Goal: Information Seeking & Learning: Learn about a topic

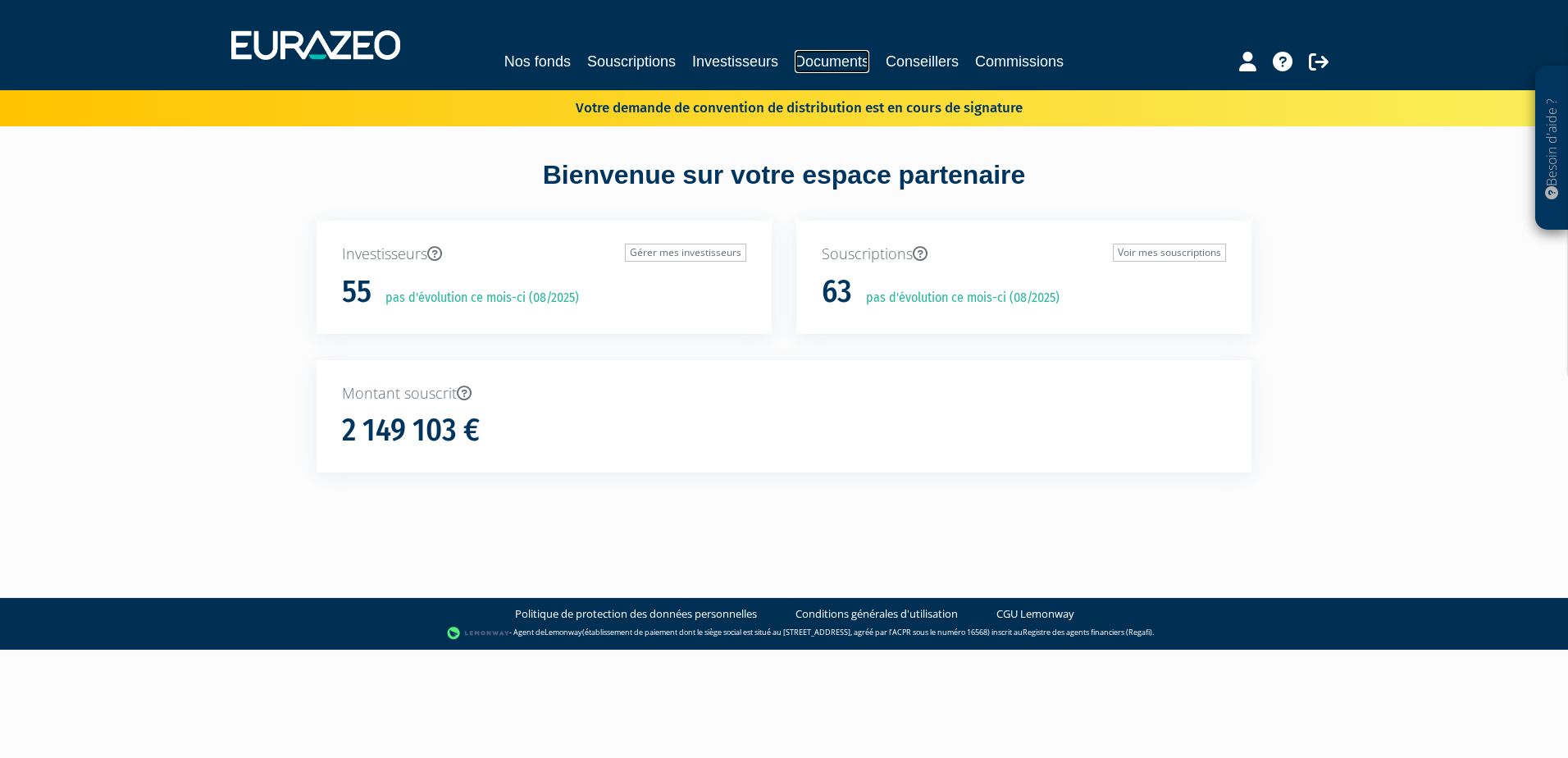
click at [843, 58] on link "Documents" at bounding box center [831, 61] width 75 height 23
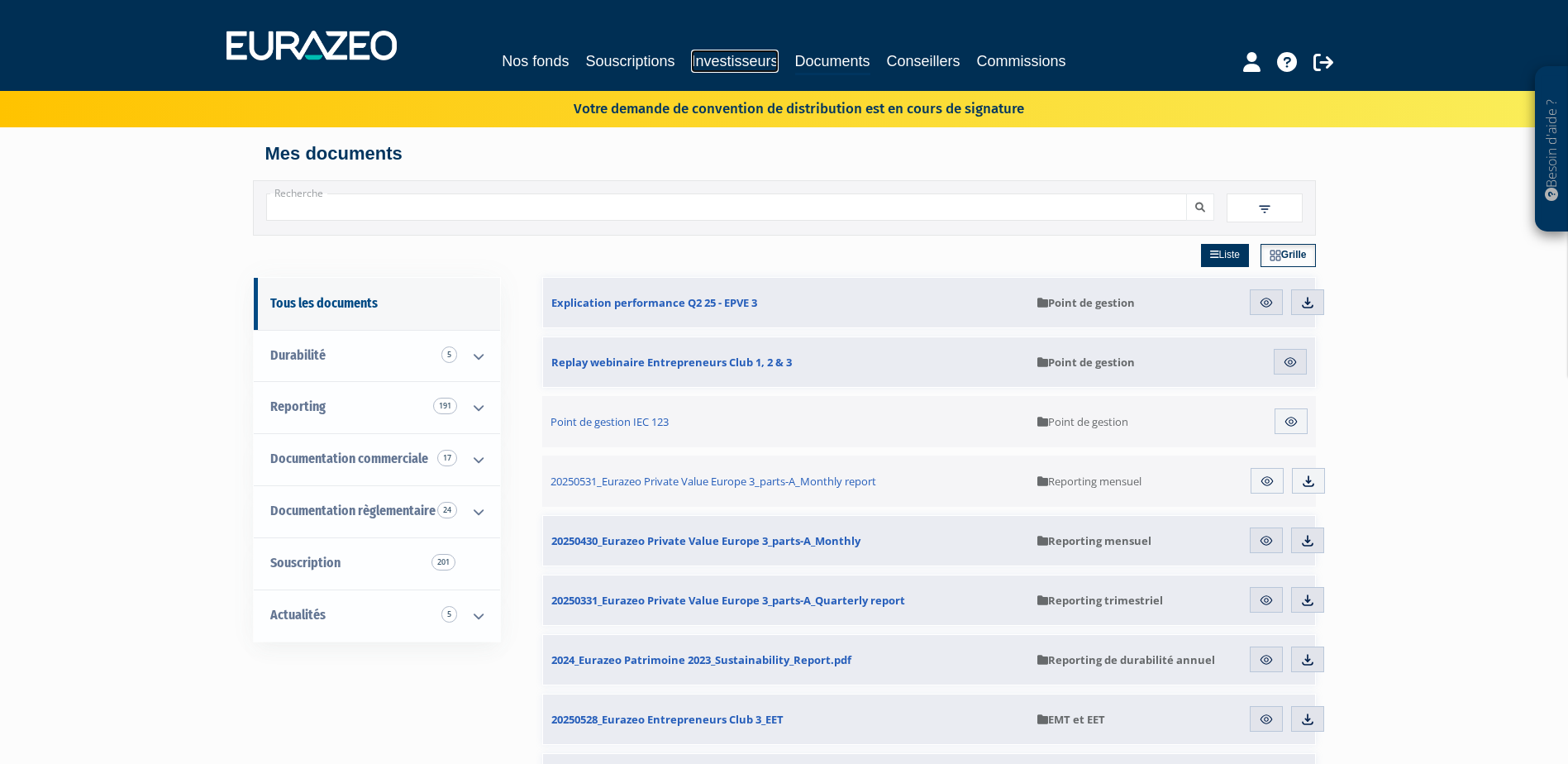
click at [721, 58] on link "Investisseurs" at bounding box center [734, 61] width 87 height 23
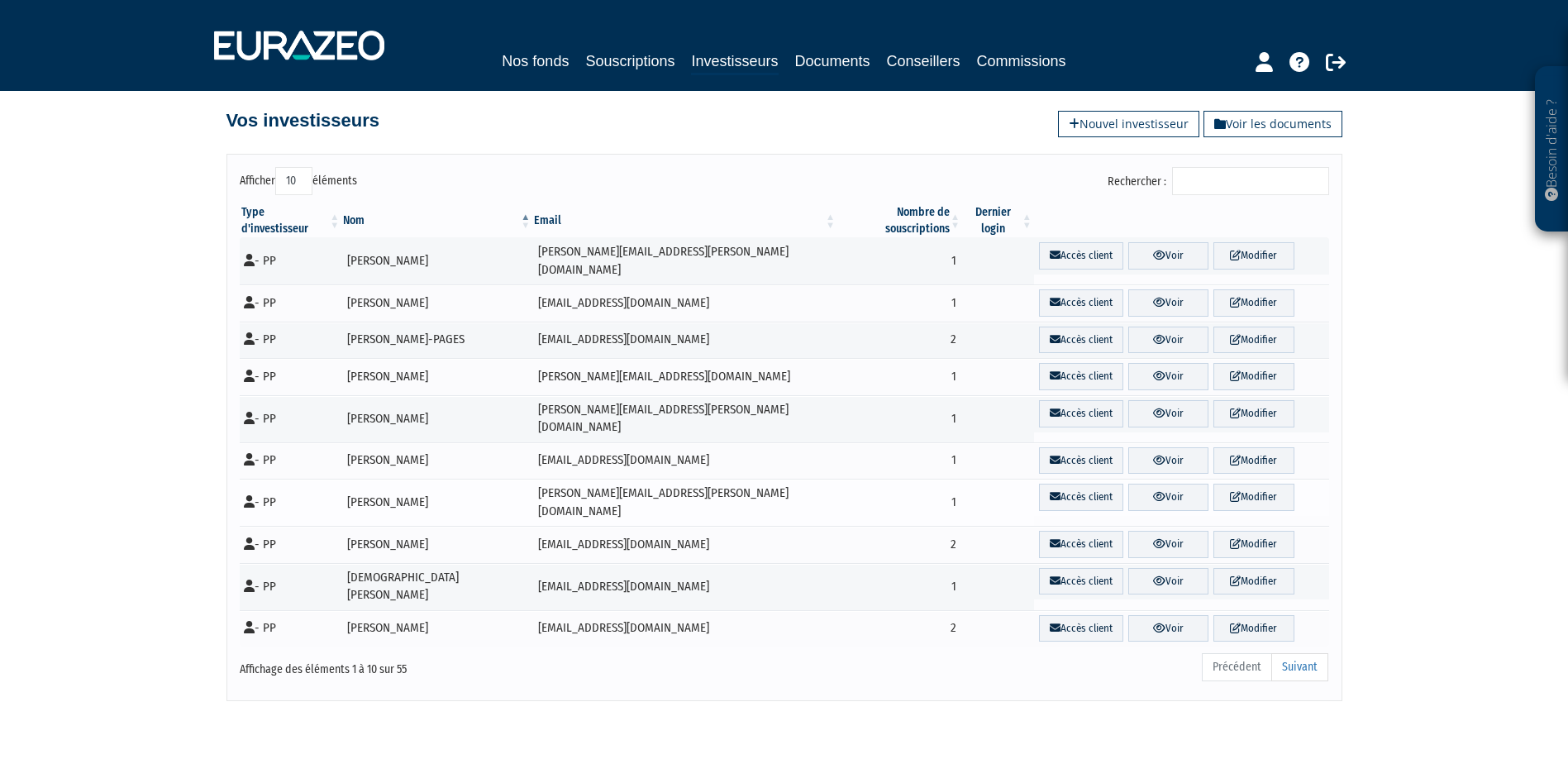
scroll to position [50, 0]
click at [1303, 652] on link "Suivant" at bounding box center [1300, 667] width 57 height 28
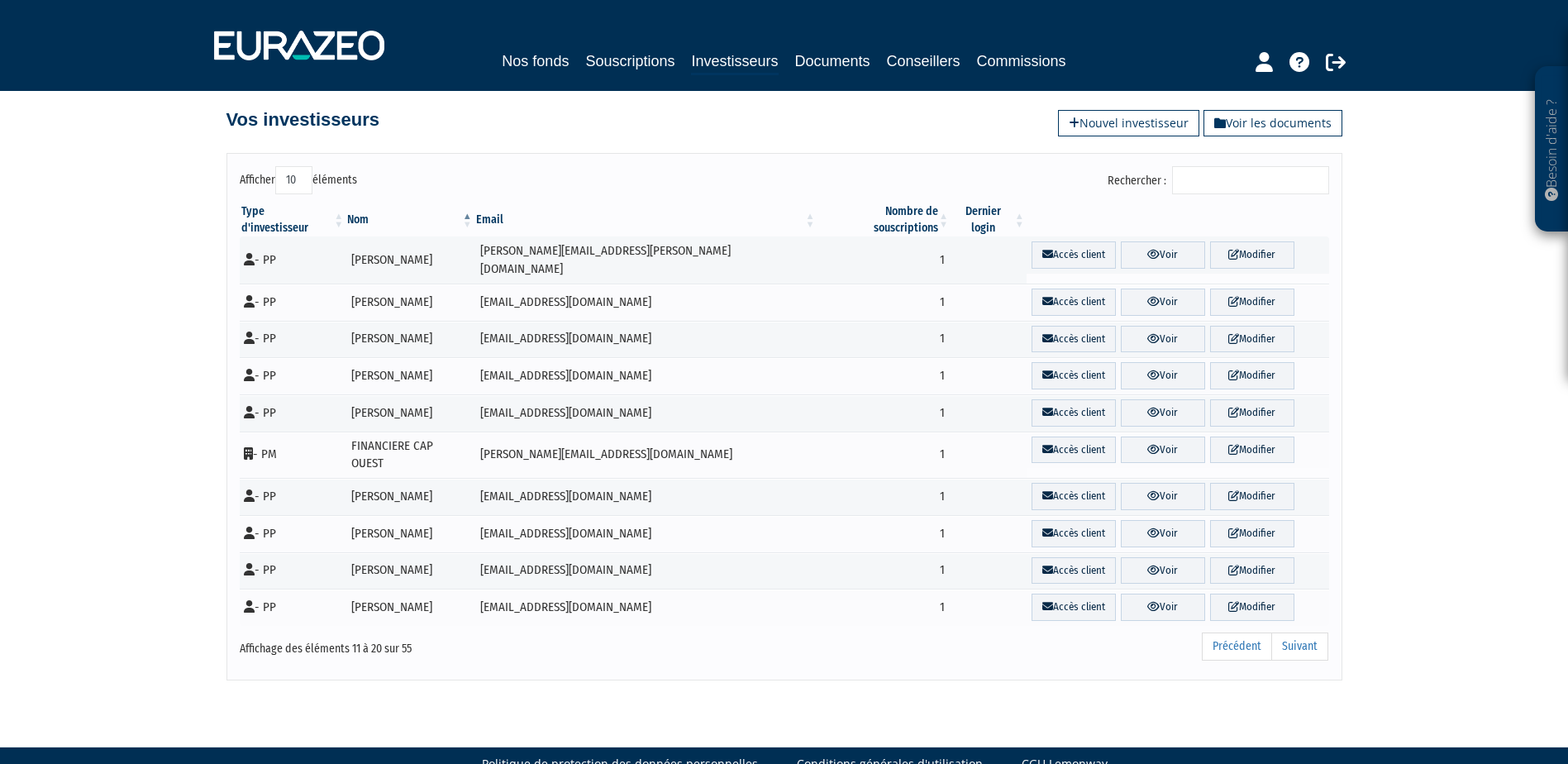
click at [1303, 633] on link "Suivant" at bounding box center [1300, 647] width 57 height 28
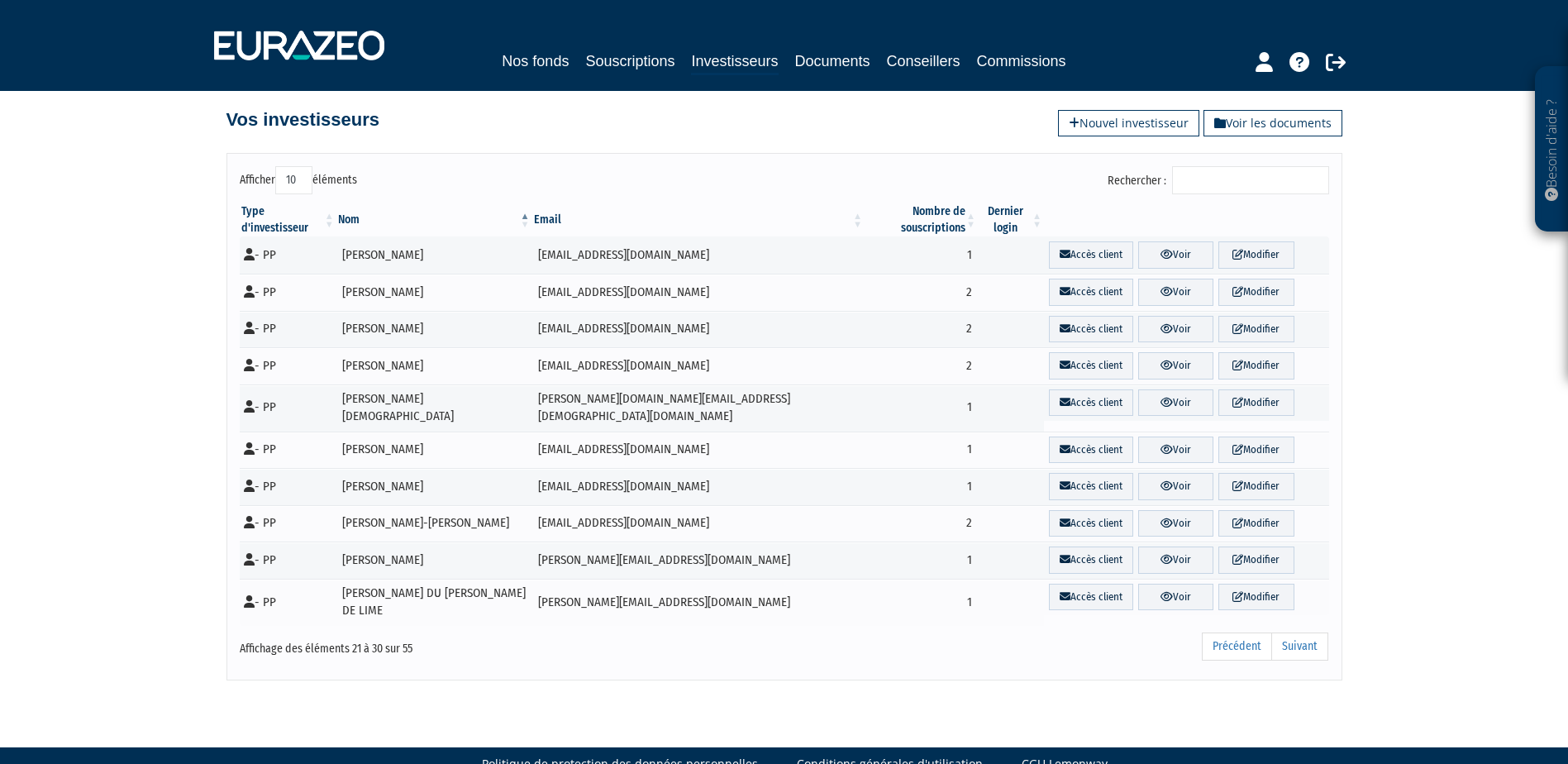
click at [1303, 633] on link "Suivant" at bounding box center [1300, 647] width 57 height 28
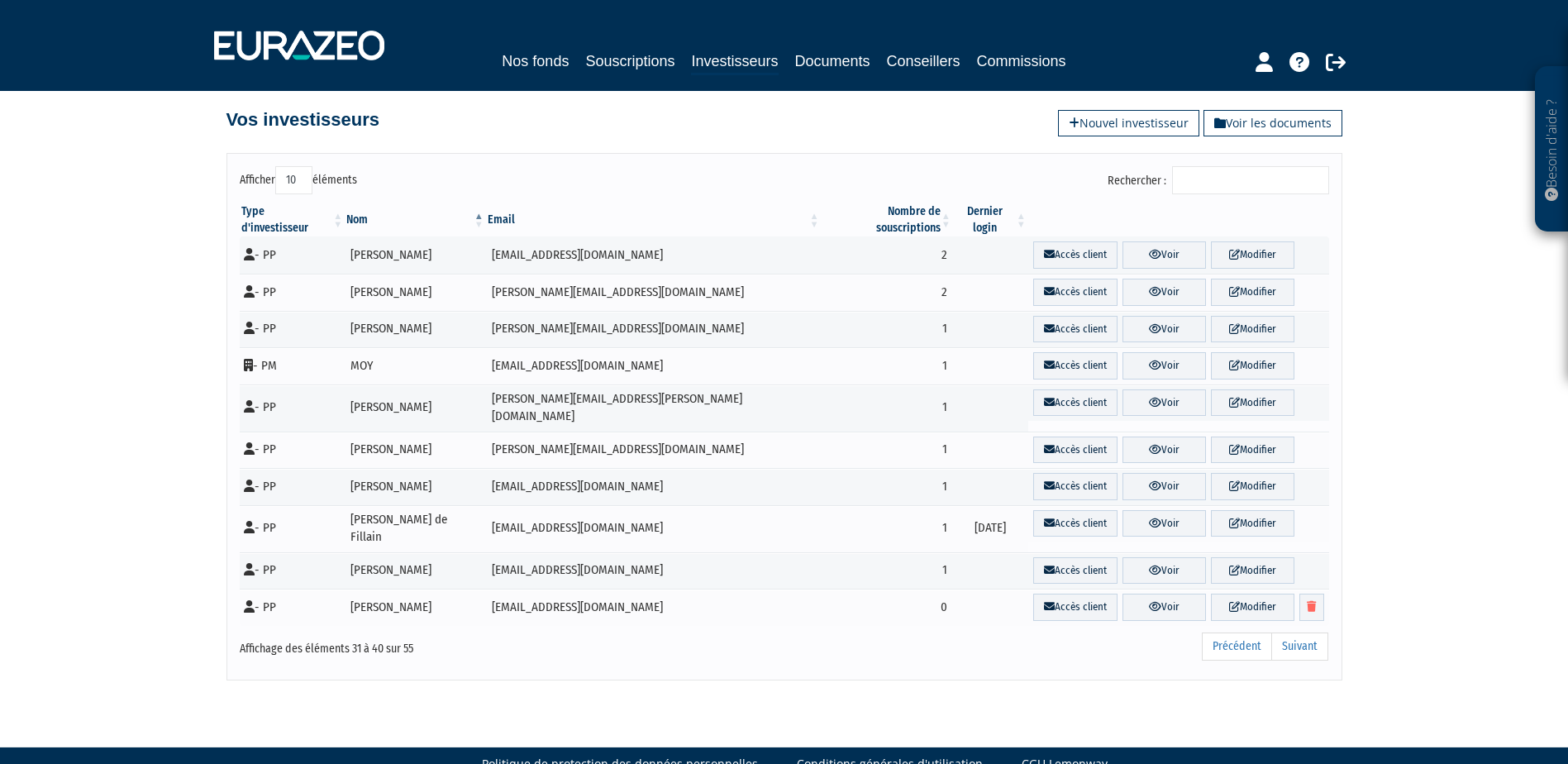
click at [1303, 633] on link "Suivant" at bounding box center [1300, 647] width 57 height 28
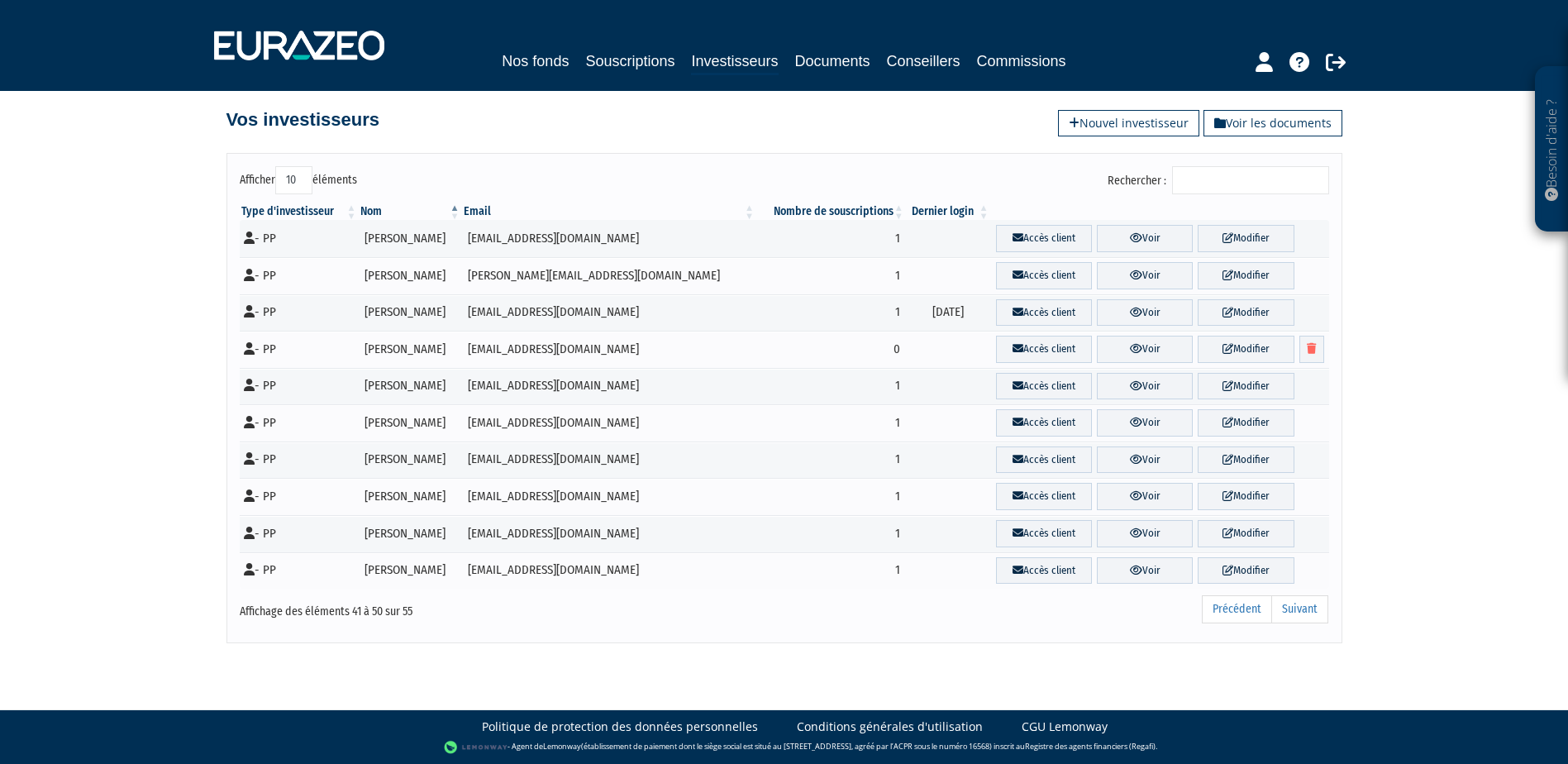
click at [1303, 608] on link "Suivant" at bounding box center [1300, 610] width 57 height 28
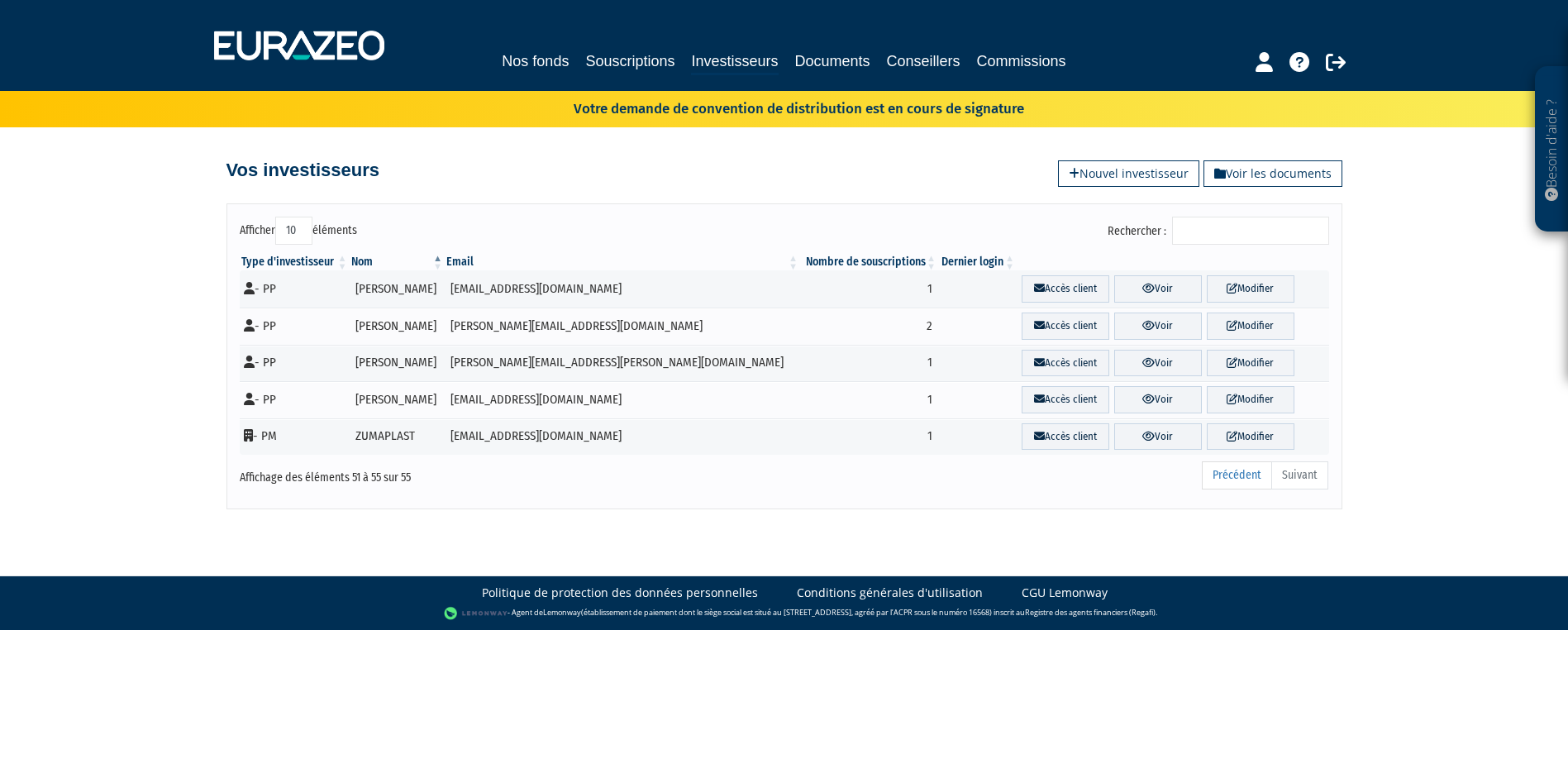
scroll to position [0, 0]
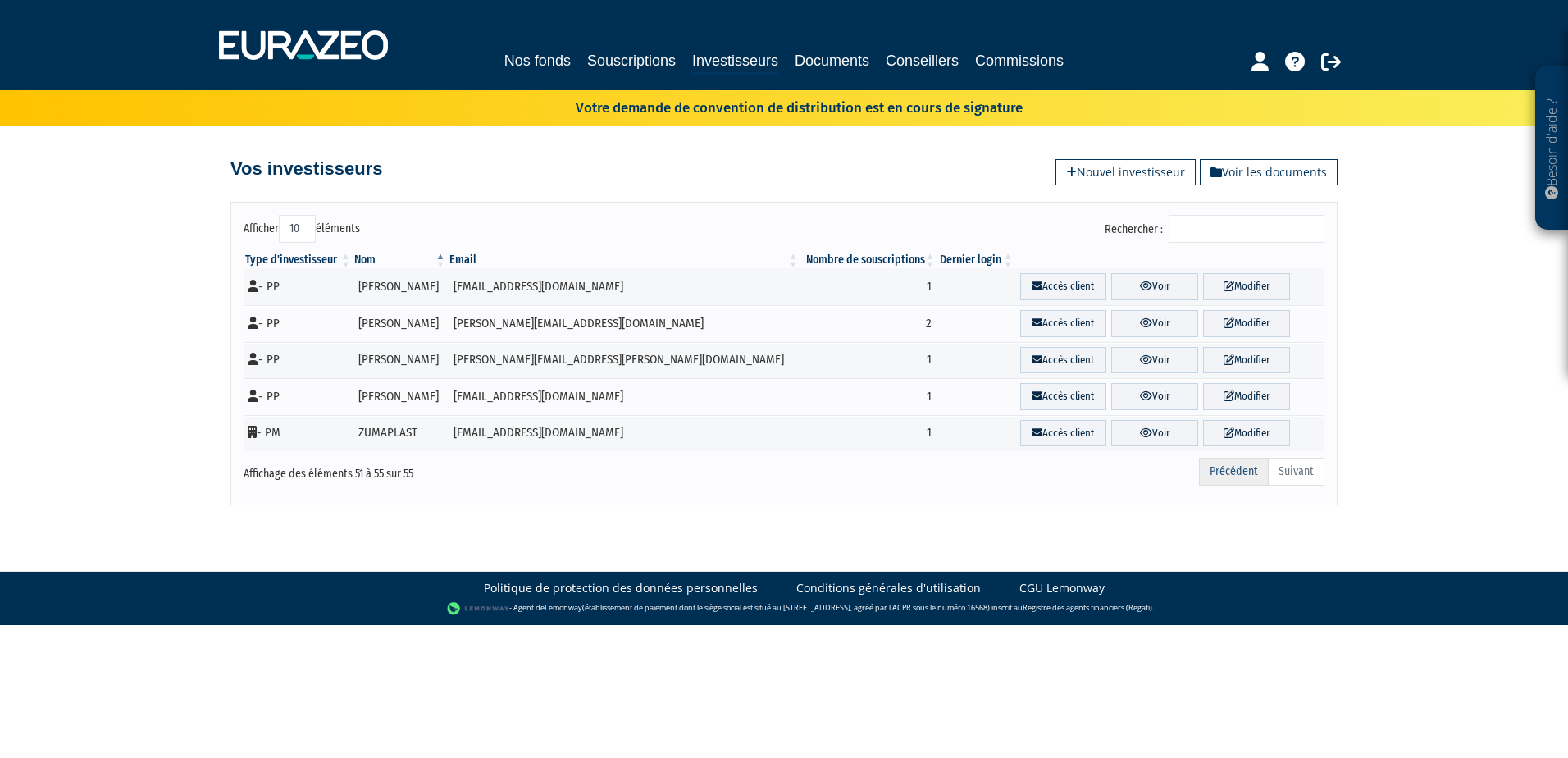
click at [1240, 479] on link "Précédent" at bounding box center [1234, 472] width 69 height 28
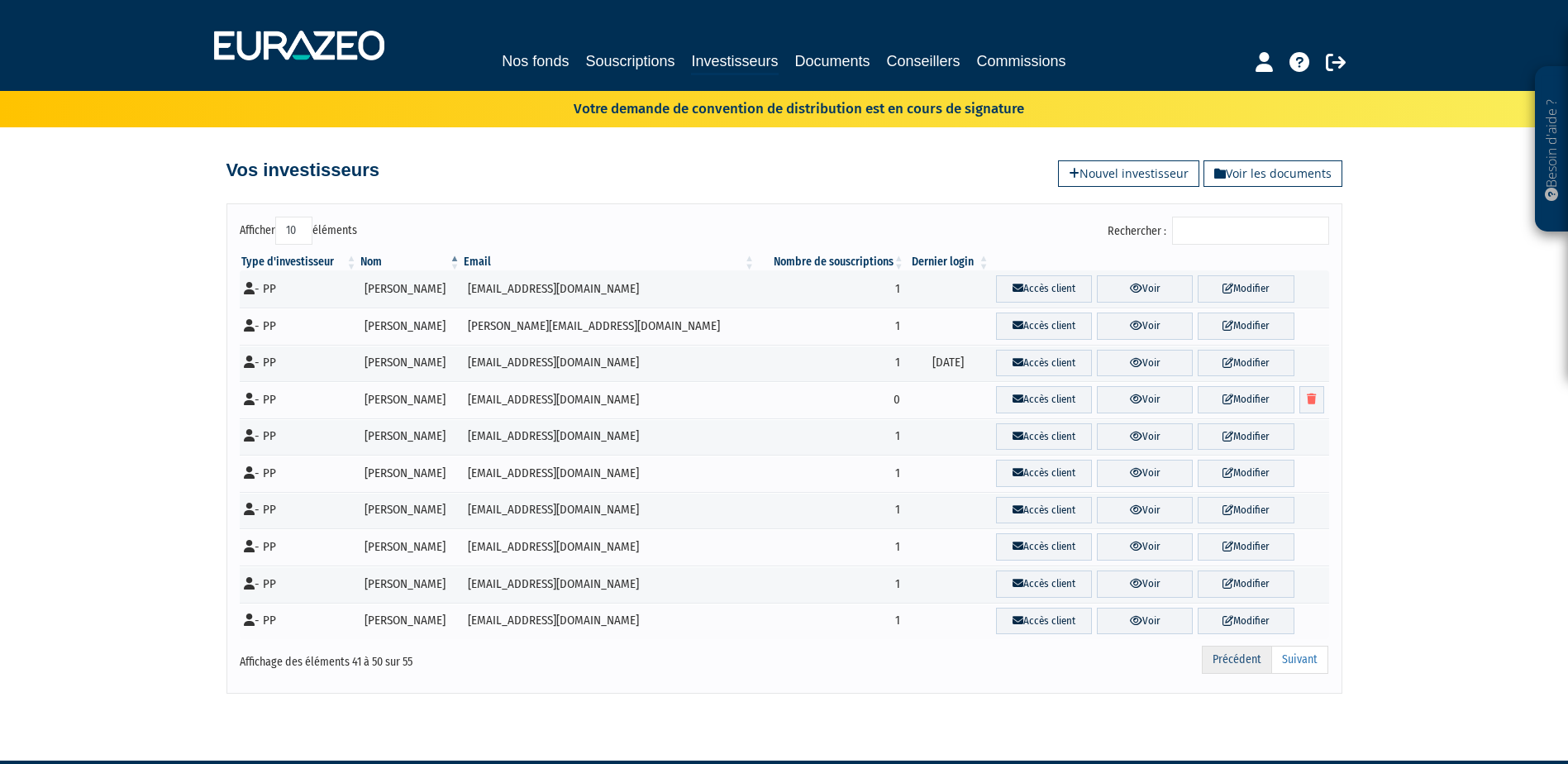
click at [1226, 667] on link "Précédent" at bounding box center [1236, 660] width 70 height 28
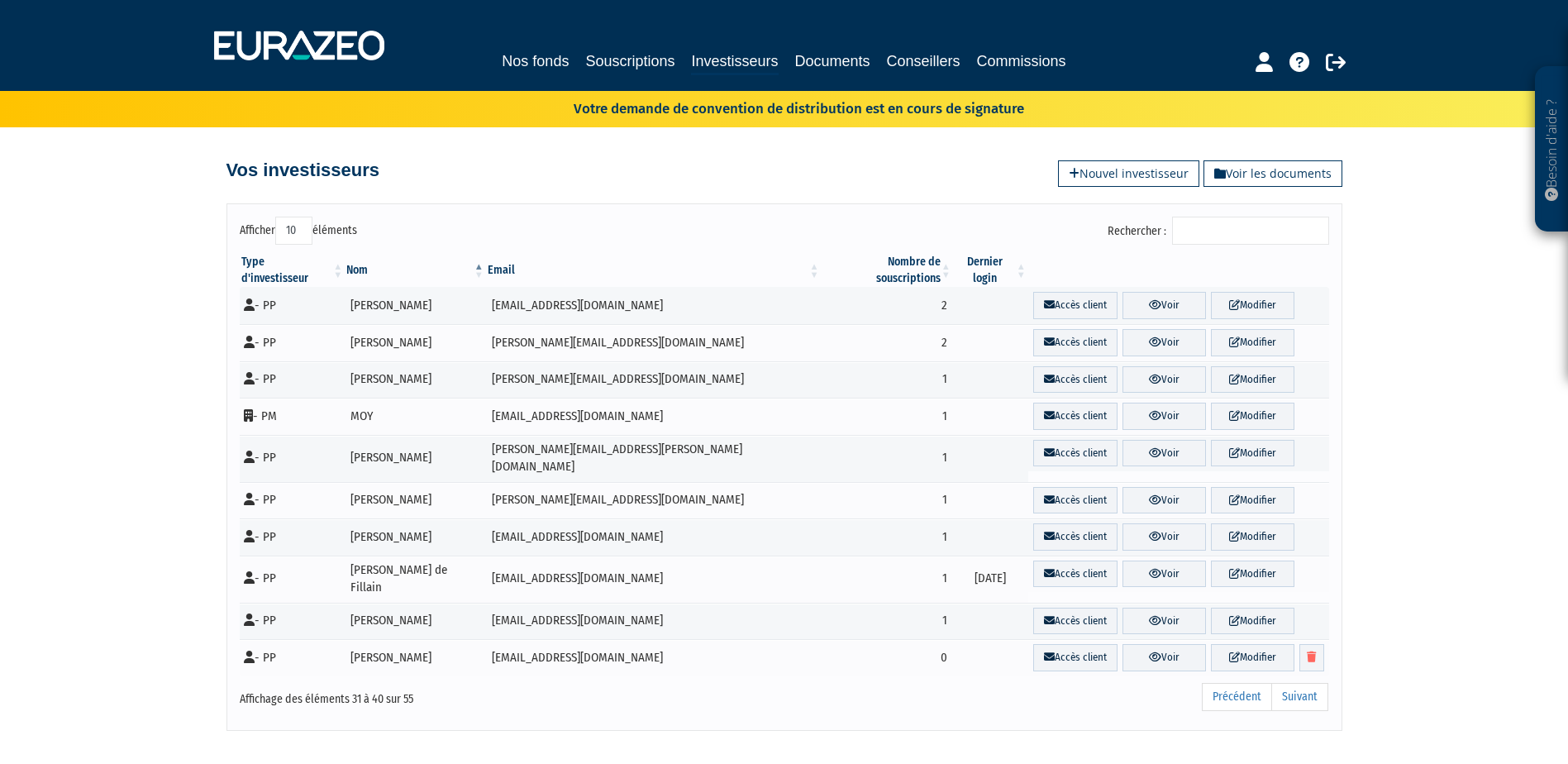
click at [1226, 683] on link "Précédent" at bounding box center [1236, 698] width 70 height 28
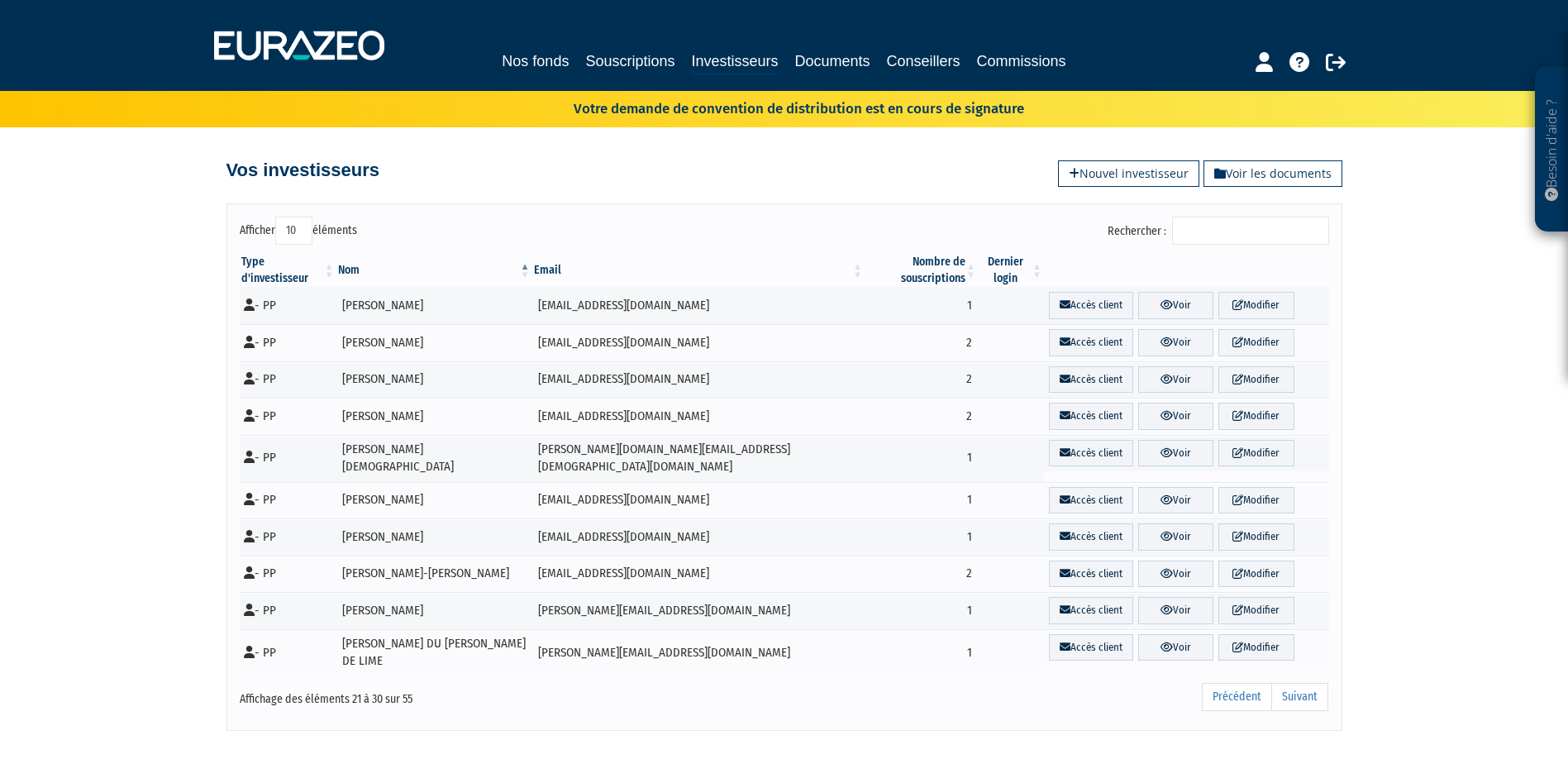
click at [1226, 683] on link "Précédent" at bounding box center [1236, 698] width 70 height 28
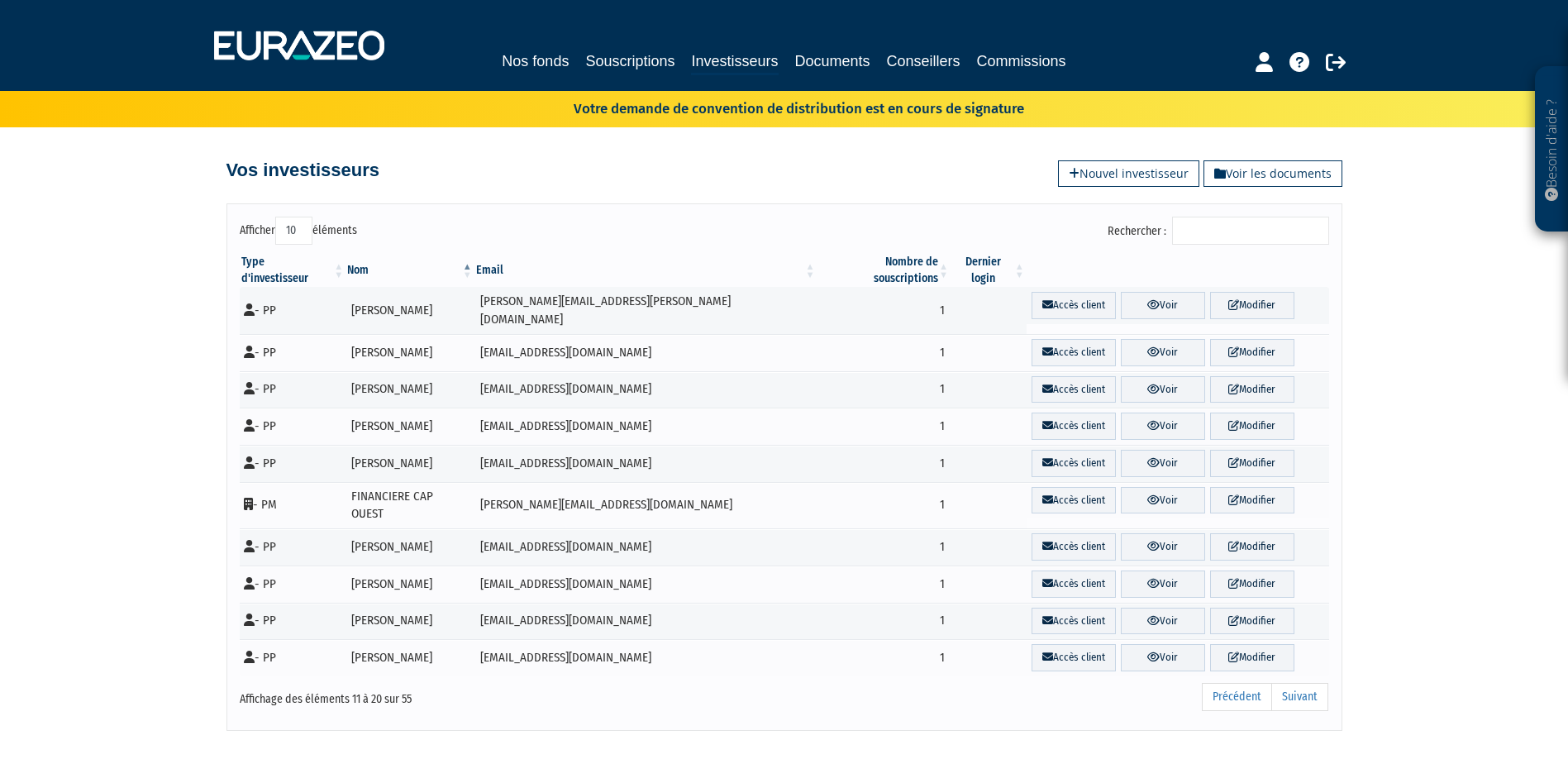
click at [1226, 683] on link "Précédent" at bounding box center [1236, 698] width 70 height 28
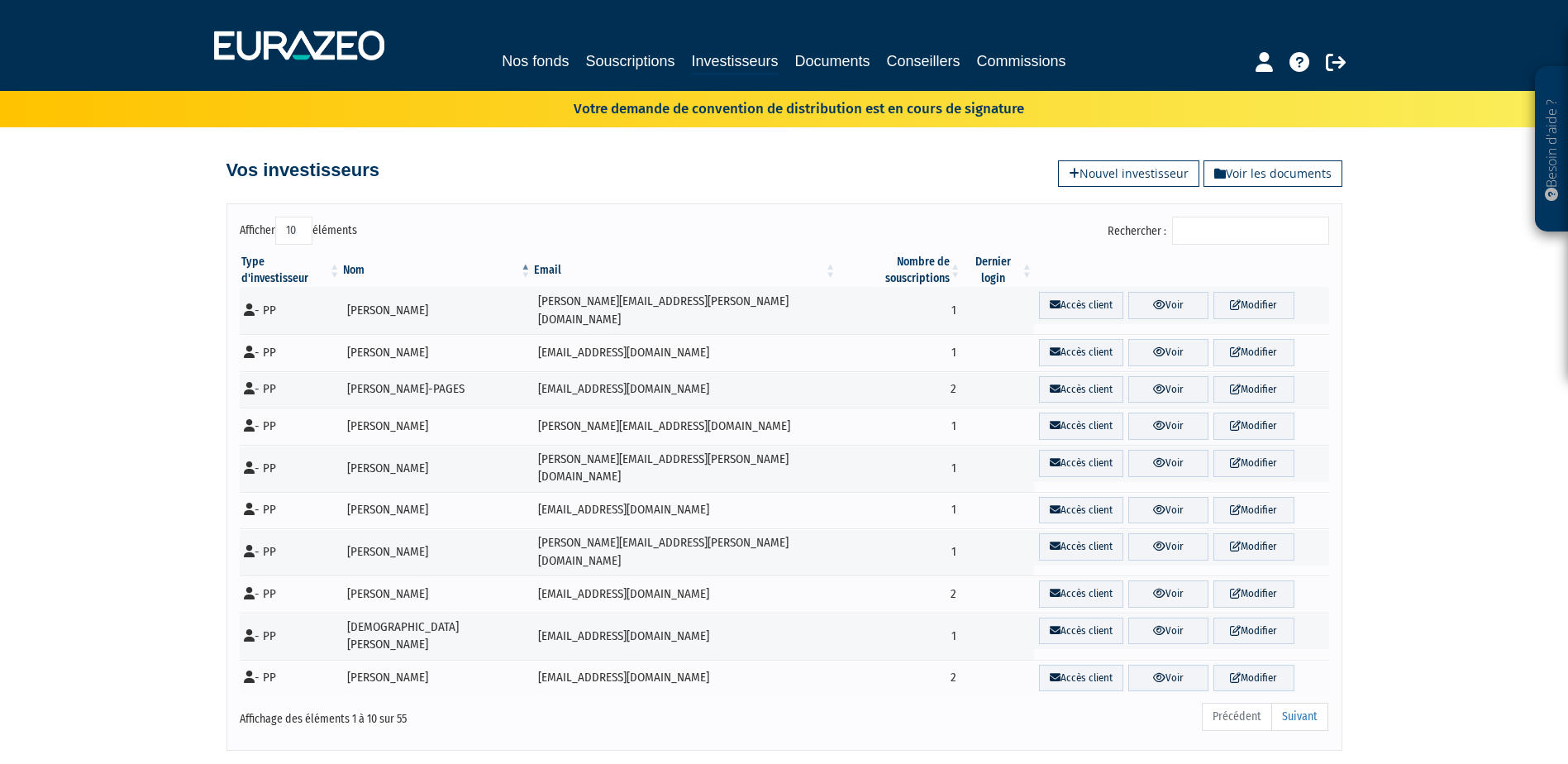
click at [1226, 703] on ul "Précédent Suivant" at bounding box center [1264, 717] width 127 height 28
click at [1309, 703] on link "Suivant" at bounding box center [1300, 717] width 57 height 28
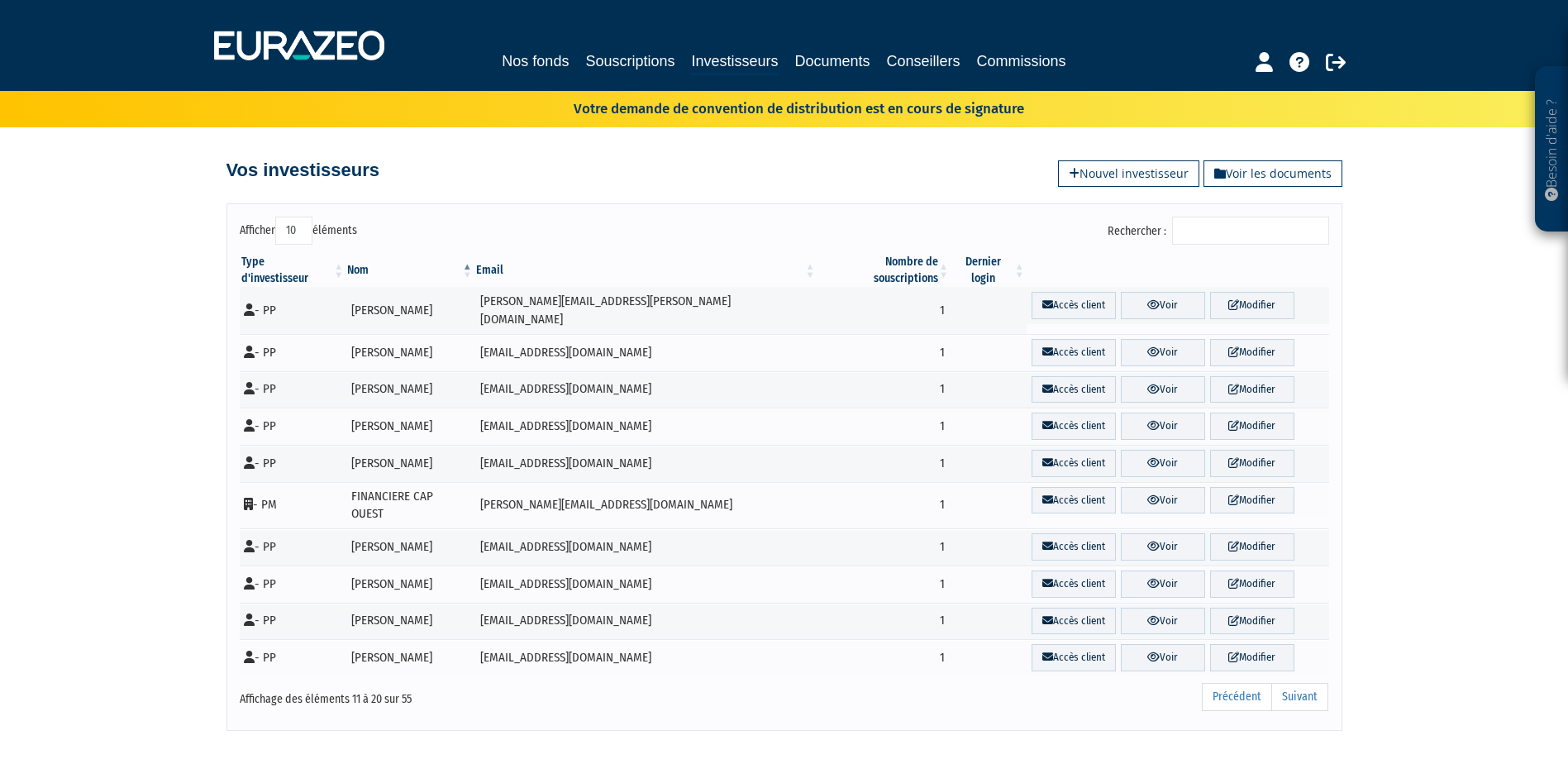
click at [1309, 683] on link "Suivant" at bounding box center [1300, 698] width 57 height 28
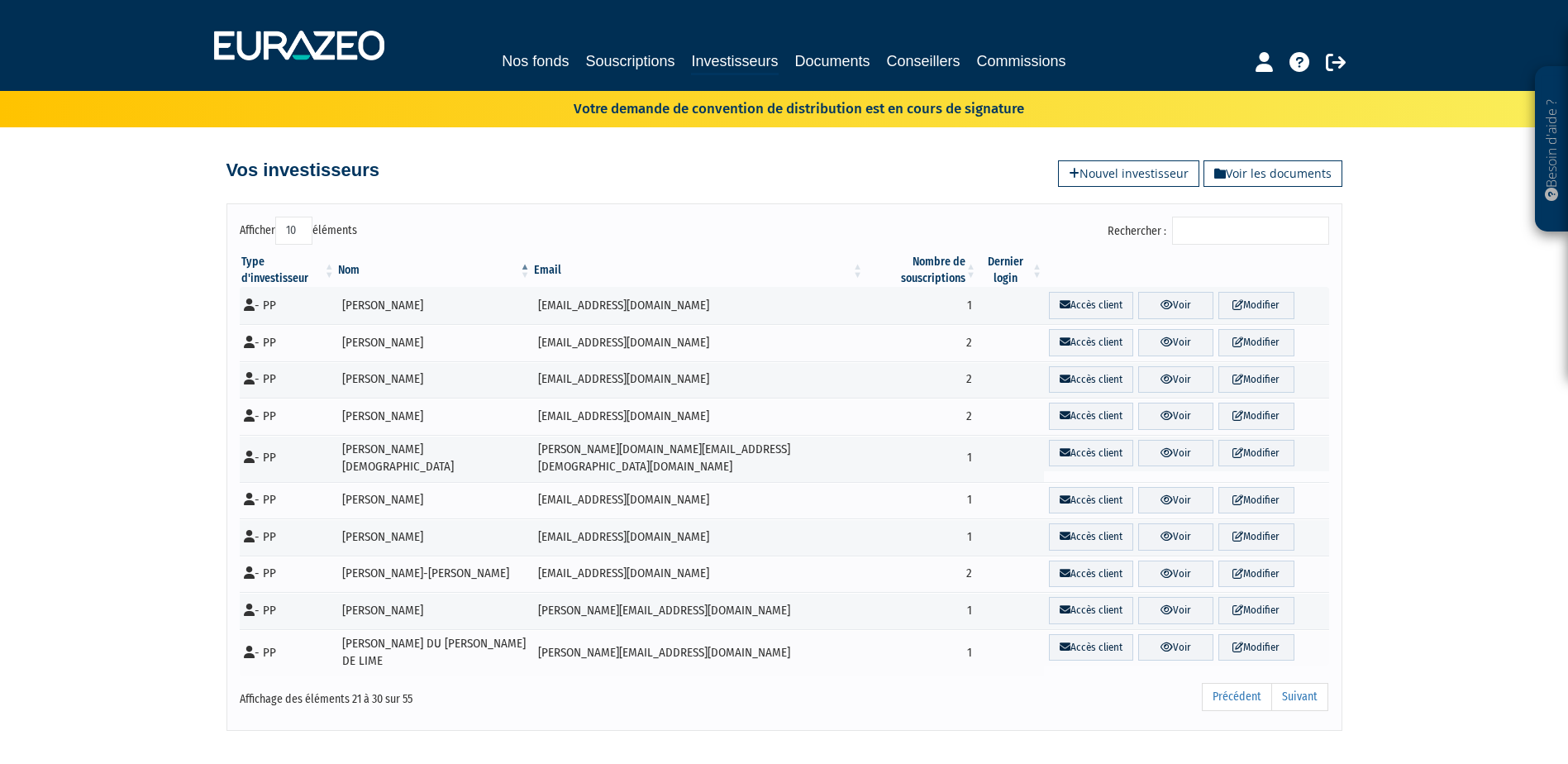
click at [1309, 683] on link "Suivant" at bounding box center [1300, 698] width 57 height 28
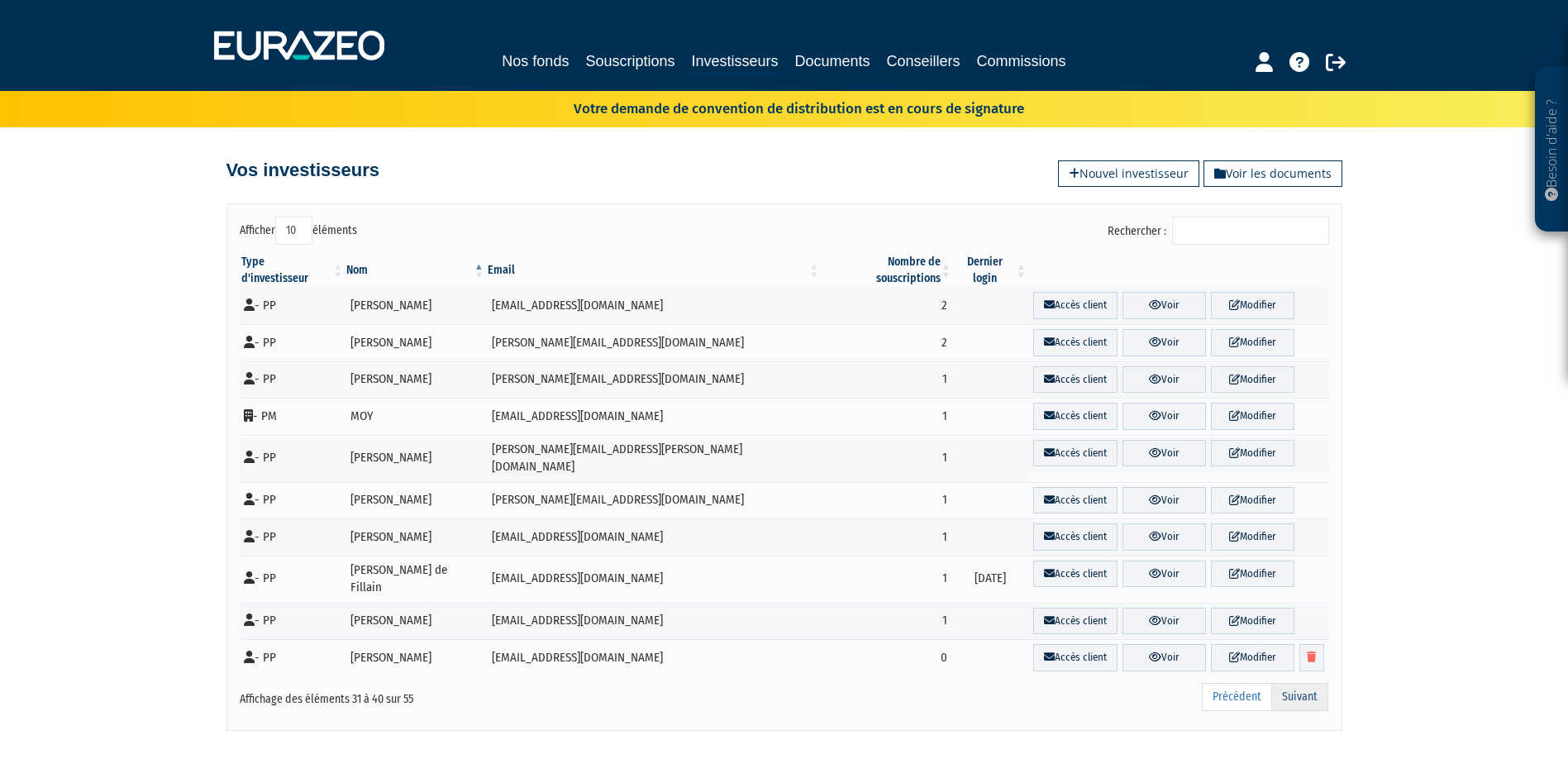
click at [1294, 683] on link "Suivant" at bounding box center [1300, 698] width 57 height 28
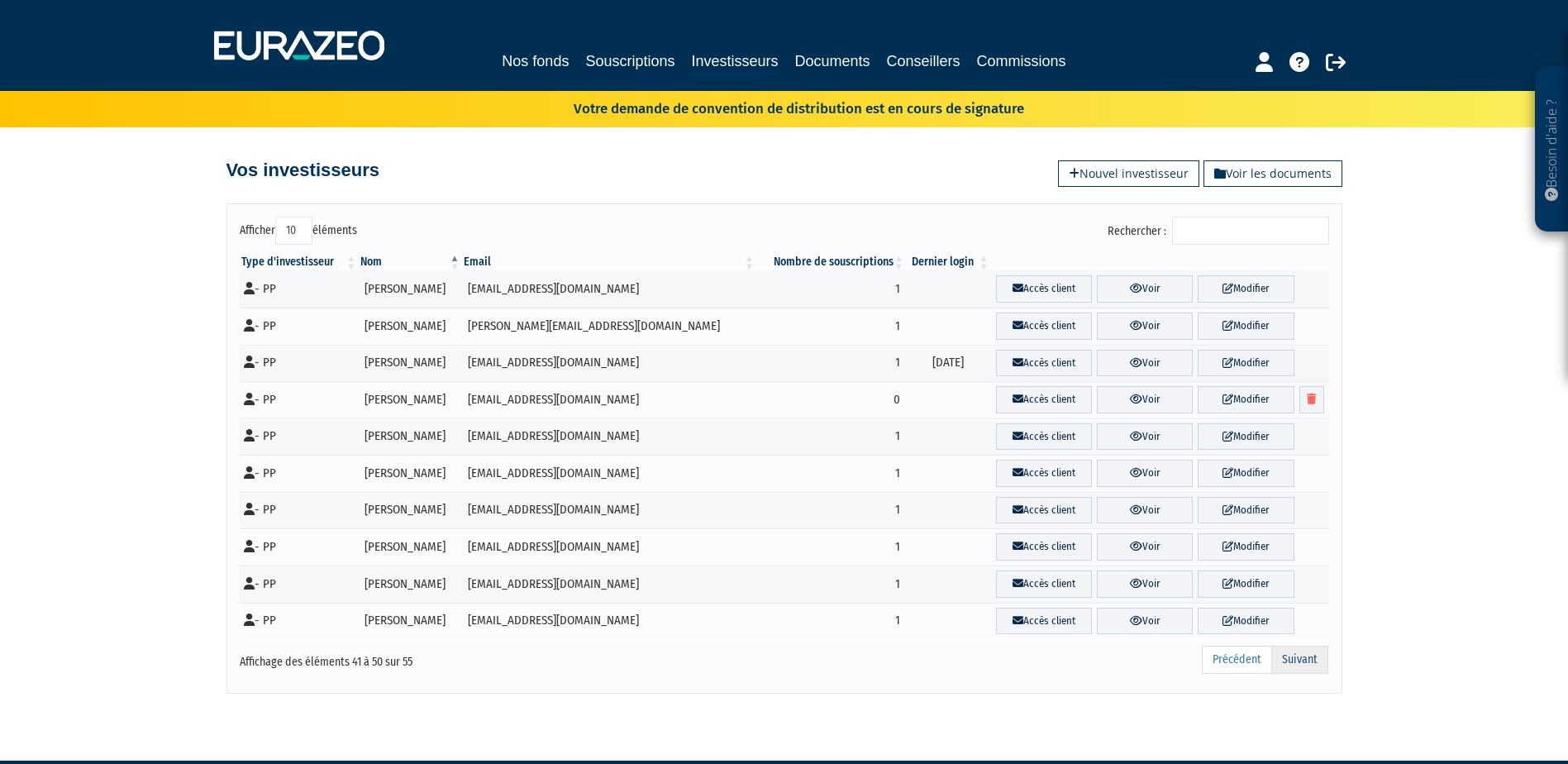
click at [1295, 663] on link "Suivant" at bounding box center [1300, 660] width 57 height 28
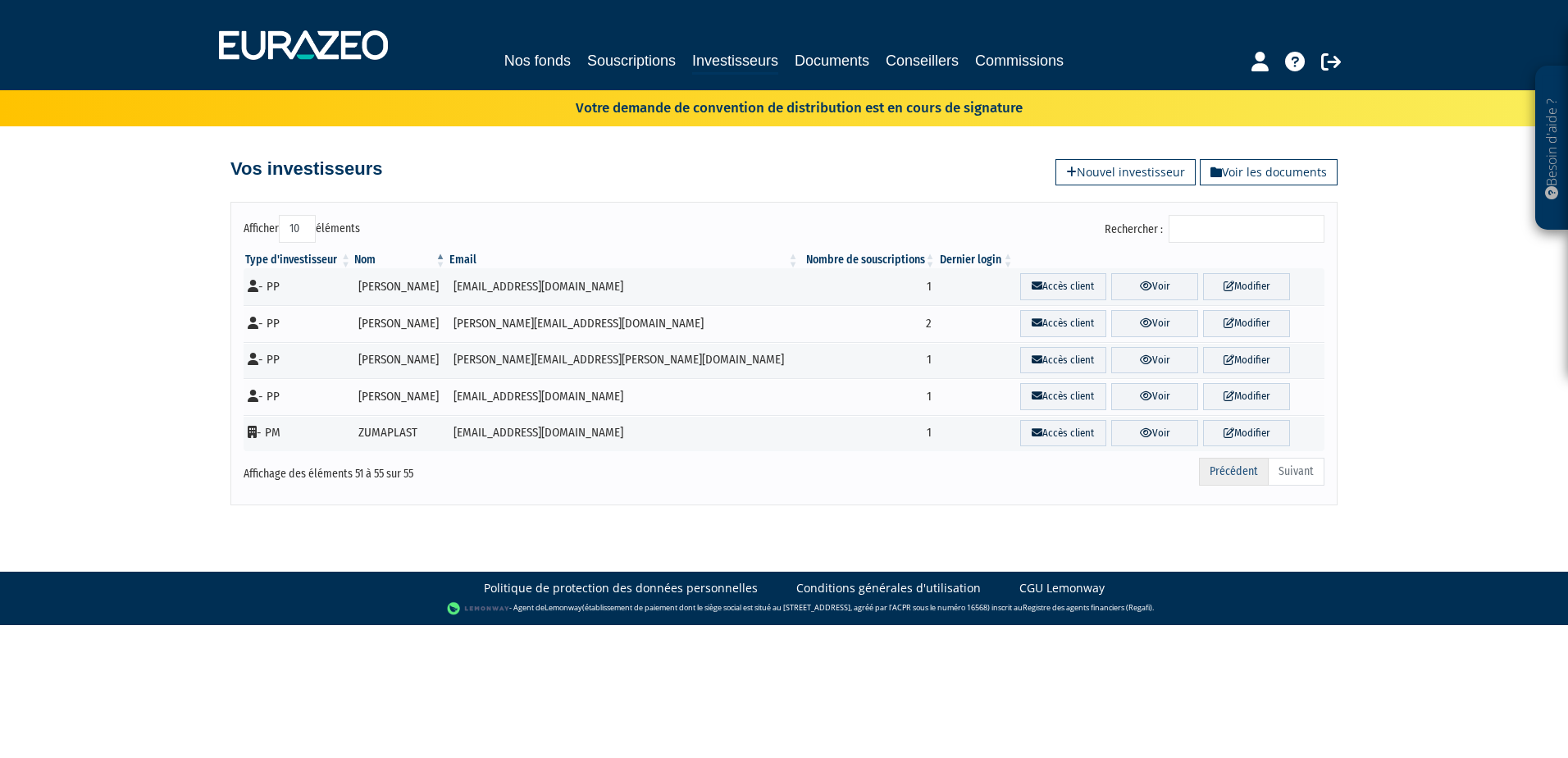
click at [1234, 475] on link "Précédent" at bounding box center [1234, 472] width 69 height 28
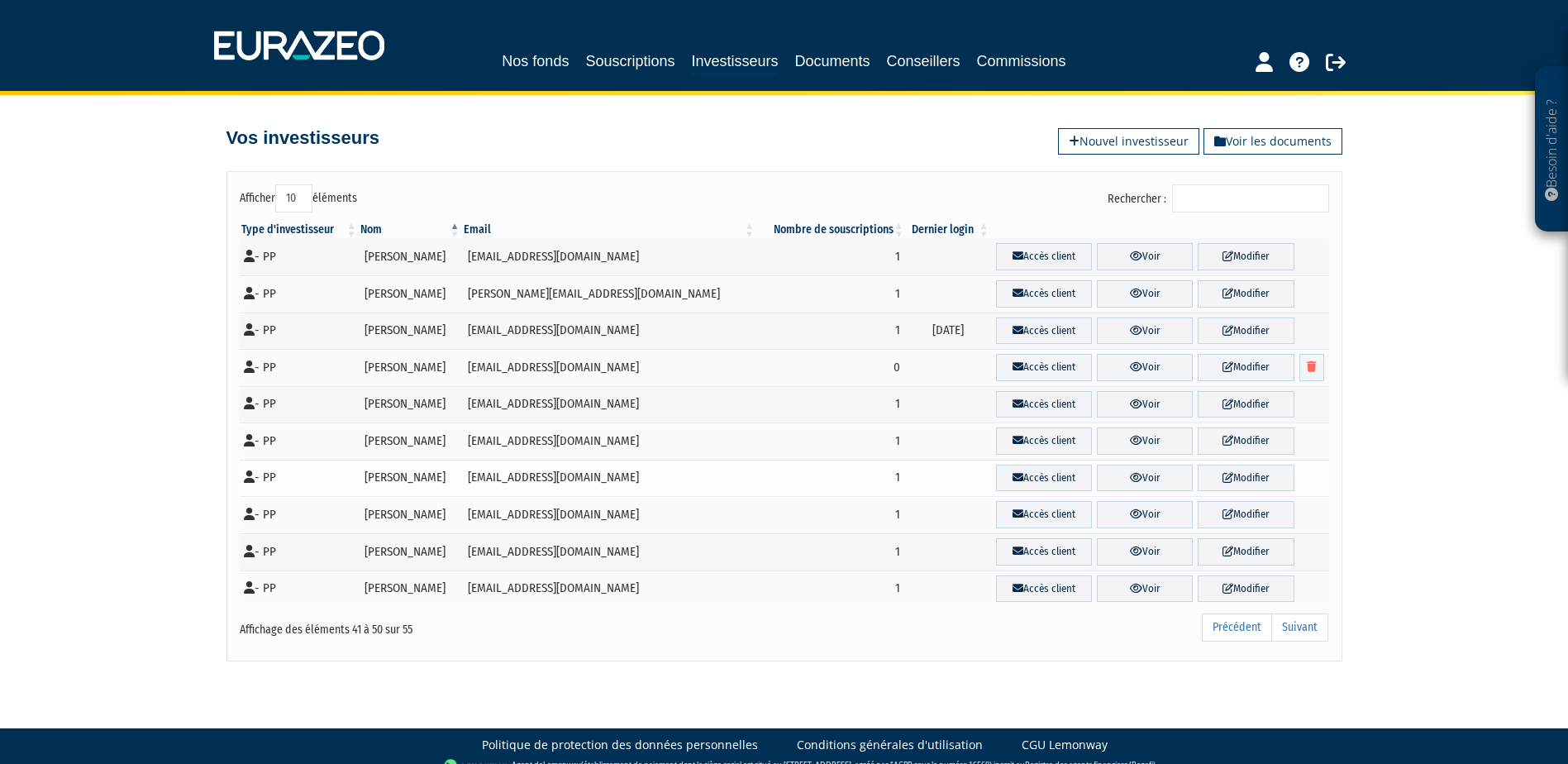
scroll to position [50, 0]
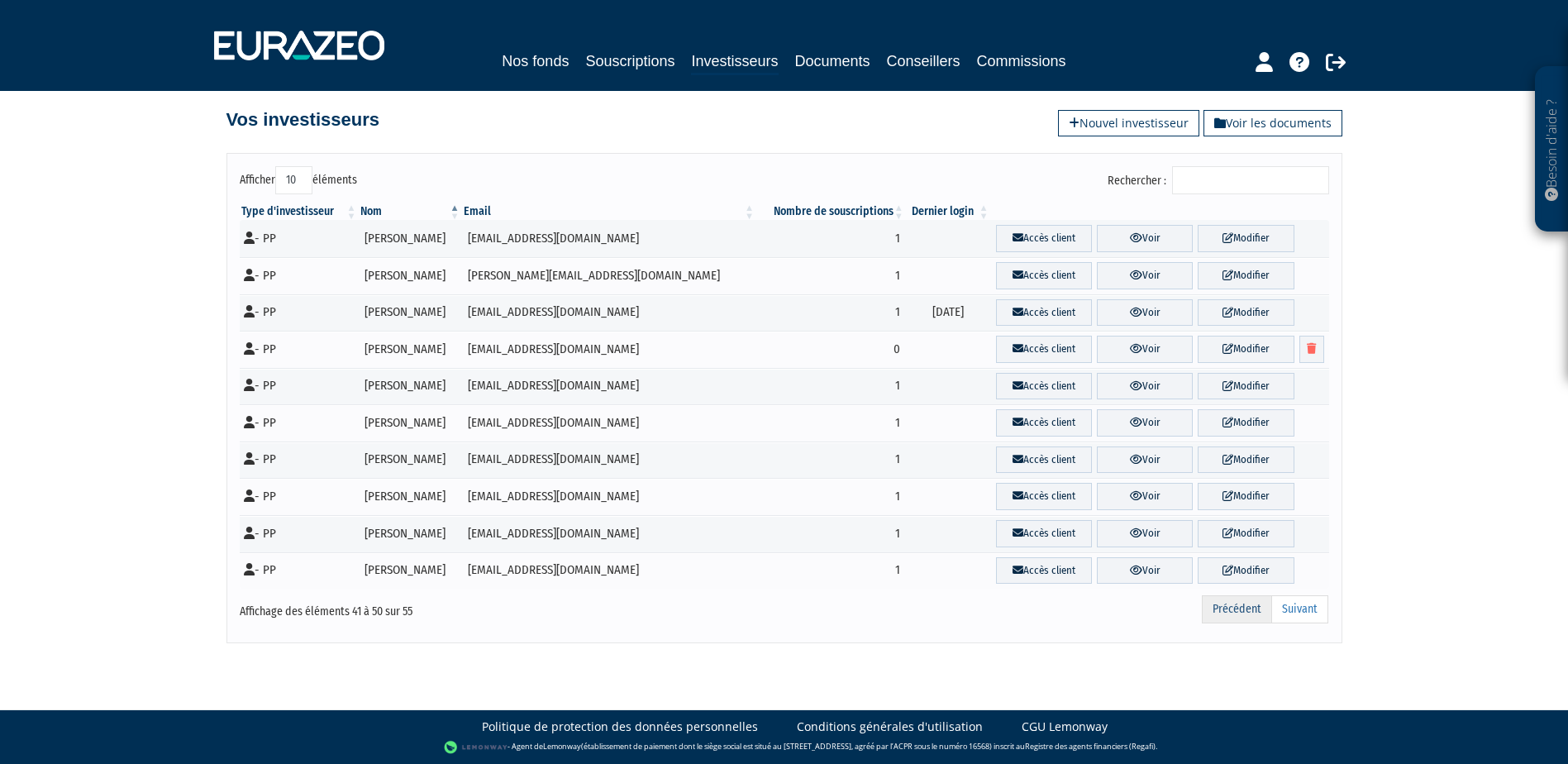
click at [1234, 620] on link "Précédent" at bounding box center [1236, 610] width 70 height 28
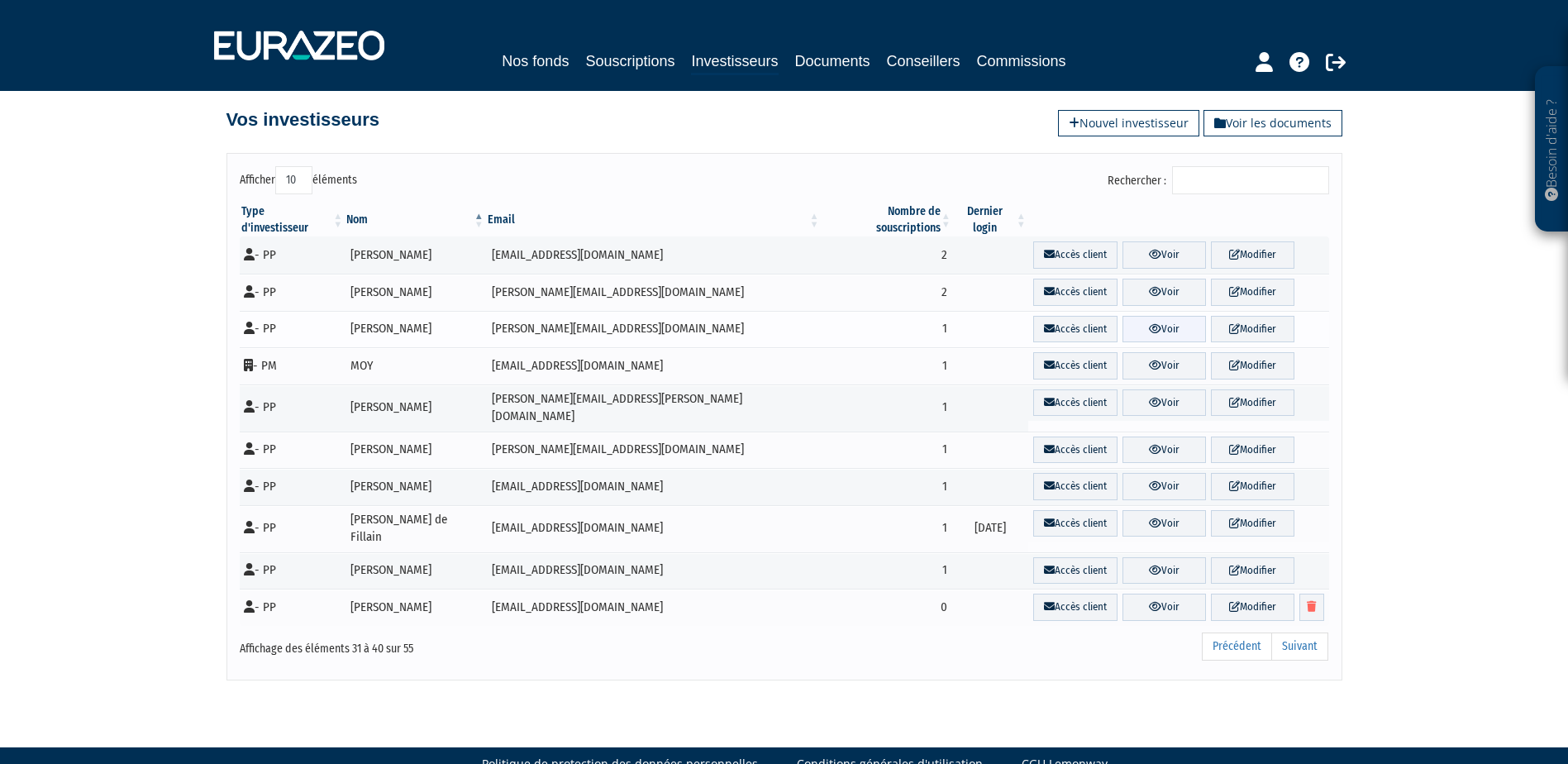
click at [1145, 316] on link "Voir" at bounding box center [1164, 329] width 83 height 27
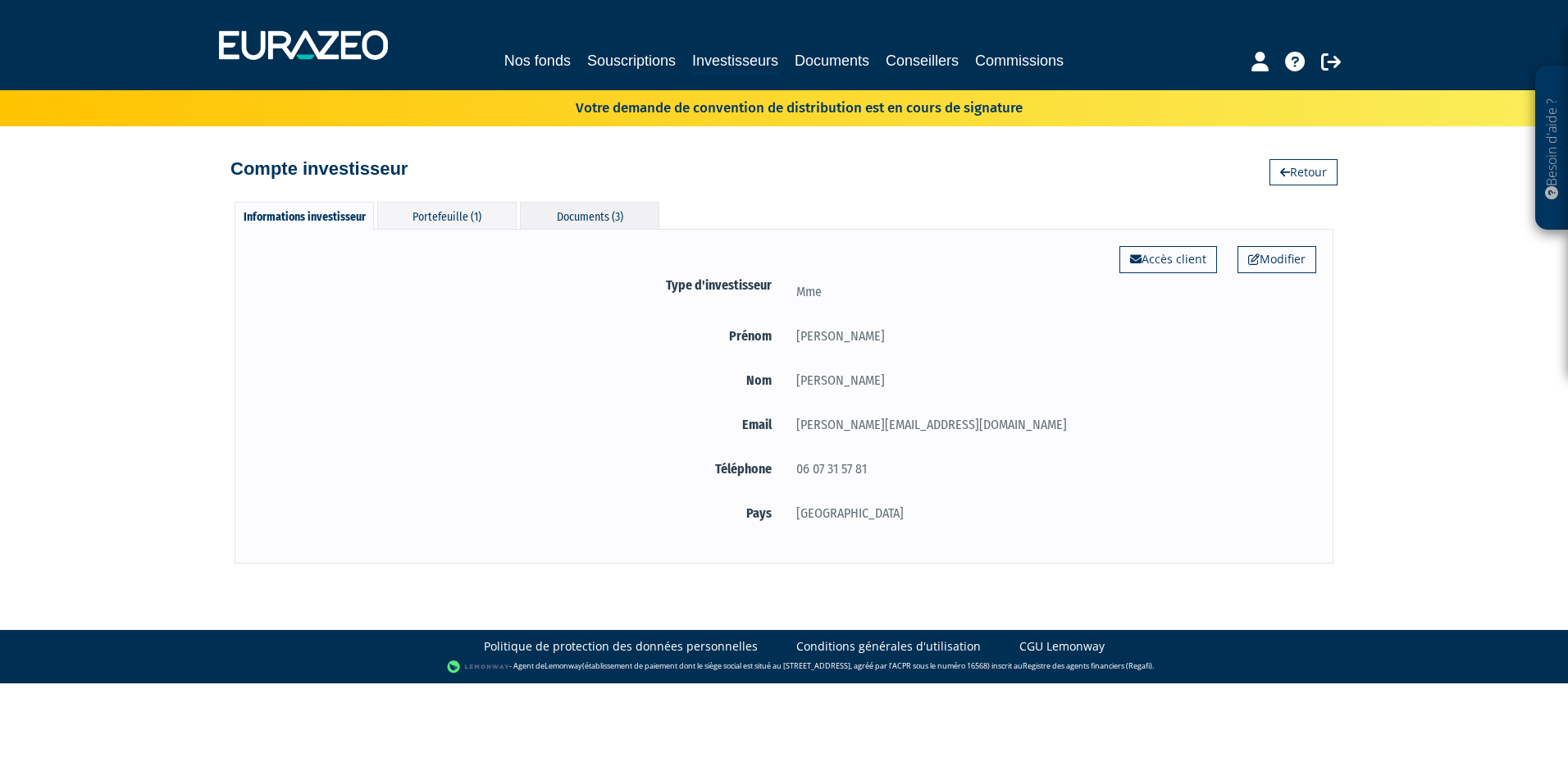
click at [581, 218] on div "Documents (3)" at bounding box center [589, 215] width 140 height 27
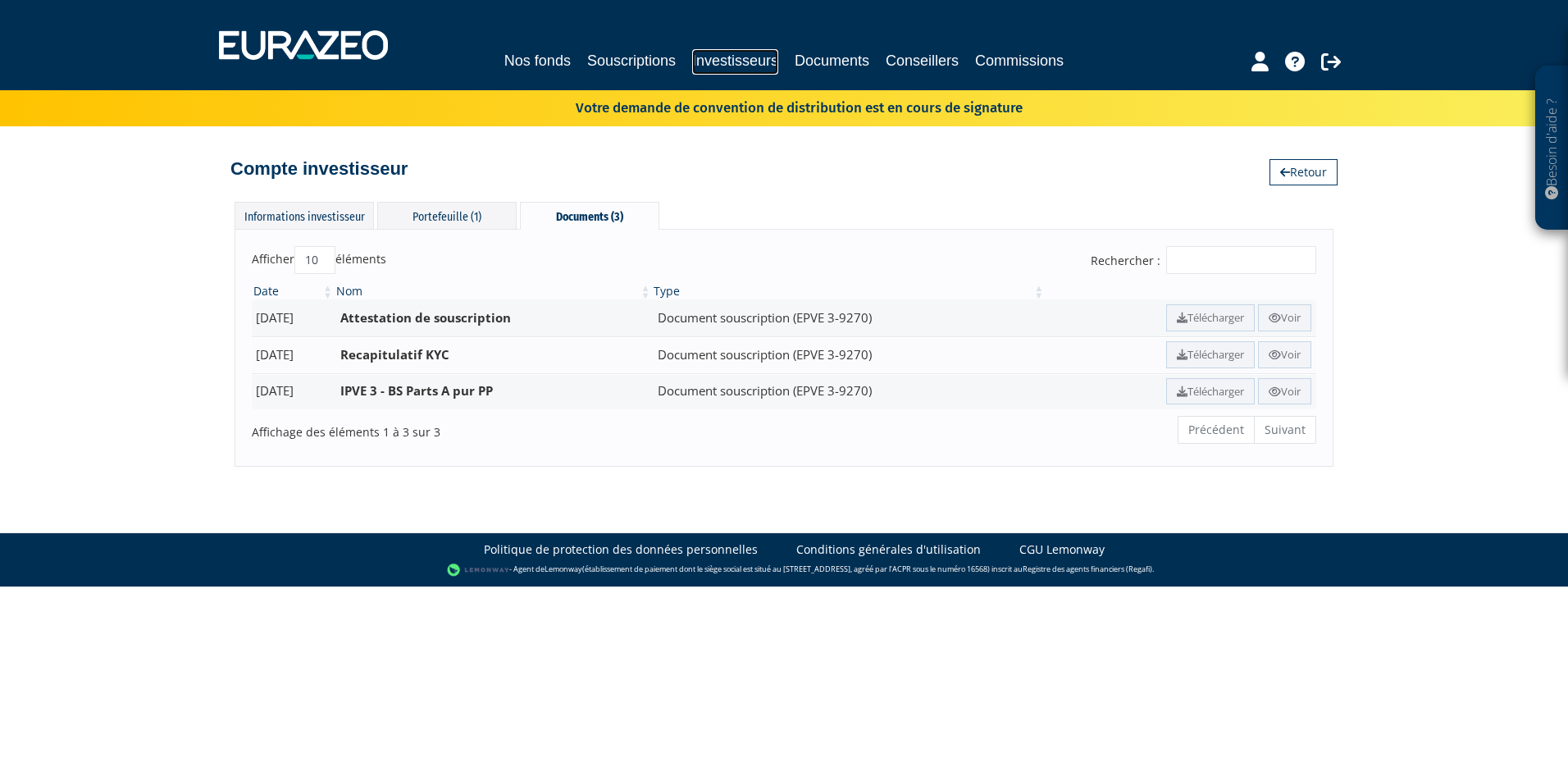
click at [727, 61] on link "Investisseurs" at bounding box center [735, 61] width 86 height 25
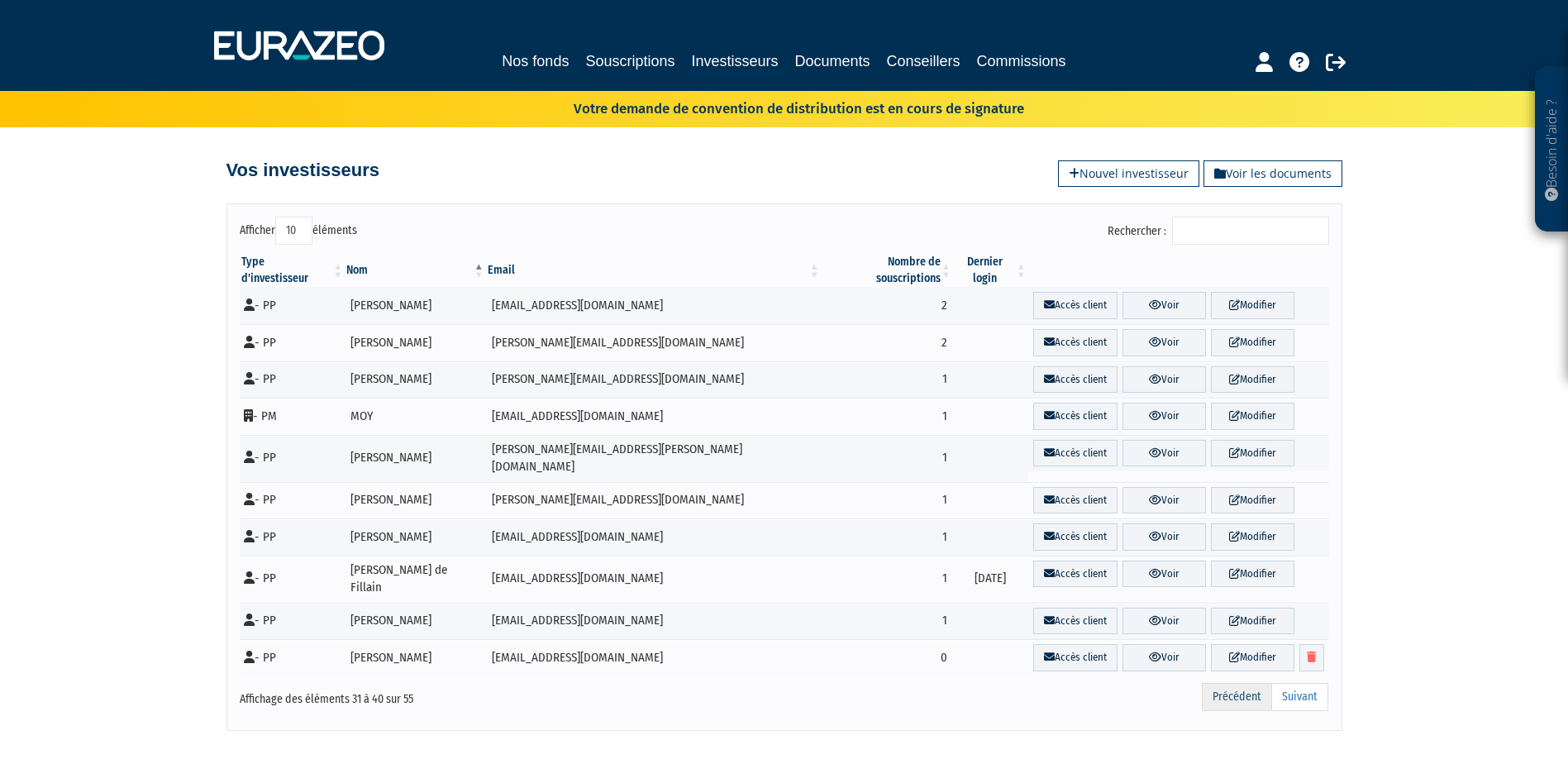
click at [1236, 683] on link "Précédent" at bounding box center [1236, 698] width 70 height 28
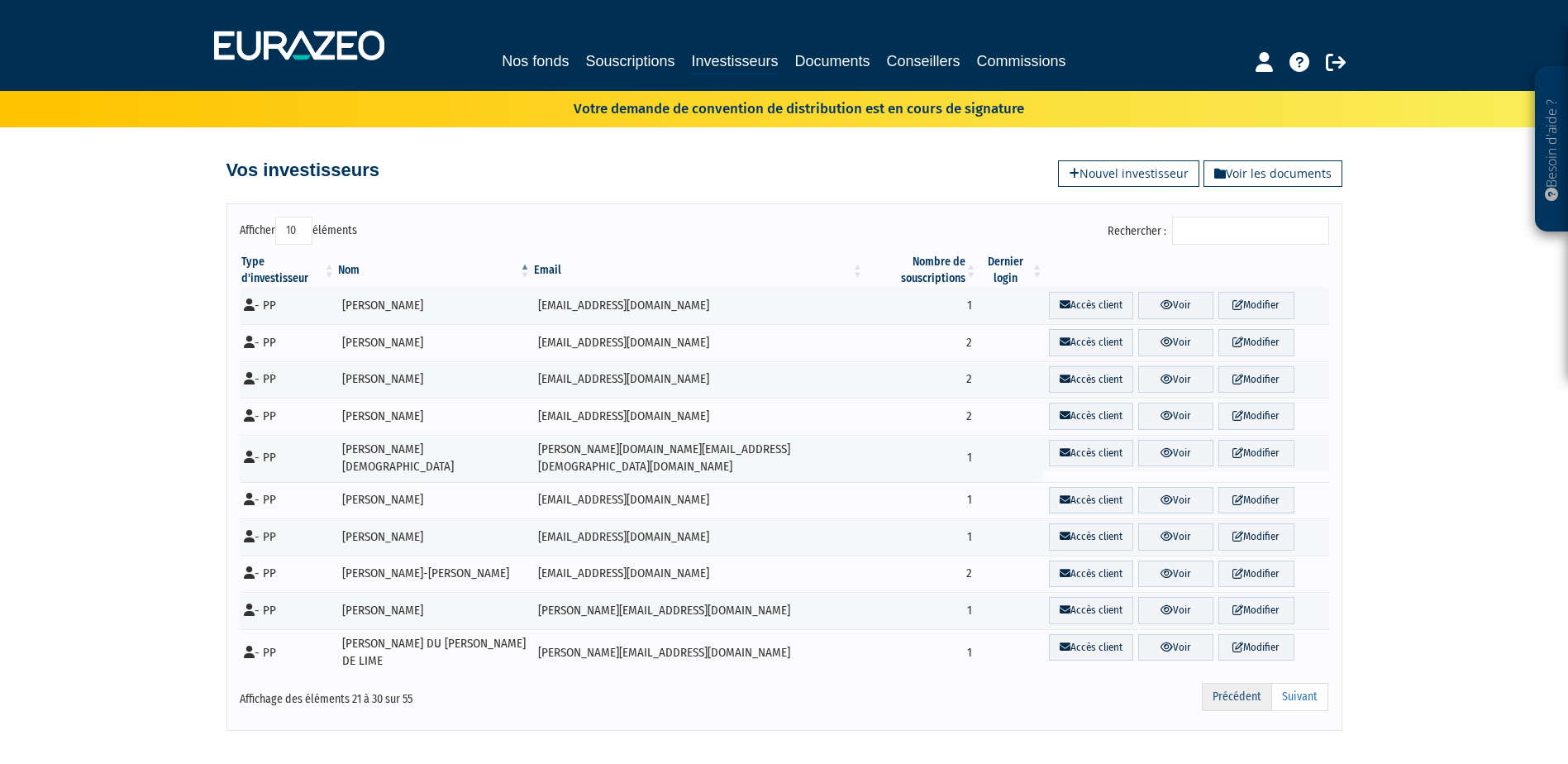
click at [1218, 683] on link "Précédent" at bounding box center [1236, 698] width 70 height 28
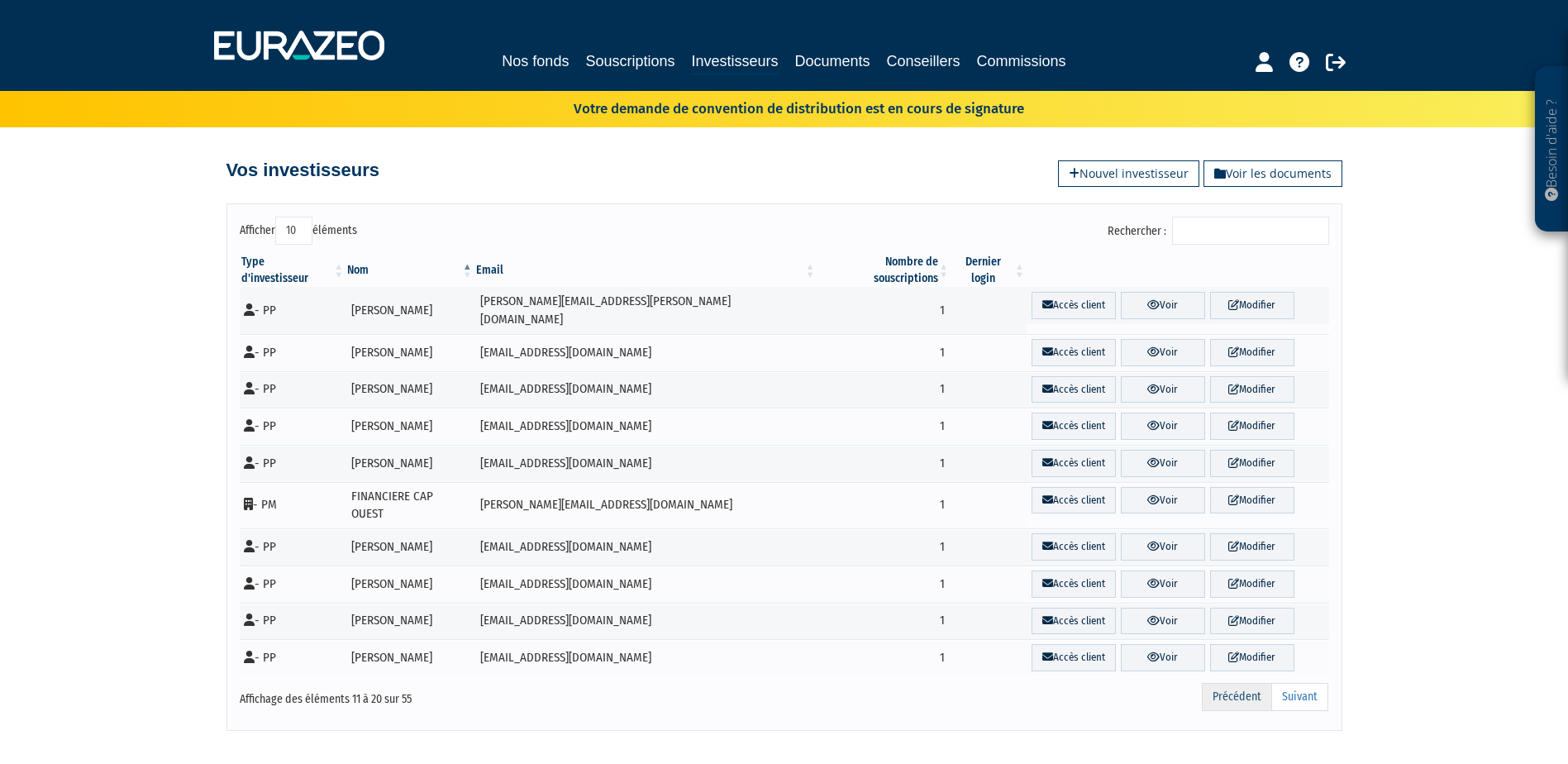
click at [1213, 683] on link "Précédent" at bounding box center [1236, 698] width 70 height 28
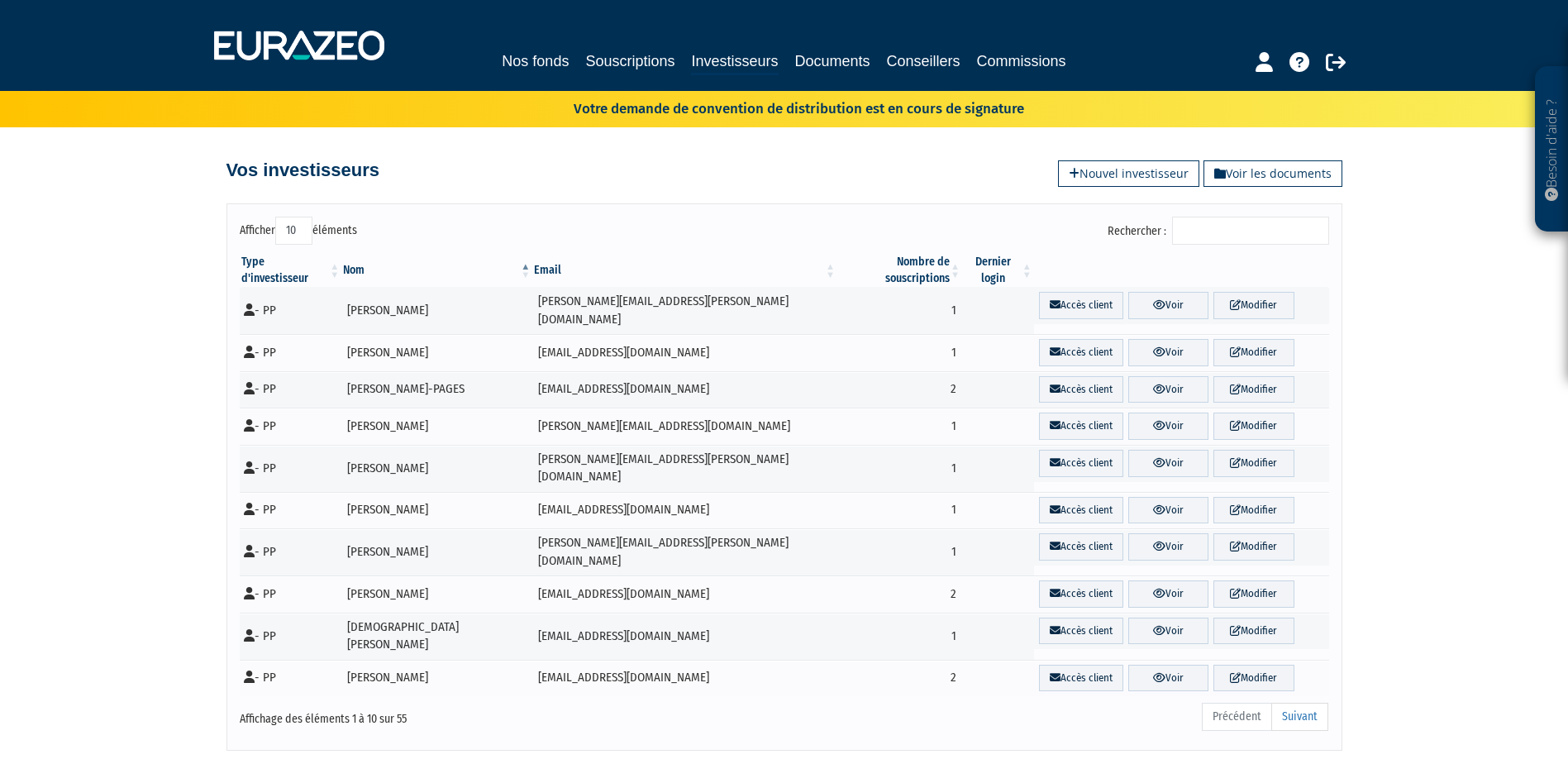
click at [1213, 703] on ul "Précédent Suivant" at bounding box center [1264, 717] width 127 height 28
click at [827, 57] on link "Documents" at bounding box center [833, 61] width 75 height 23
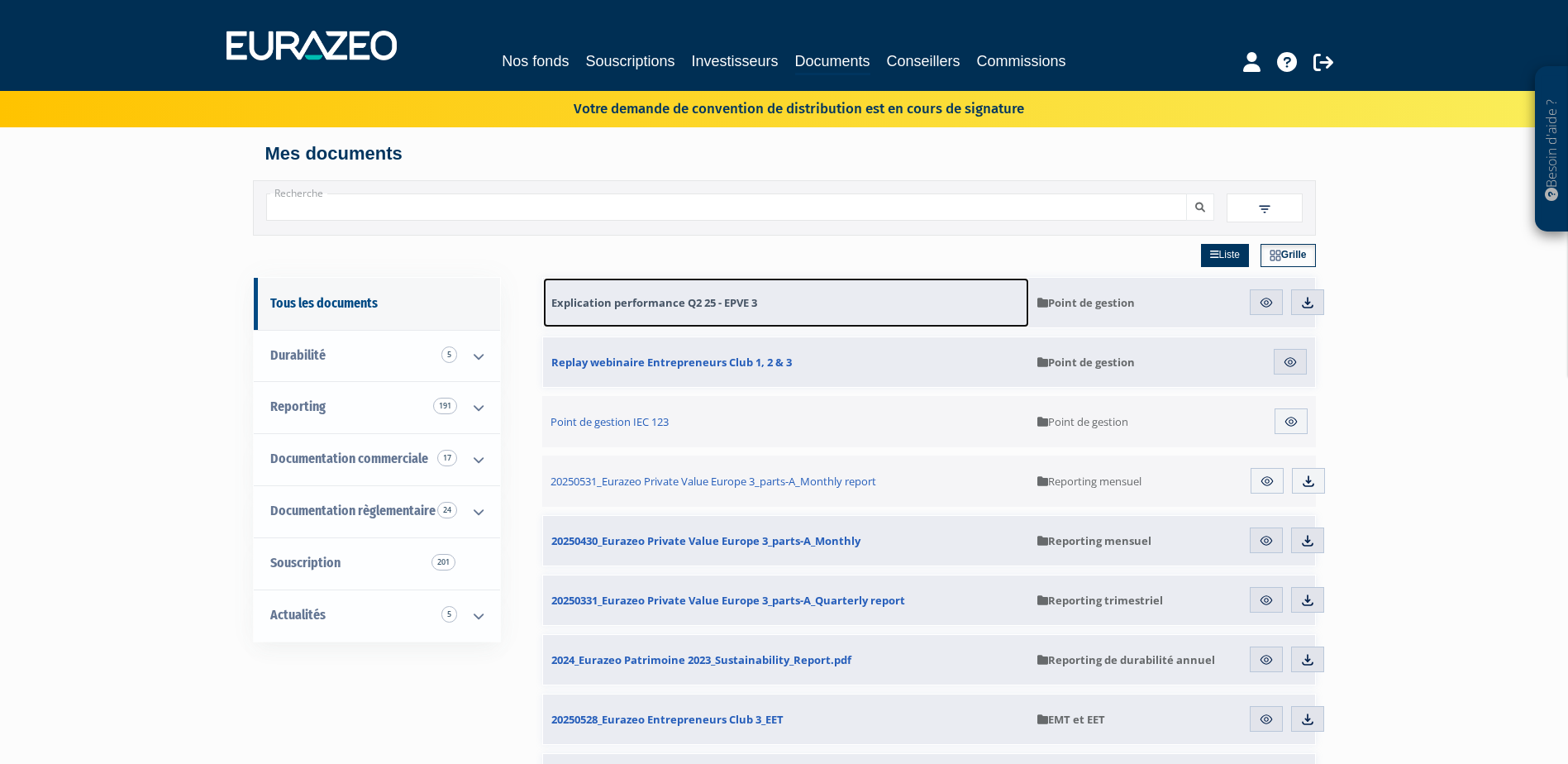
click at [746, 305] on span "Explication performance Q2 25 - EPVE 3" at bounding box center [654, 302] width 206 height 15
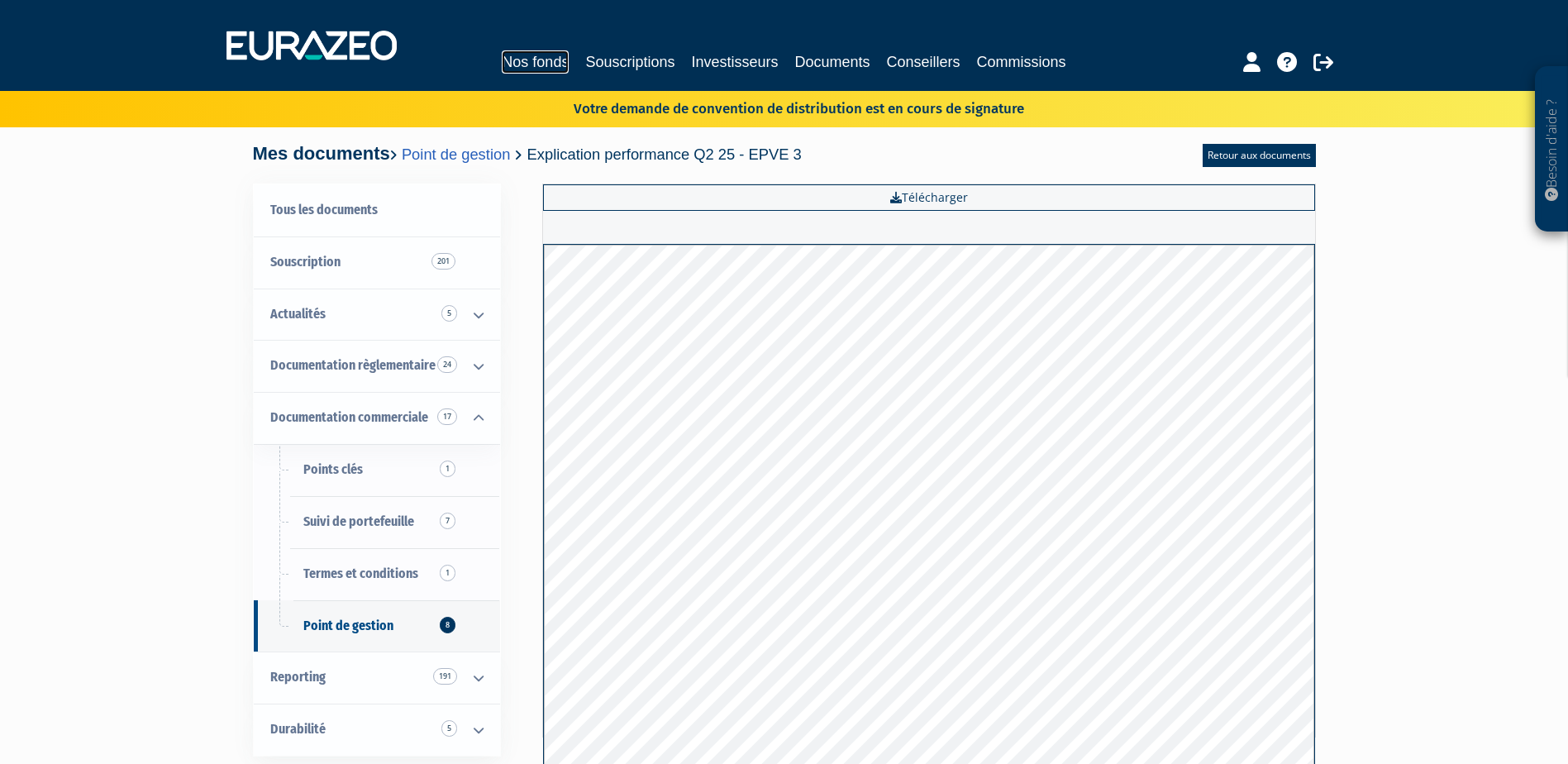
click at [536, 60] on link "Nos fonds" at bounding box center [535, 62] width 67 height 23
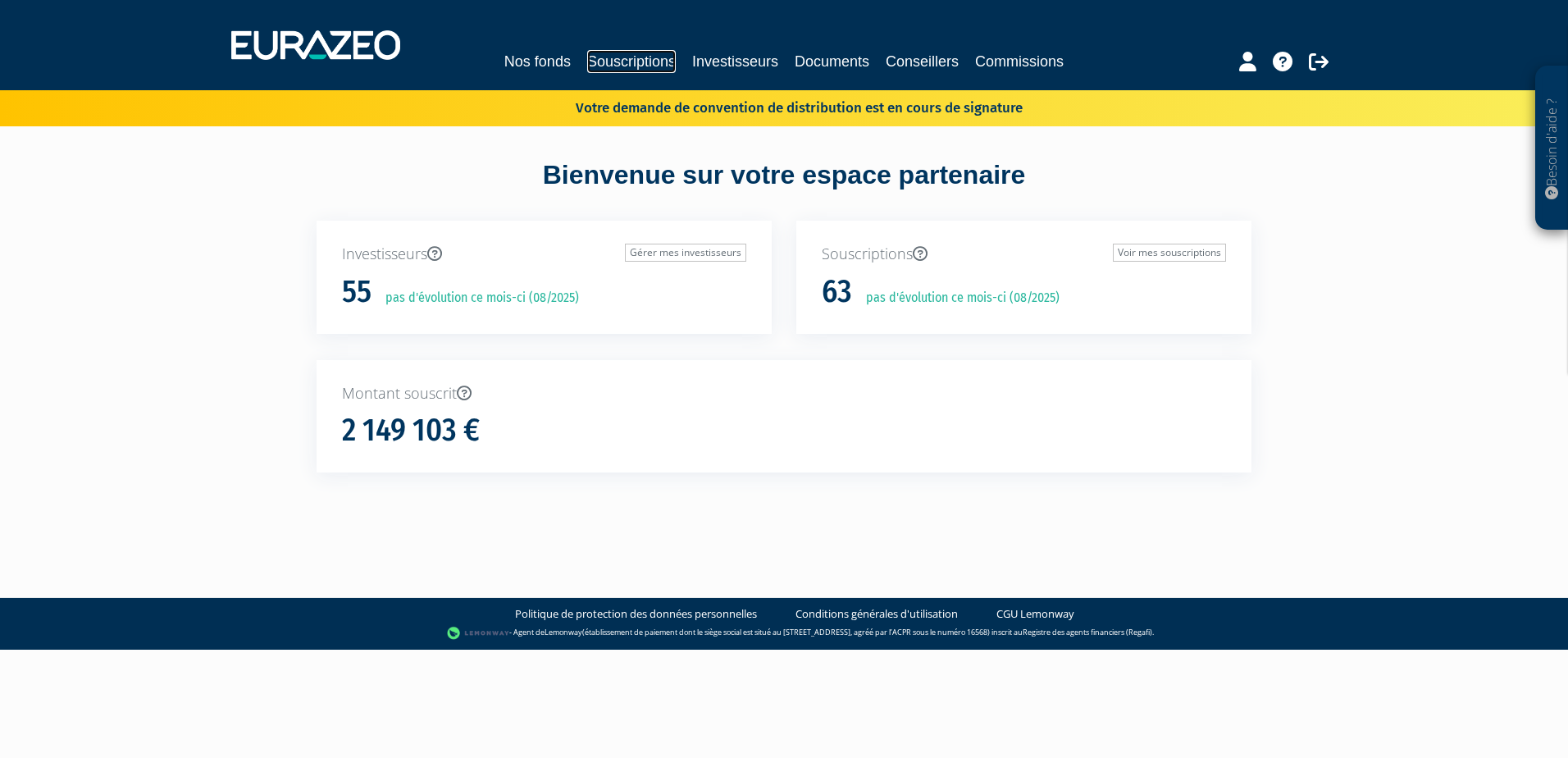
click at [661, 64] on link "Souscriptions" at bounding box center [631, 61] width 89 height 23
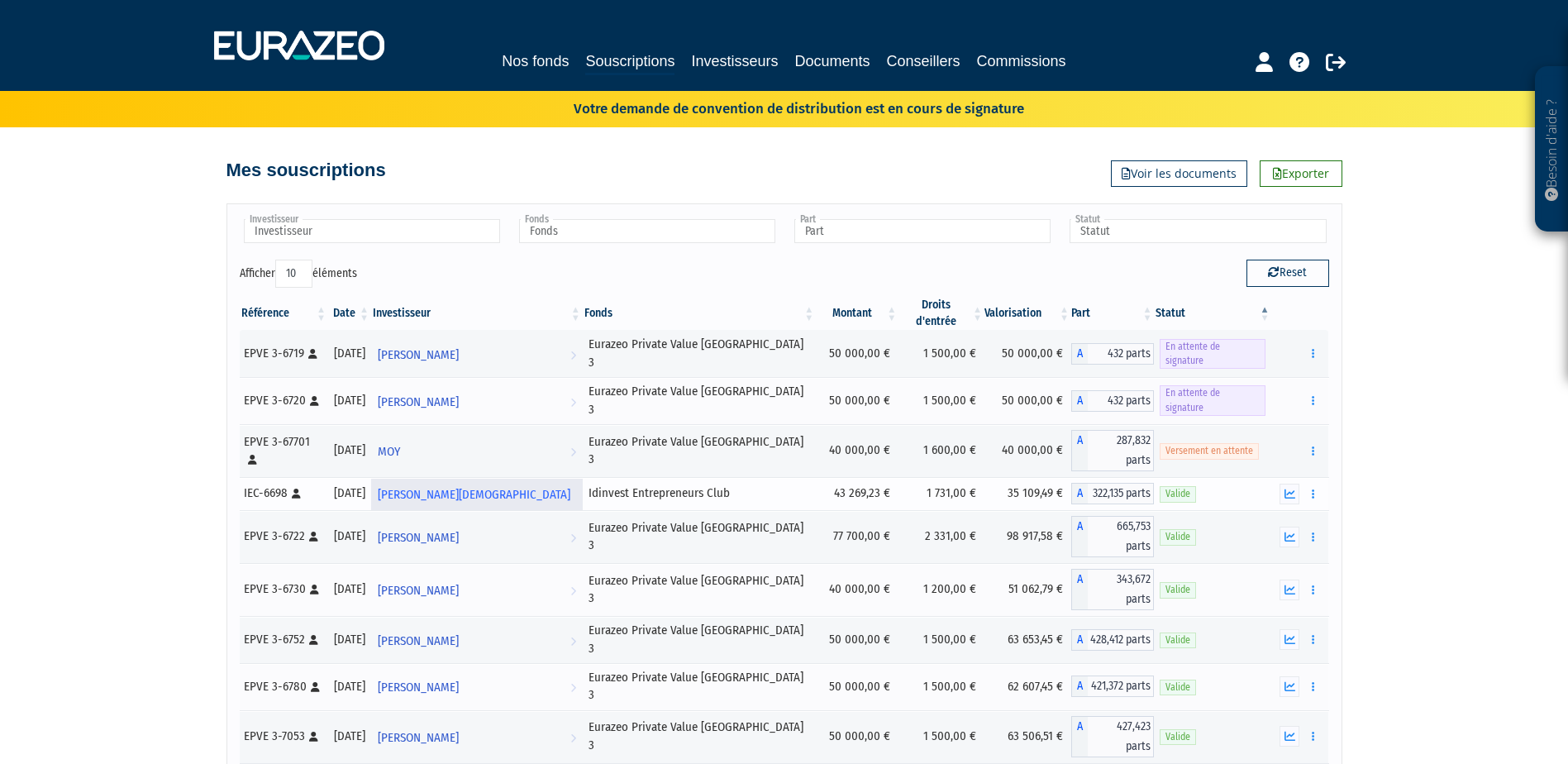
click at [437, 480] on span "[PERSON_NAME][DEMOGRAPHIC_DATA]" at bounding box center [474, 495] width 193 height 31
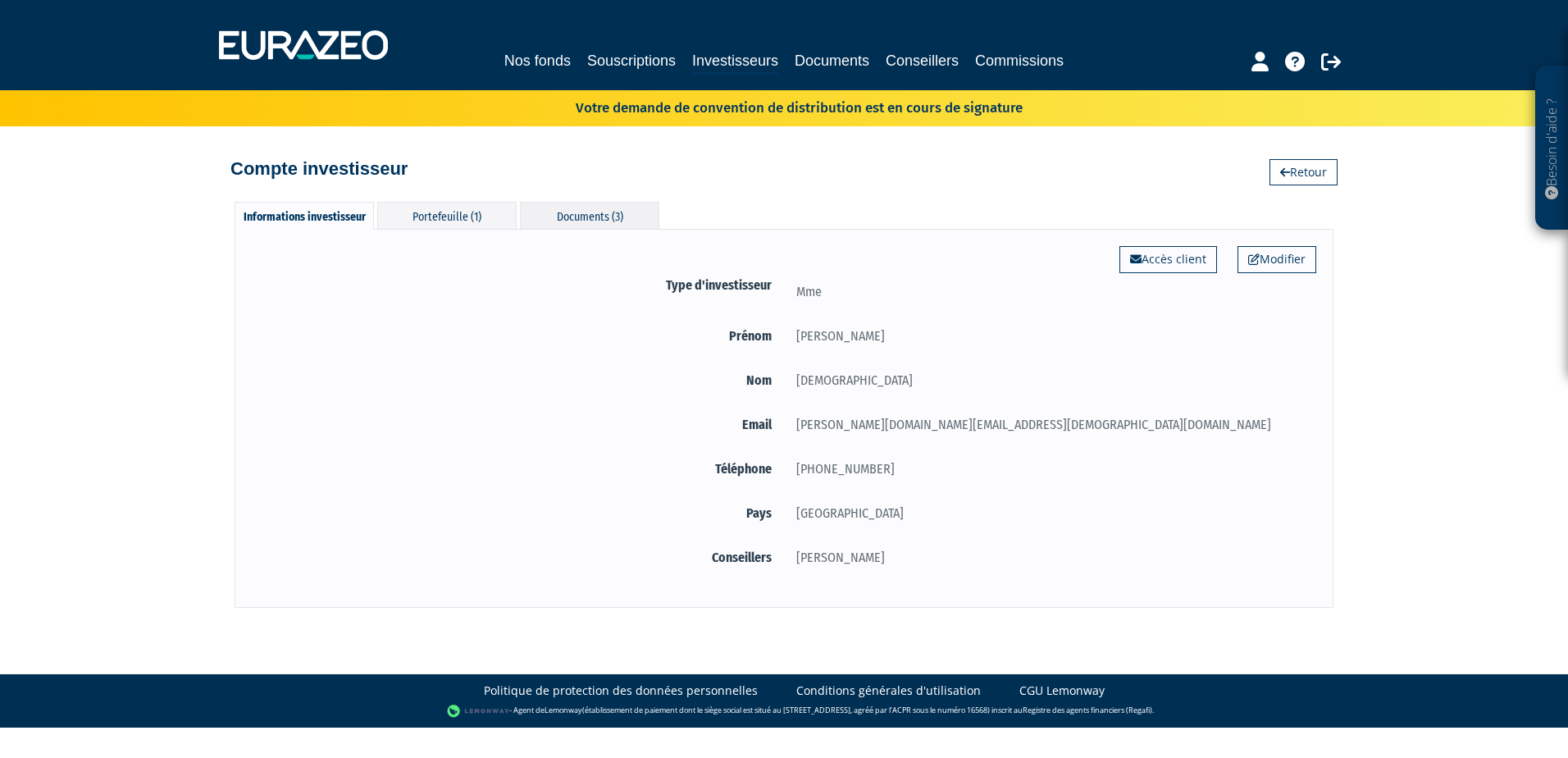
click at [610, 218] on div "Documents (3)" at bounding box center [589, 215] width 140 height 27
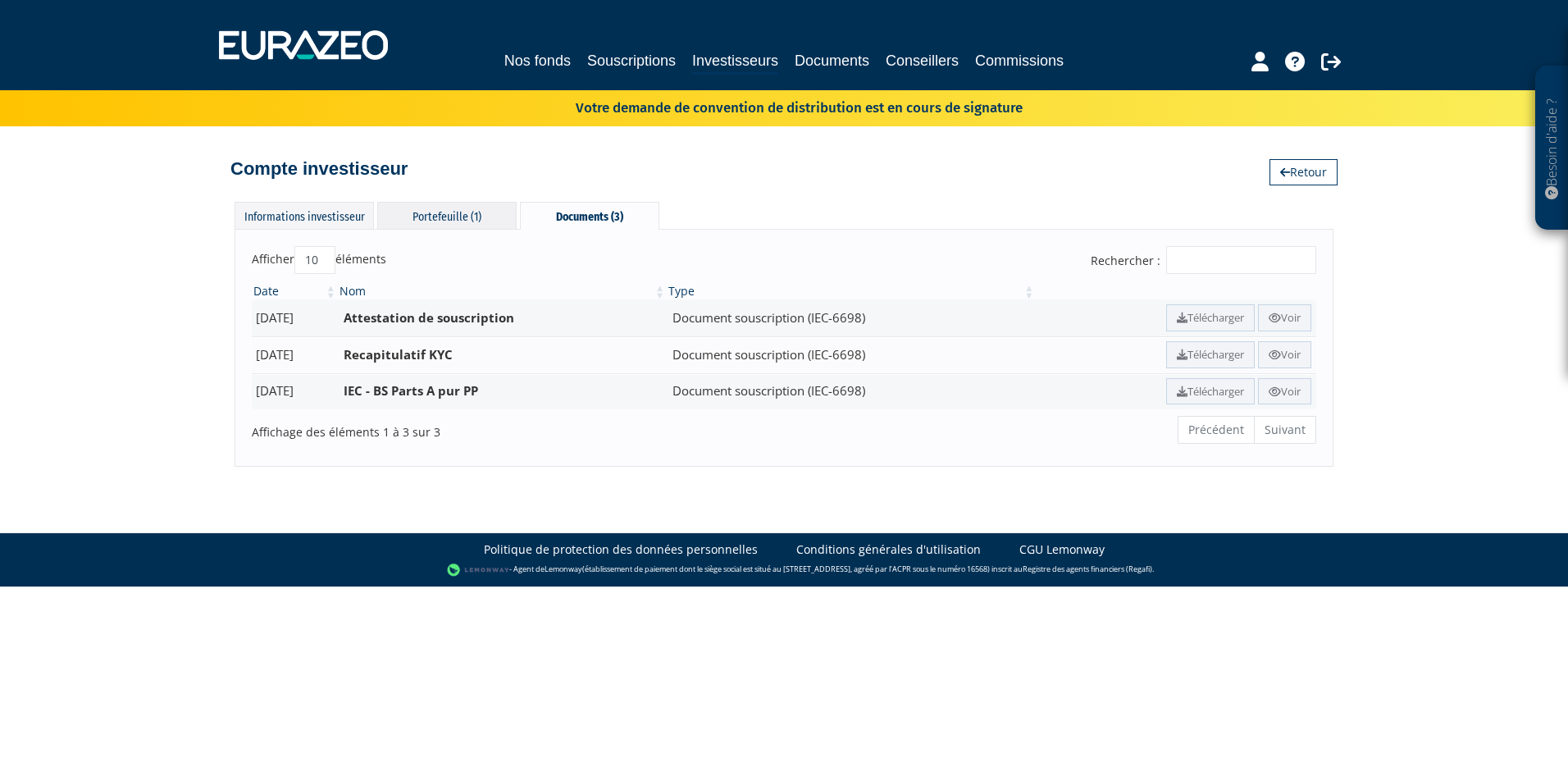
click at [416, 223] on div "Portefeuille (1)" at bounding box center [447, 215] width 140 height 27
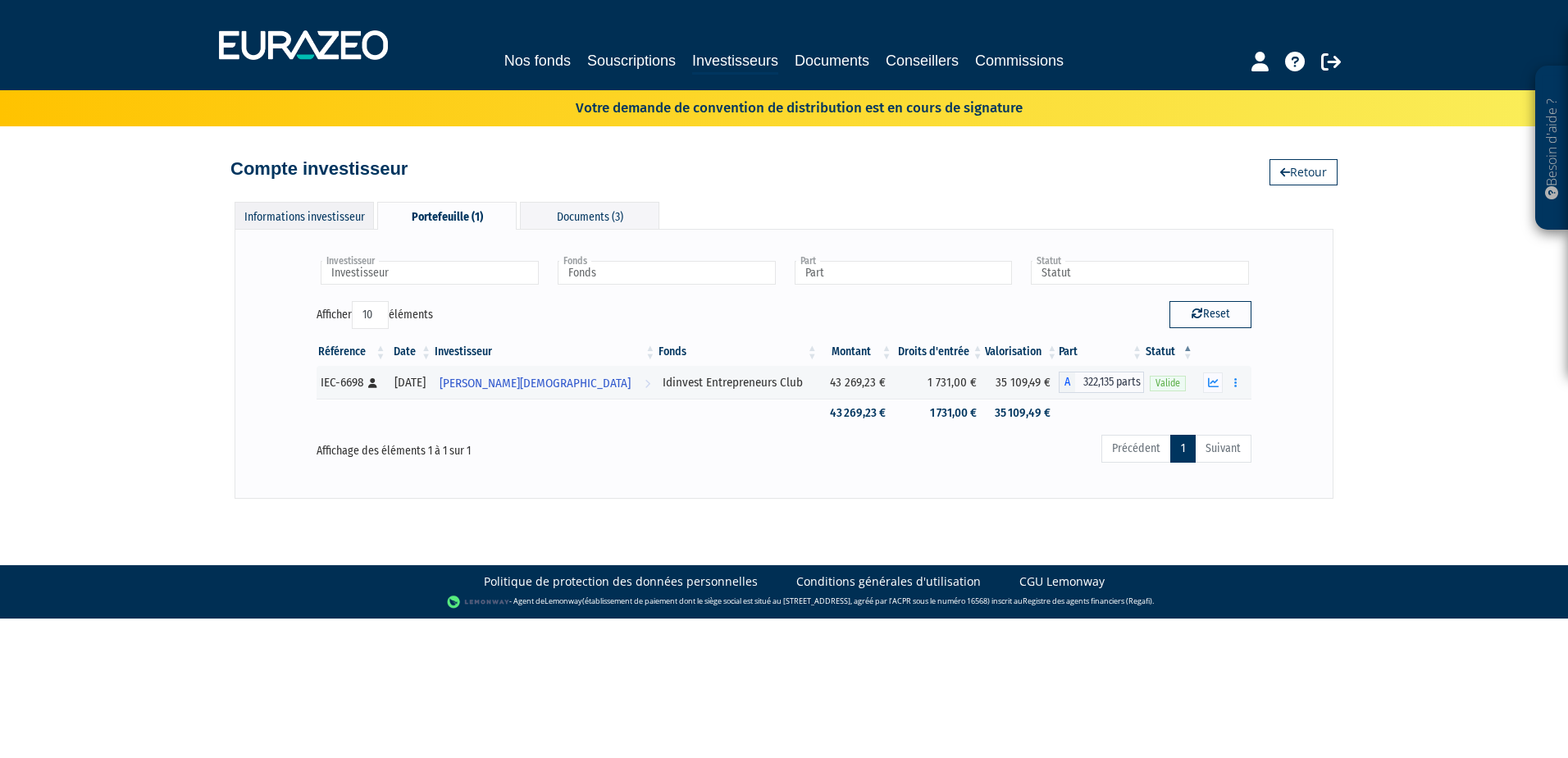
click at [320, 206] on div "Informations investisseur" at bounding box center [304, 215] width 140 height 27
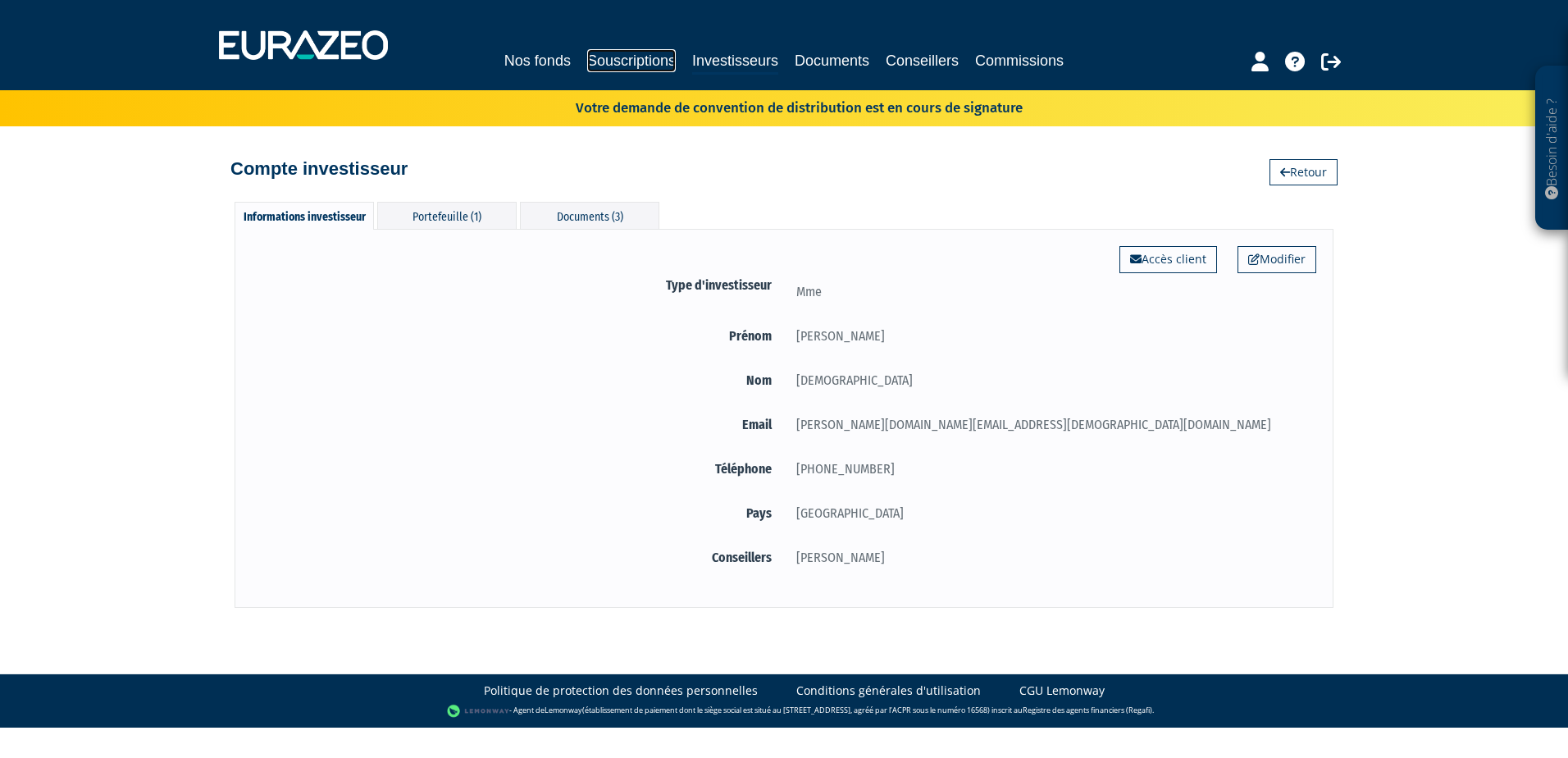
click at [629, 56] on link "Souscriptions" at bounding box center [631, 61] width 89 height 23
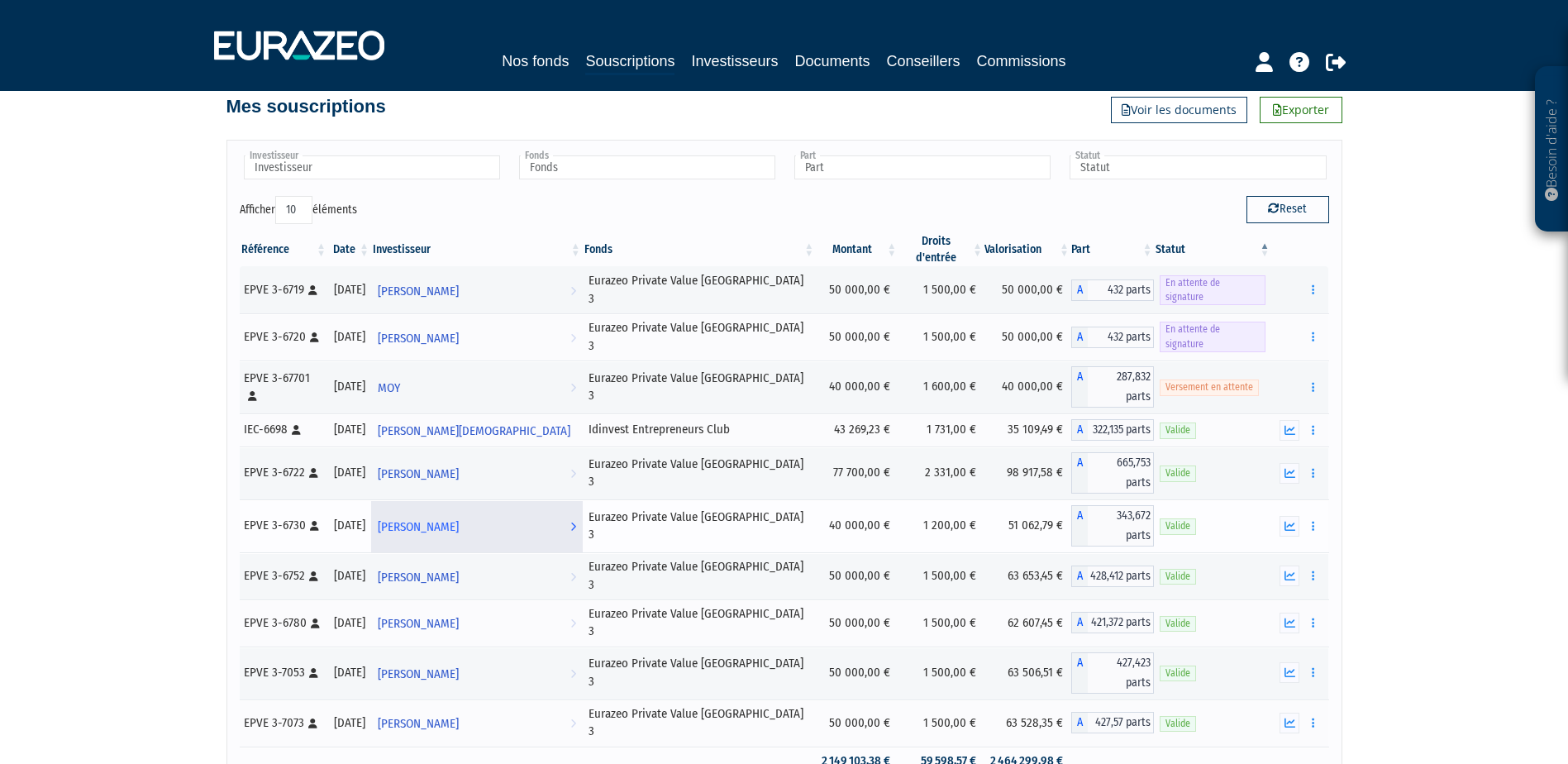
scroll to position [82, 0]
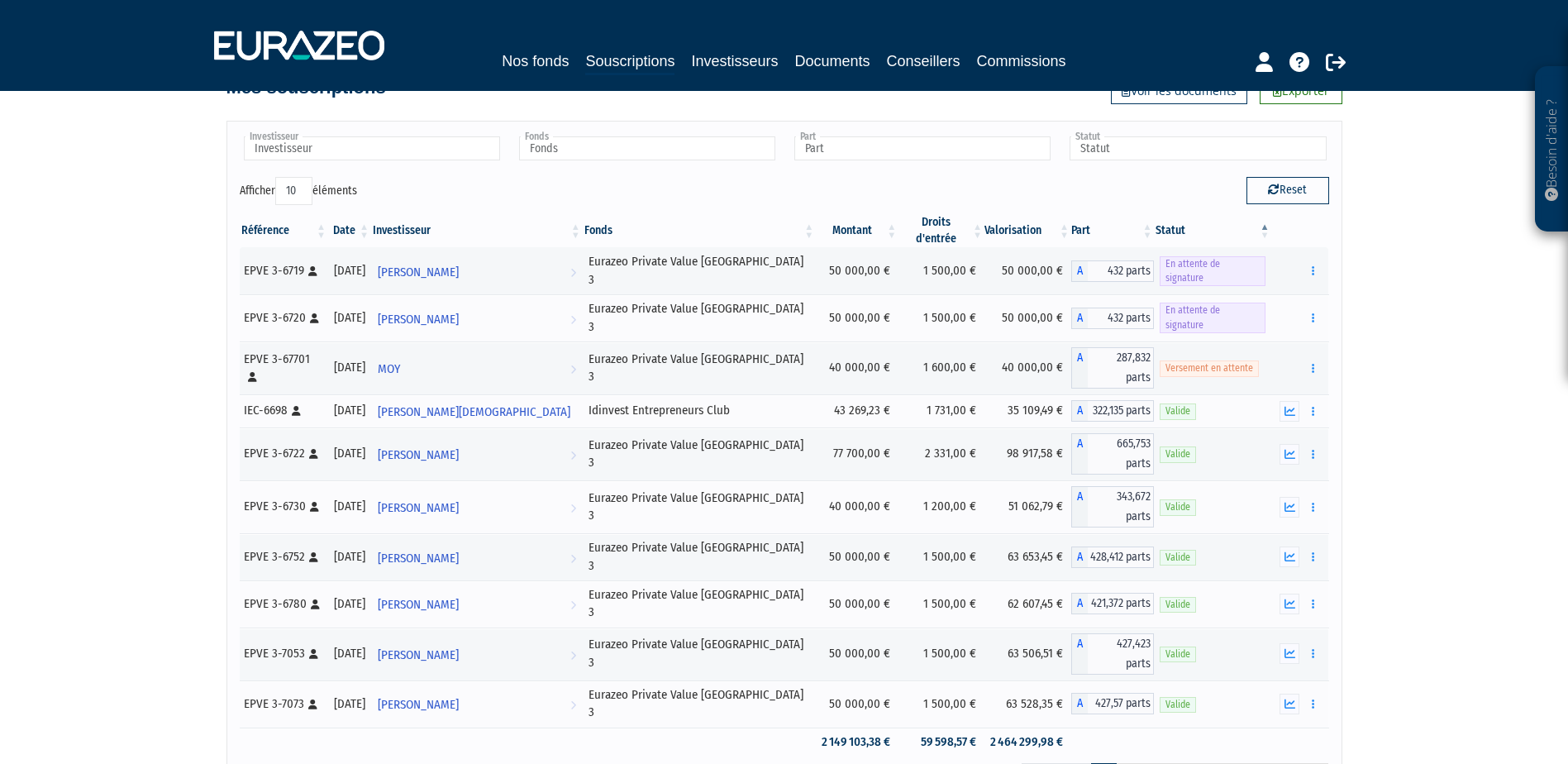
click at [1126, 763] on link "2" at bounding box center [1129, 777] width 27 height 28
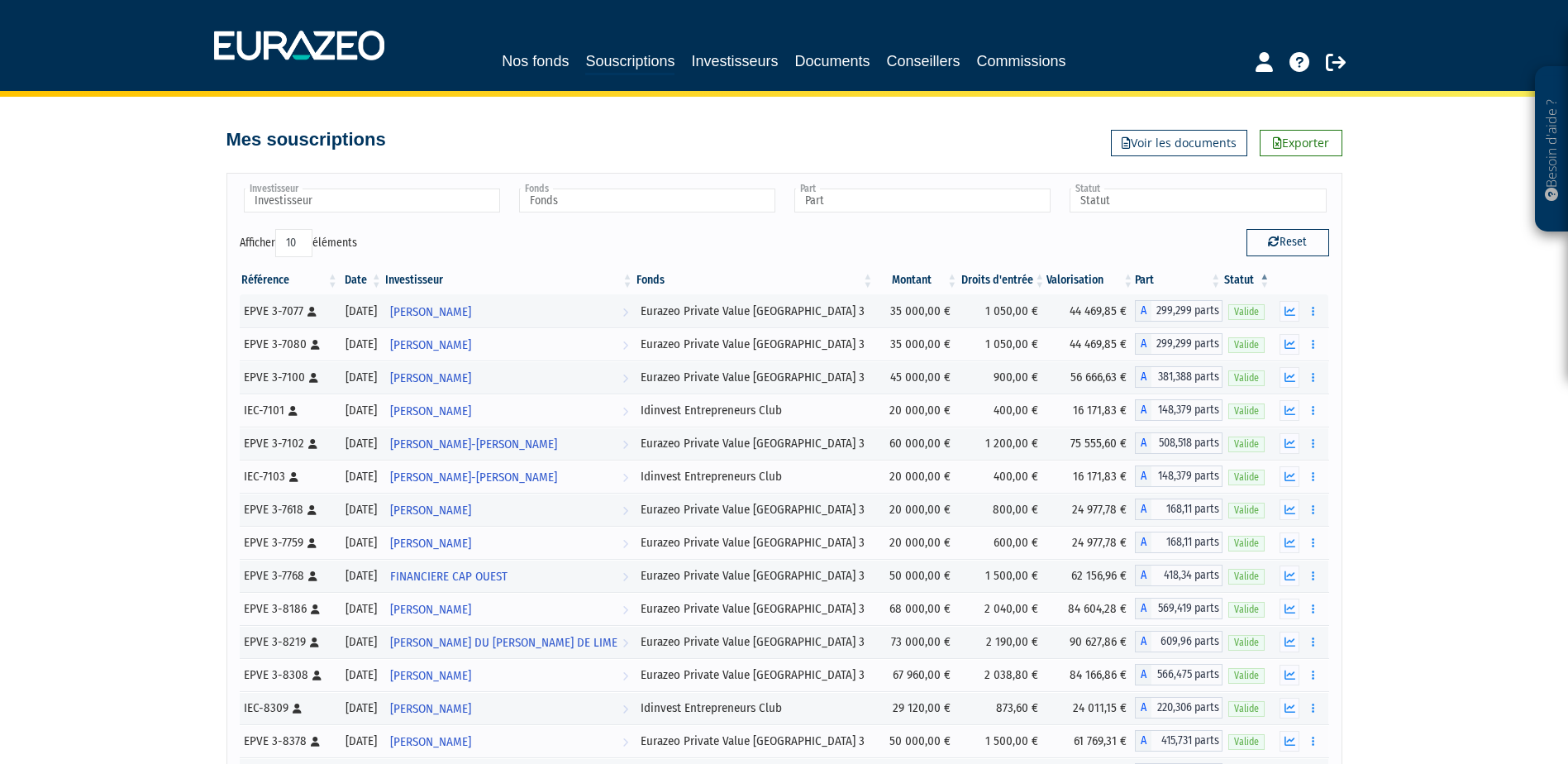
scroll to position [0, 0]
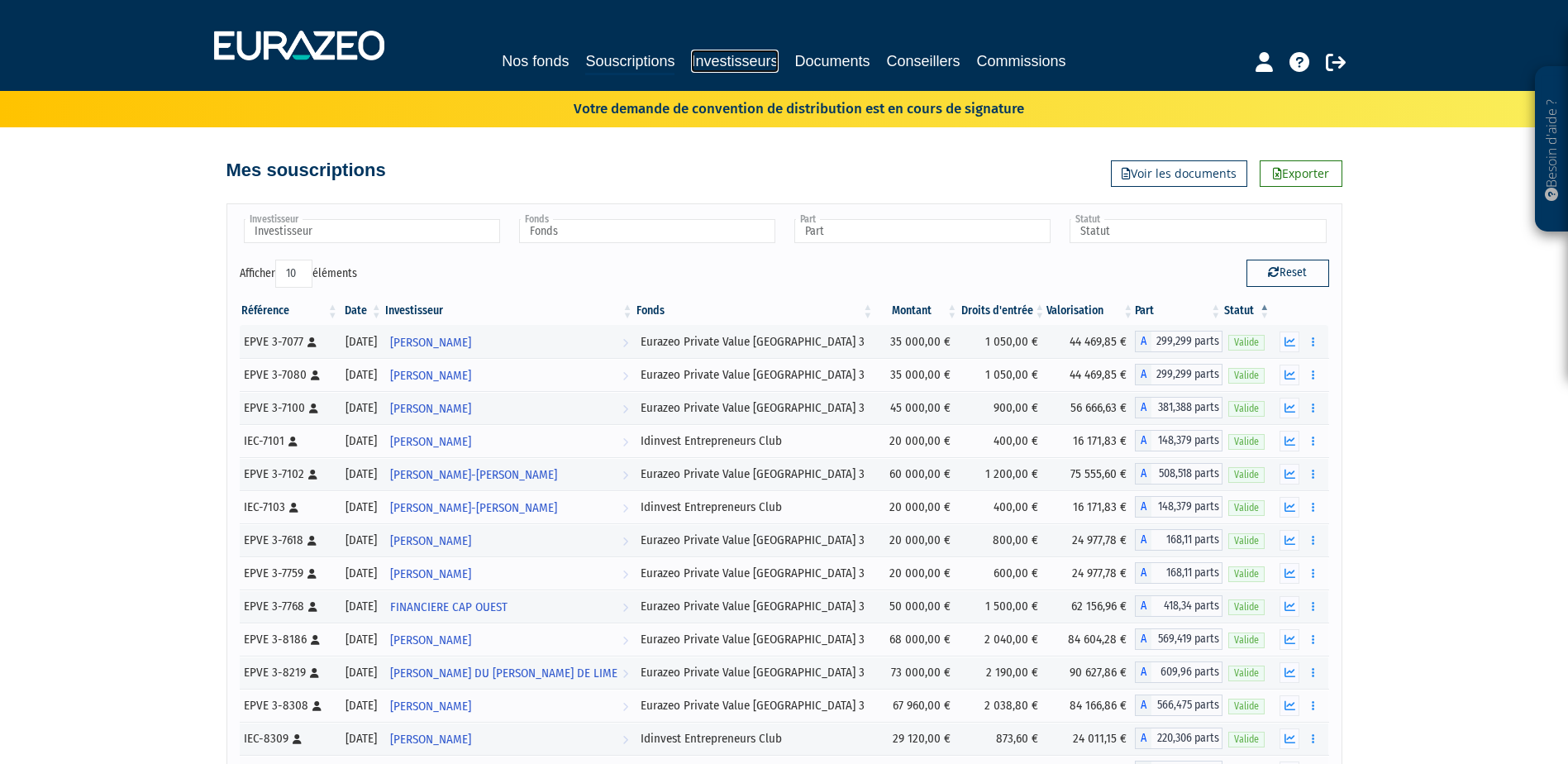
click at [751, 67] on link "Investisseurs" at bounding box center [734, 61] width 87 height 23
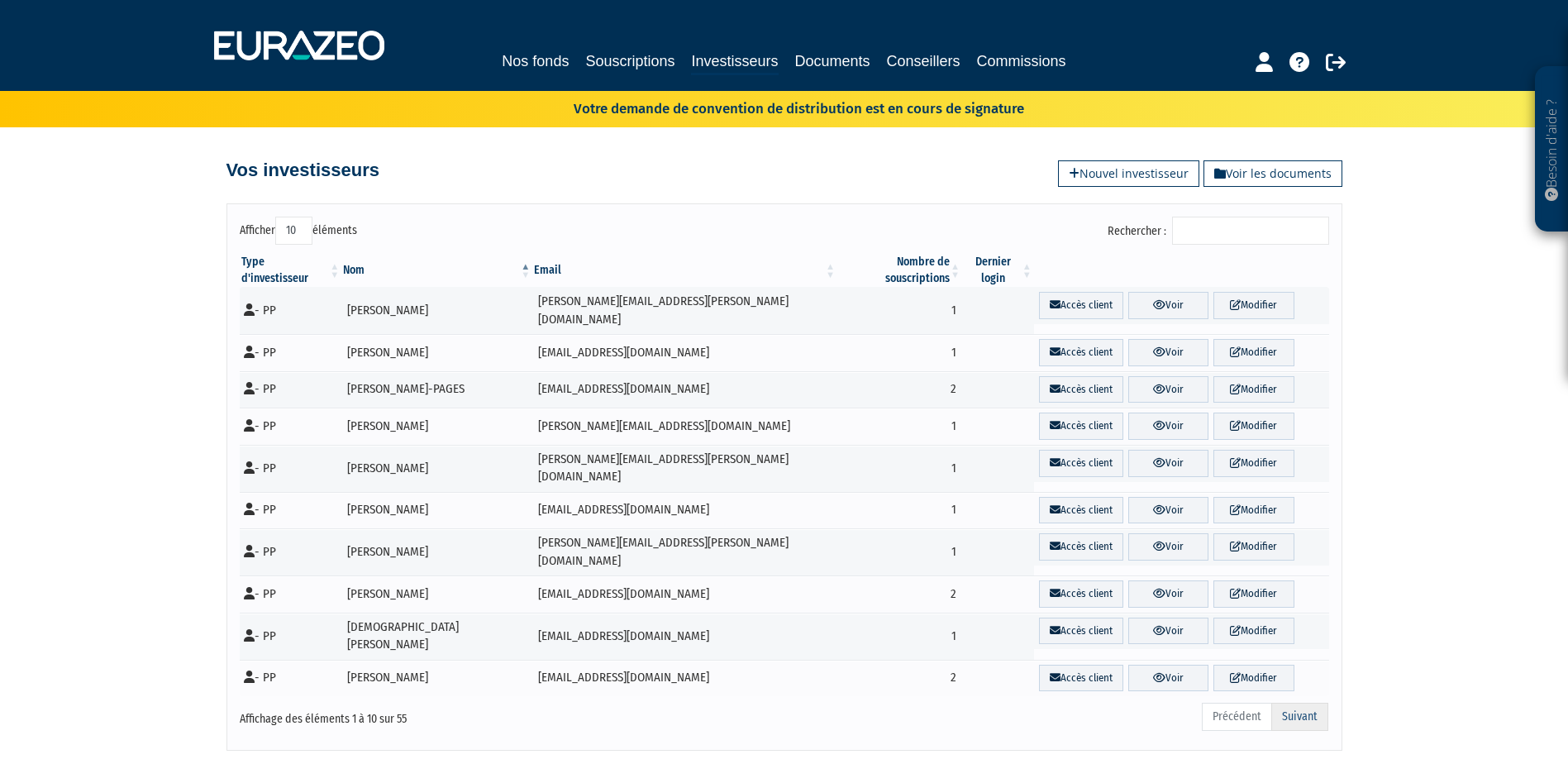
click at [1313, 703] on link "Suivant" at bounding box center [1300, 717] width 57 height 28
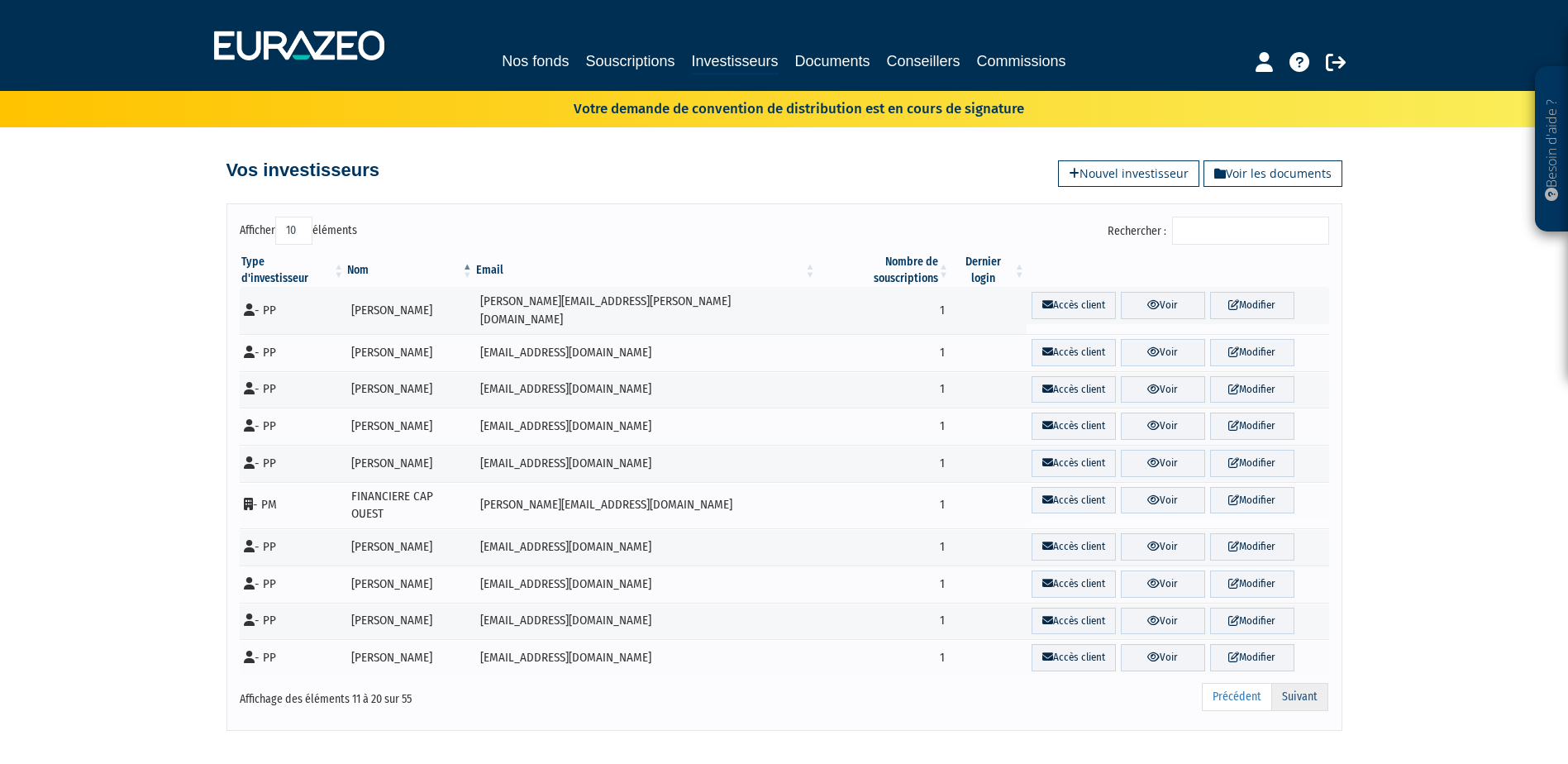
click at [1295, 683] on link "Suivant" at bounding box center [1300, 698] width 57 height 28
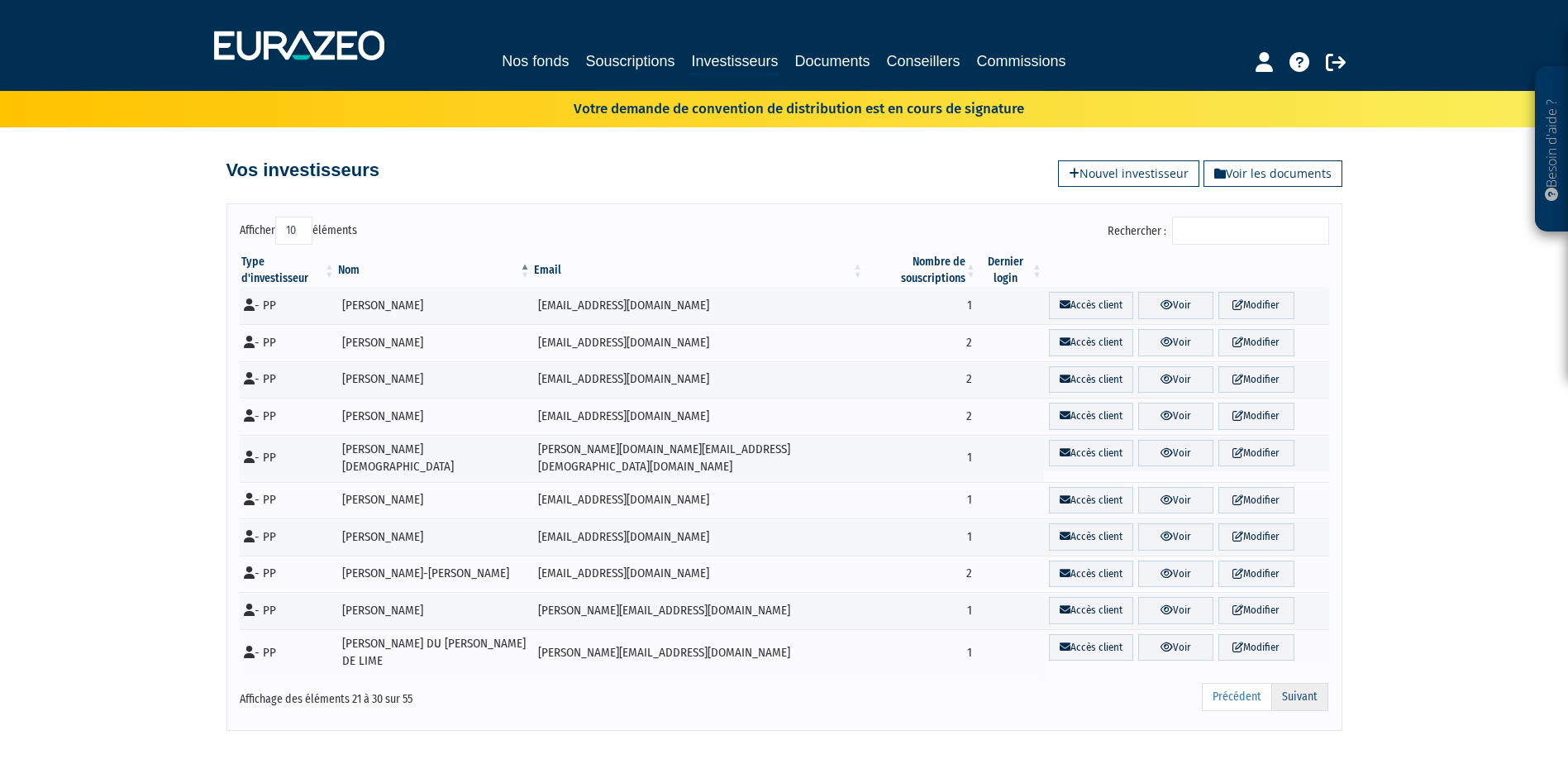
click at [1297, 683] on link "Suivant" at bounding box center [1300, 698] width 57 height 28
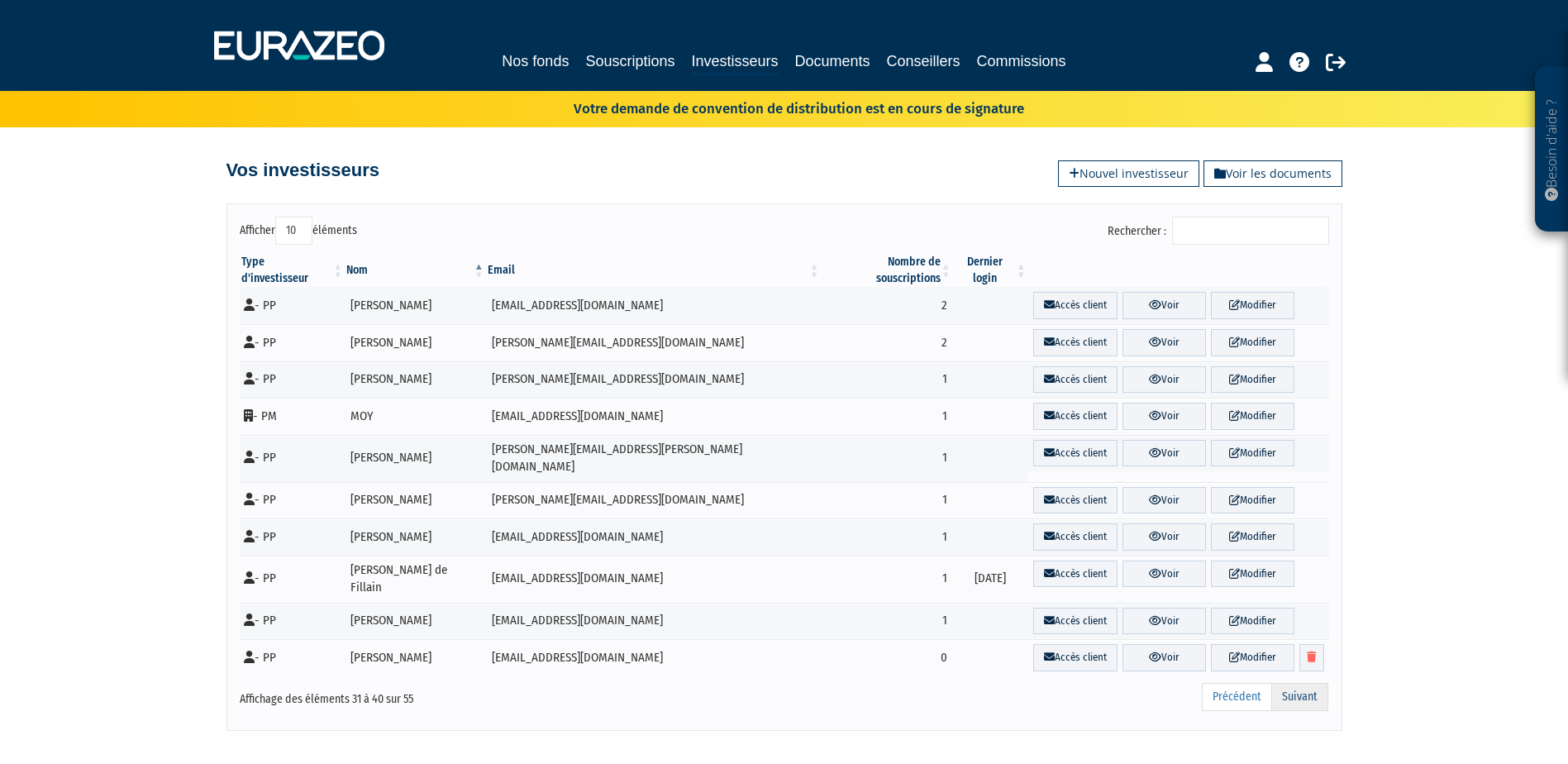
click at [1313, 683] on link "Suivant" at bounding box center [1300, 698] width 57 height 28
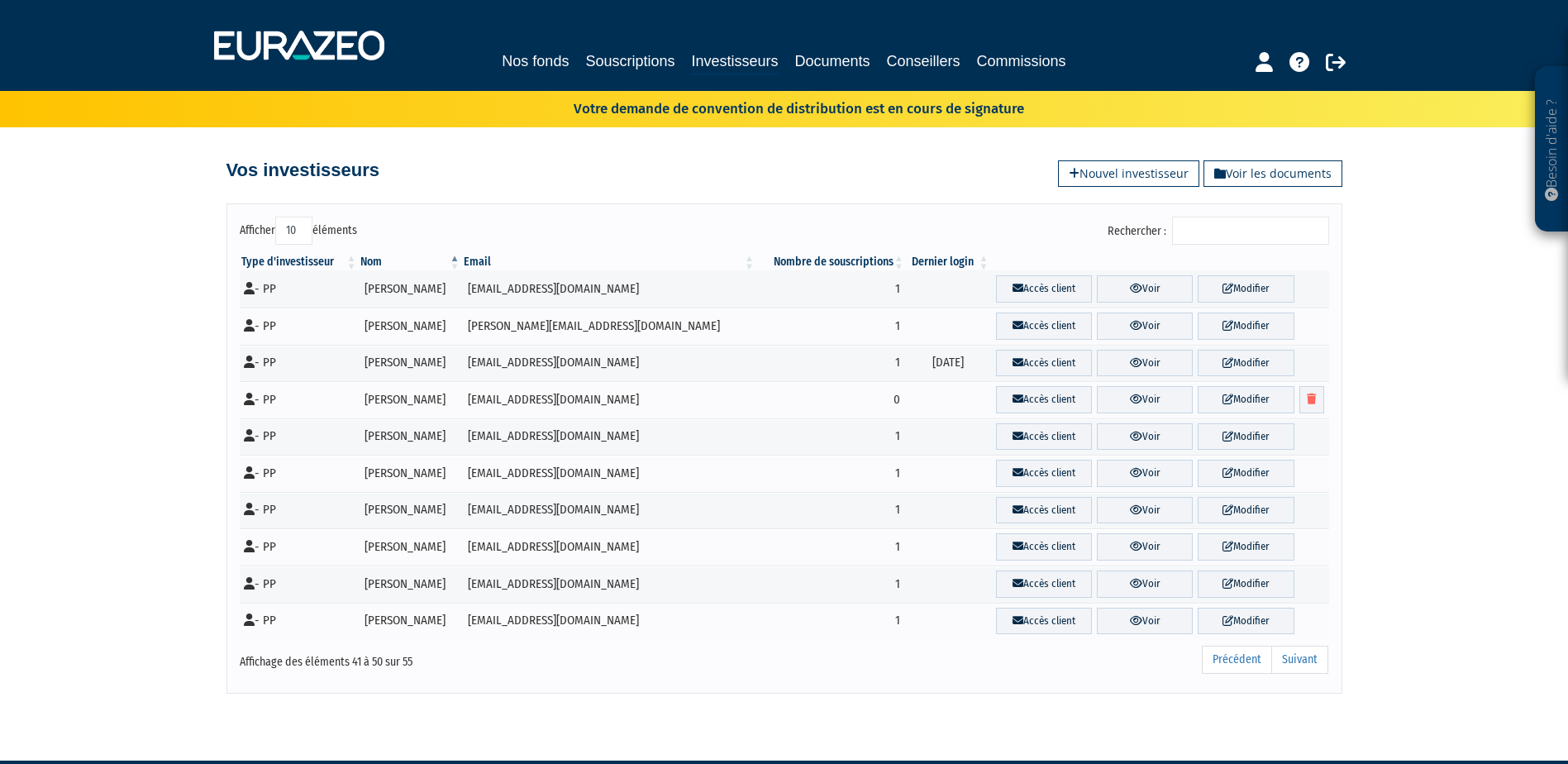
click at [940, 691] on div "Afficher 10 25 50 100 éléments Rechercher : Type d'investisseur Nom Email Nombr…" at bounding box center [784, 449] width 1116 height 490
click at [948, 692] on div "Afficher 10 25 50 100 éléments Rechercher : Type d'investisseur Nom Email Nombr…" at bounding box center [784, 449] width 1116 height 490
click at [1314, 664] on link "Suivant" at bounding box center [1300, 660] width 57 height 28
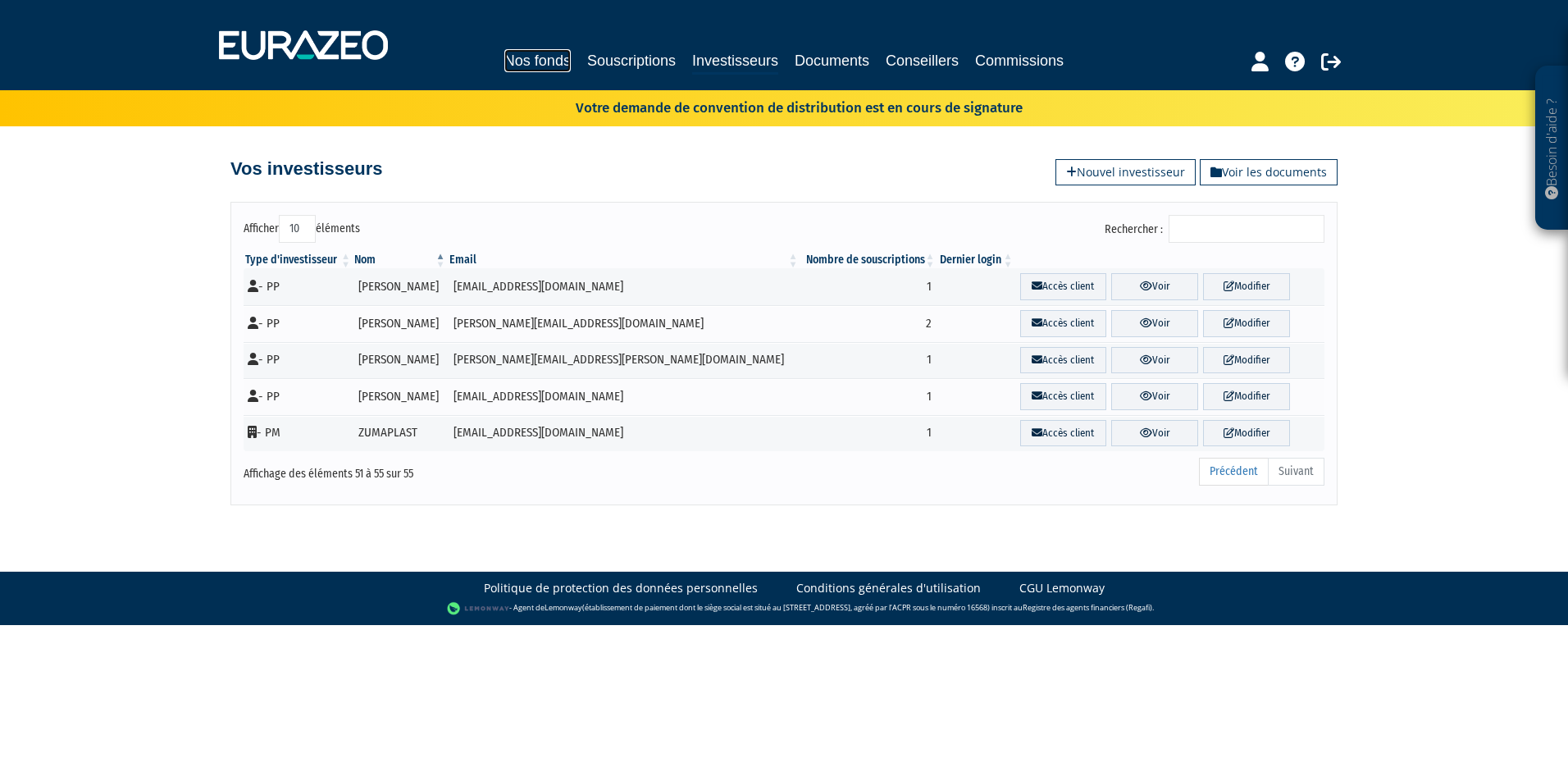
click at [546, 60] on link "Nos fonds" at bounding box center [537, 61] width 67 height 23
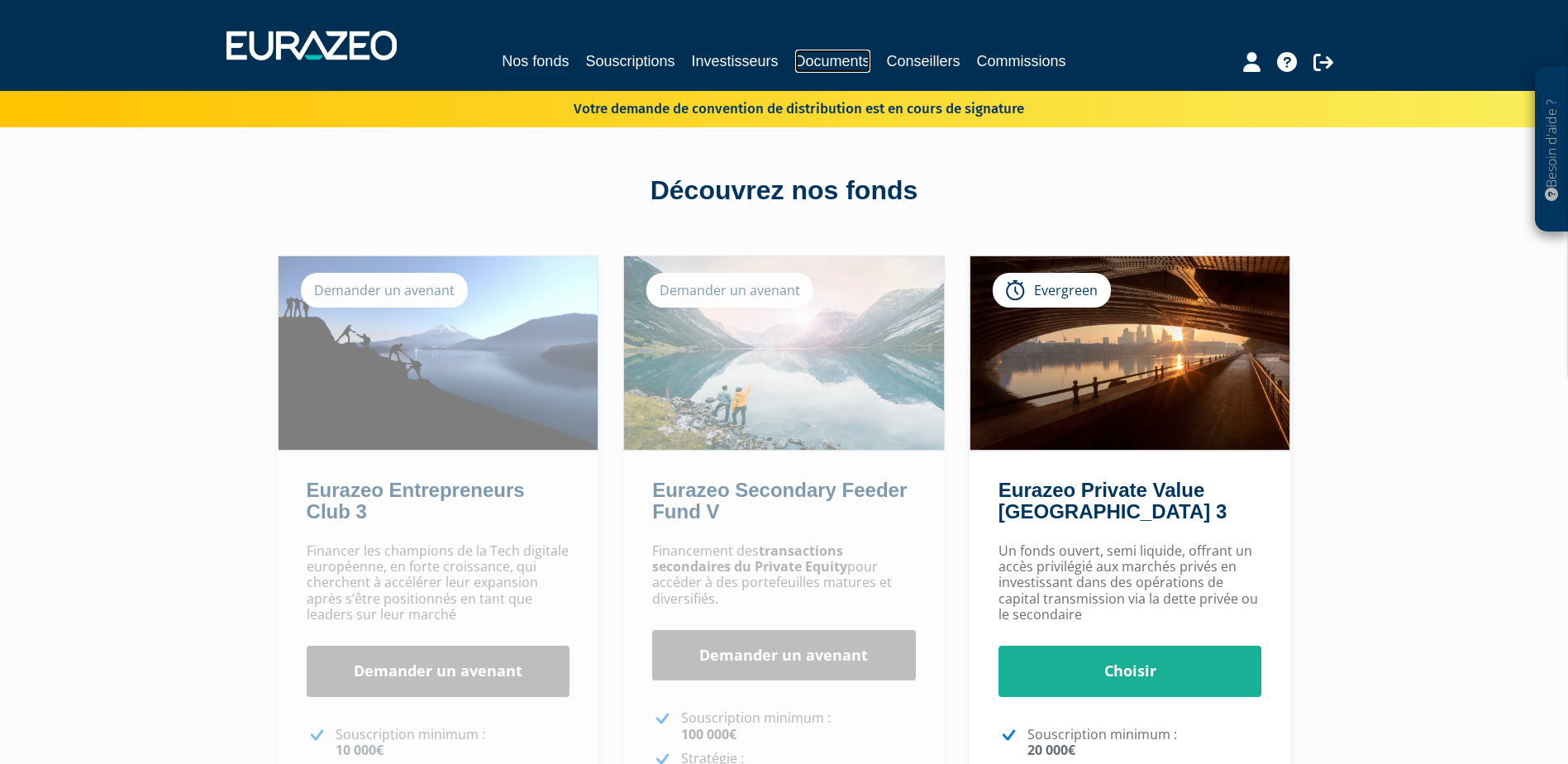
click at [865, 57] on link "Documents" at bounding box center [833, 61] width 75 height 23
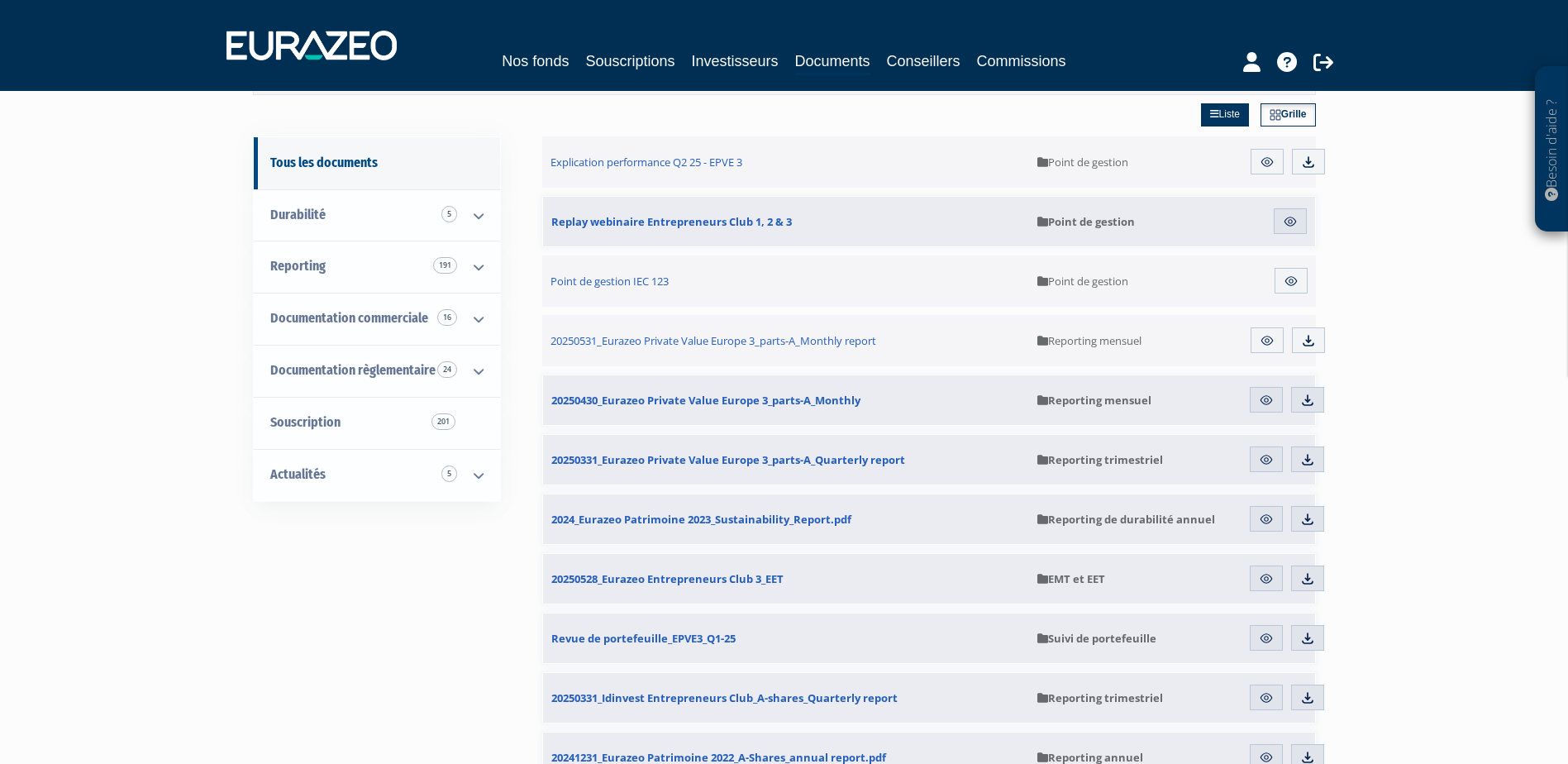
scroll to position [166, 0]
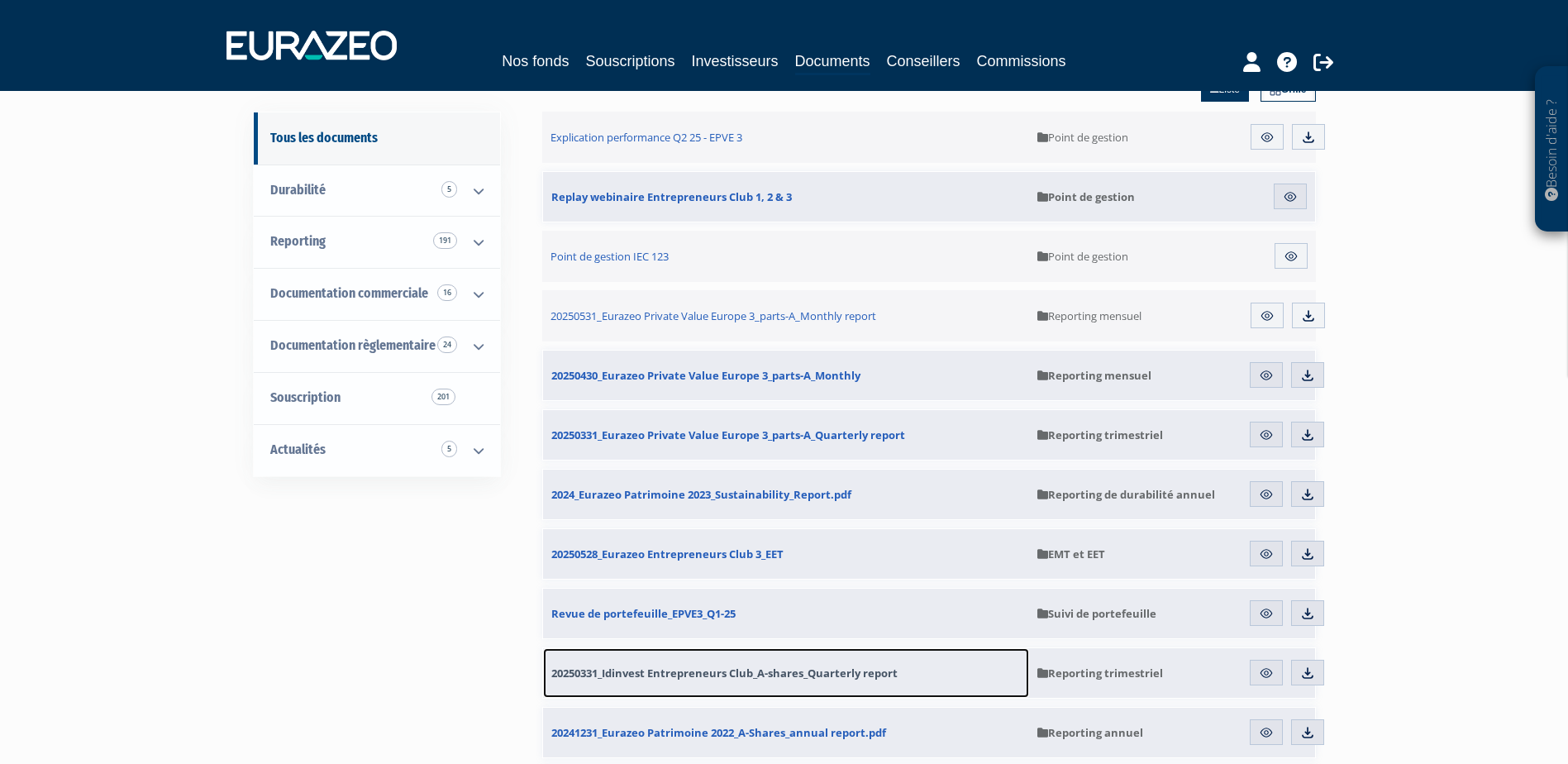
click at [676, 679] on span "20250331_Idinvest Entrepreneurs Club_A-shares_Quarterly report" at bounding box center [724, 673] width 346 height 15
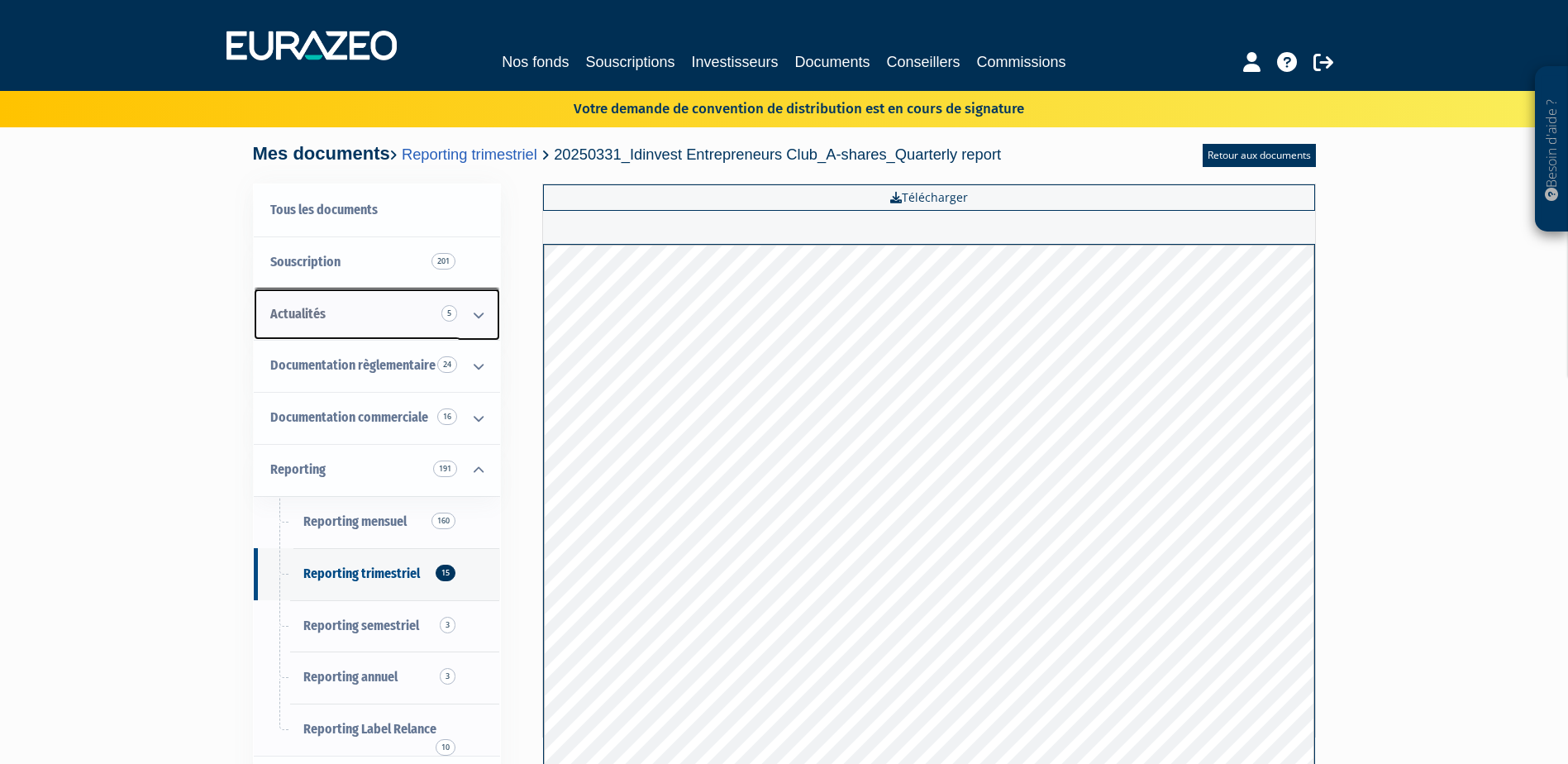
click at [366, 318] on link "Actualités 5" at bounding box center [377, 314] width 246 height 52
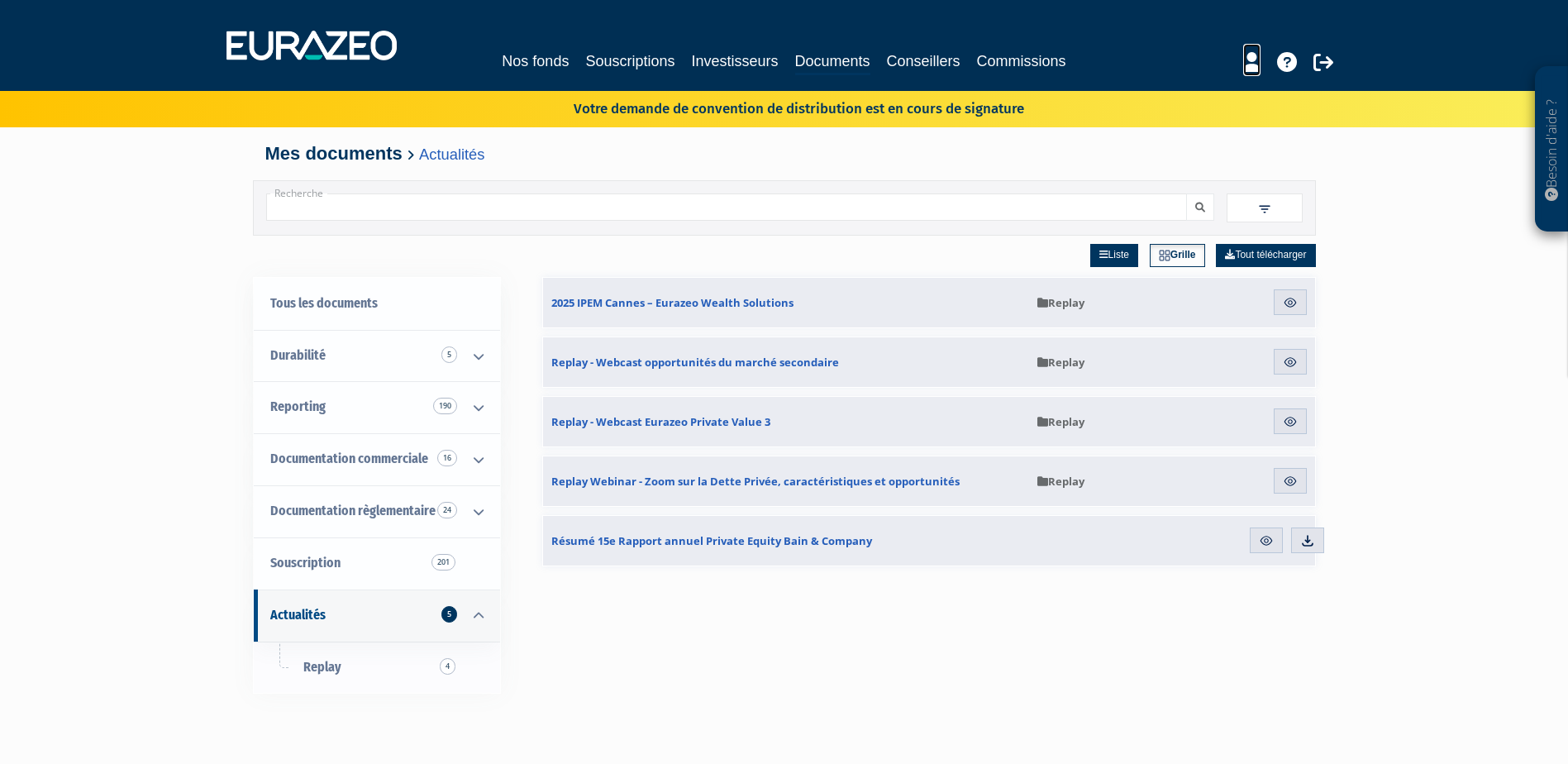
click at [1249, 65] on icon at bounding box center [1252, 62] width 18 height 19
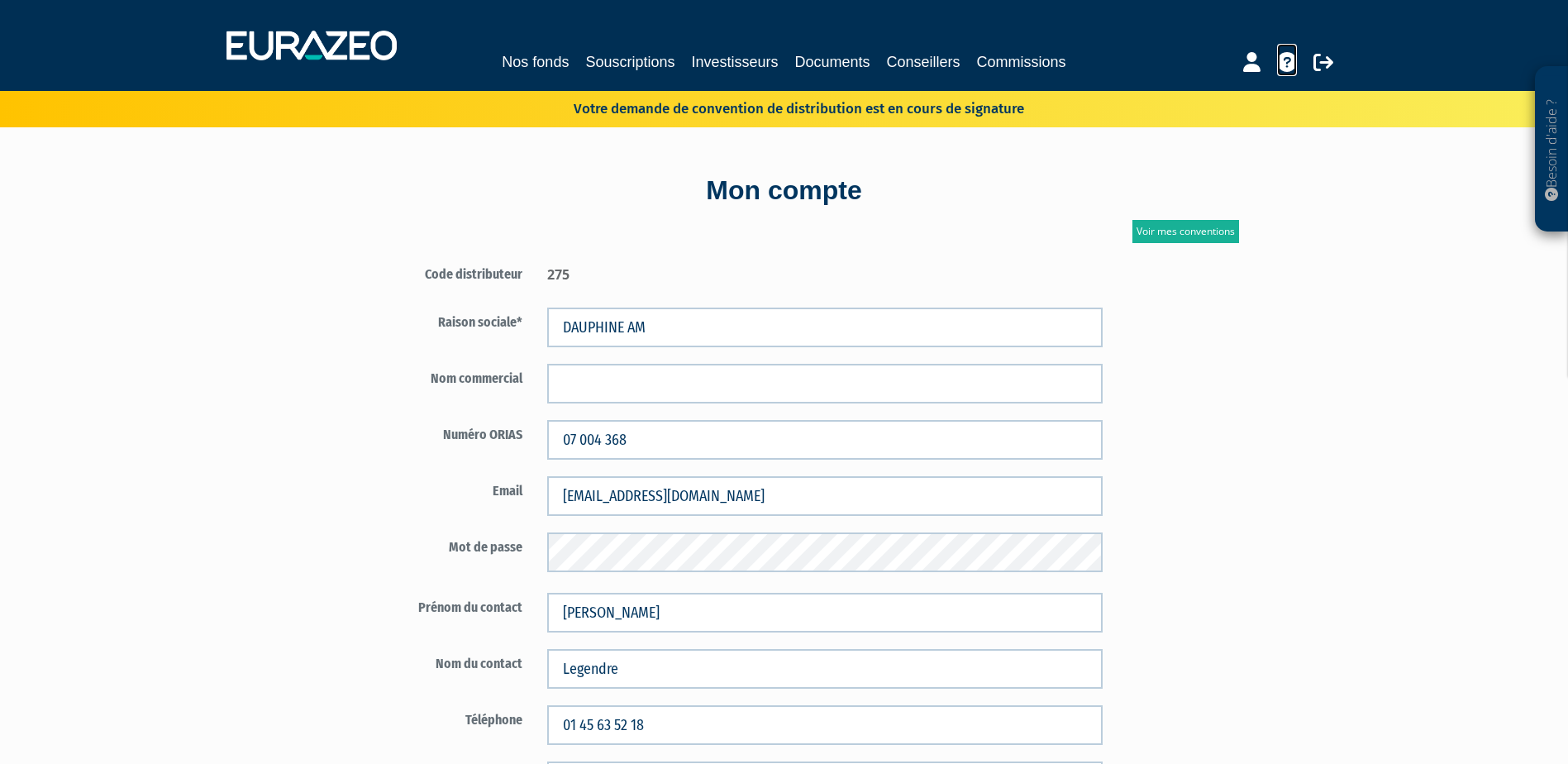
click at [1283, 66] on icon at bounding box center [1287, 62] width 19 height 19
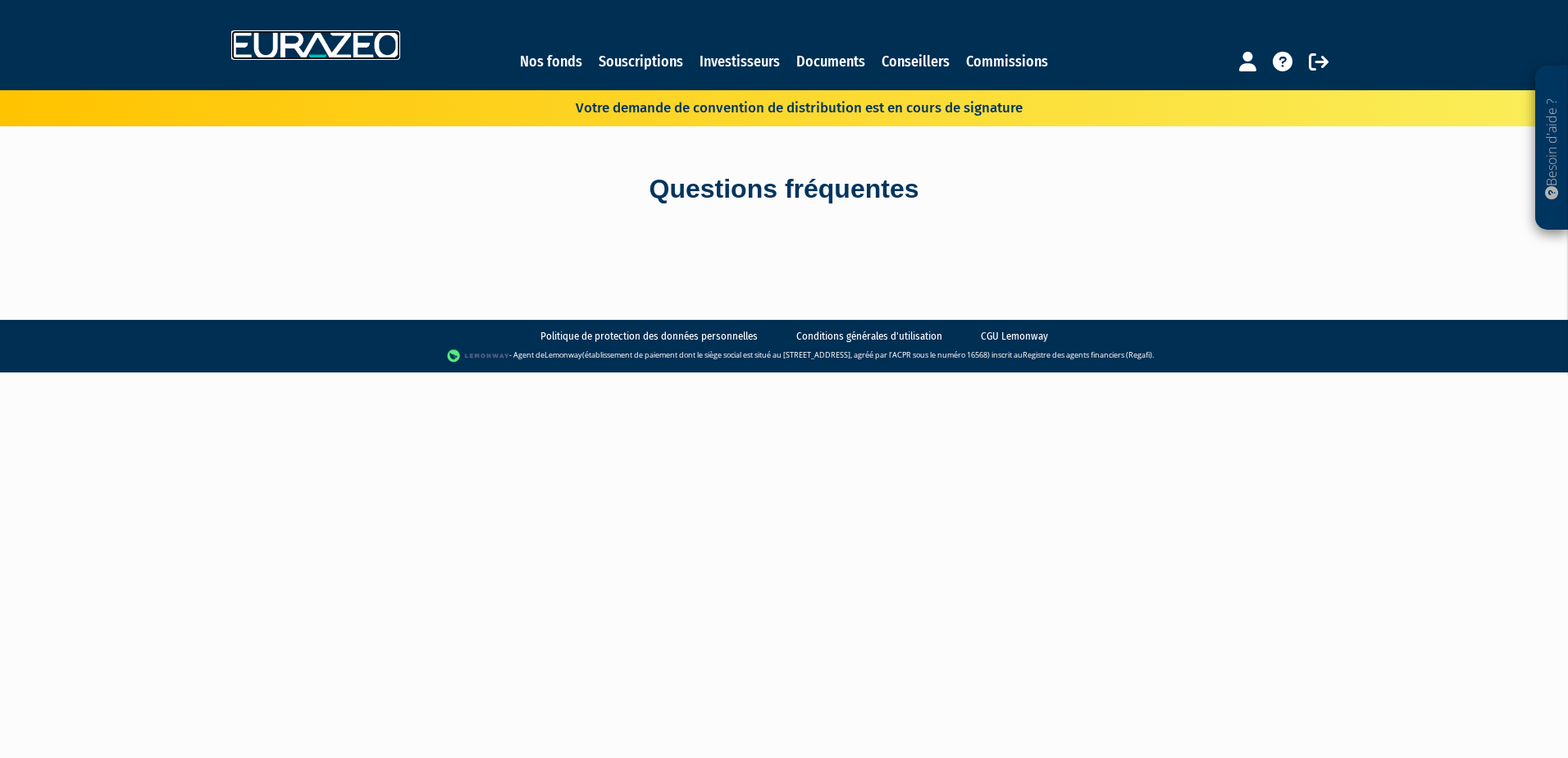
click at [289, 52] on img at bounding box center [315, 46] width 169 height 30
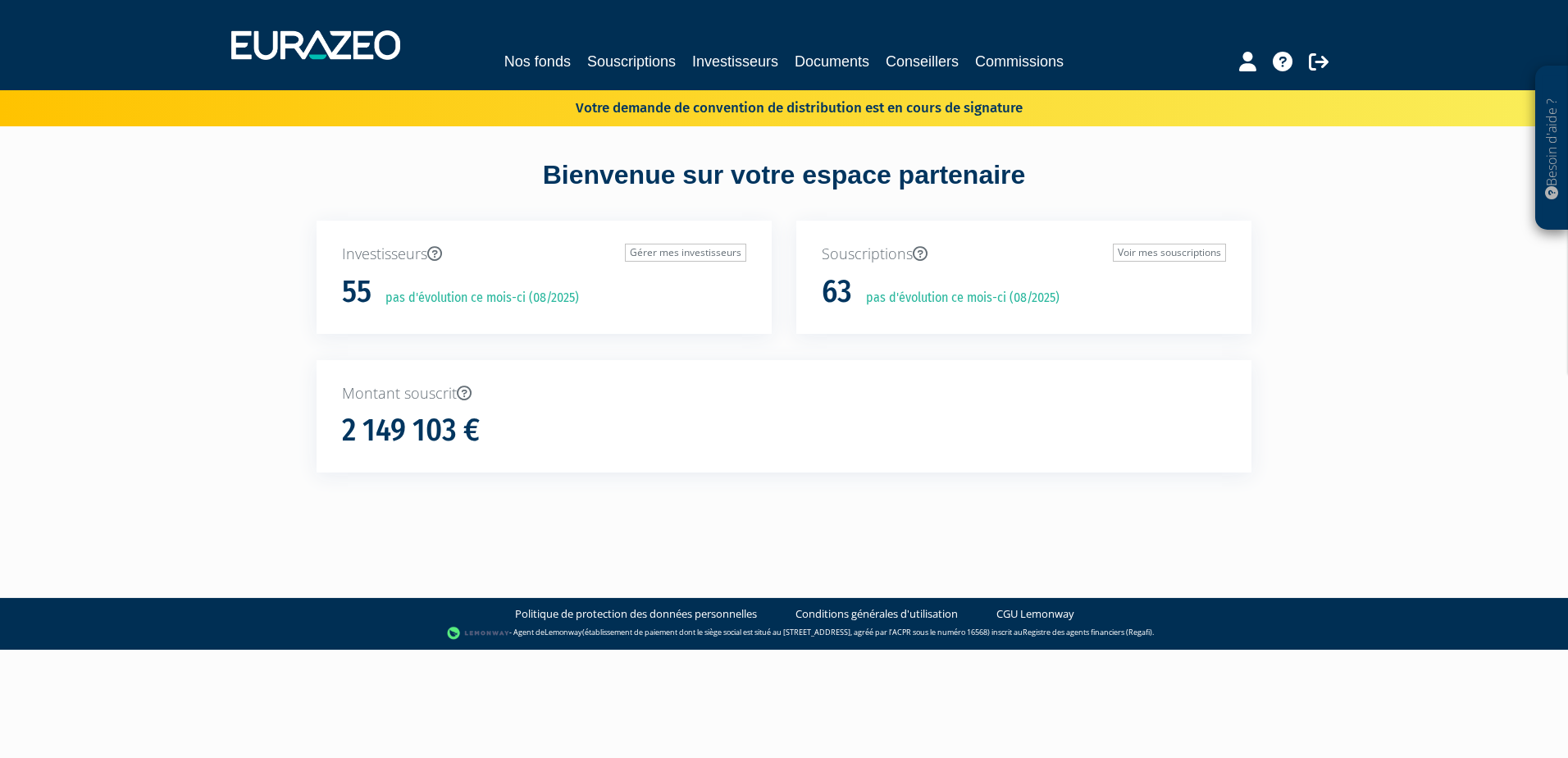
click at [795, 66] on div "Nos fonds Souscriptions Investisseurs Documents Conseillers Commissions" at bounding box center [783, 61] width 753 height 23
click at [825, 60] on link "Documents" at bounding box center [831, 61] width 75 height 23
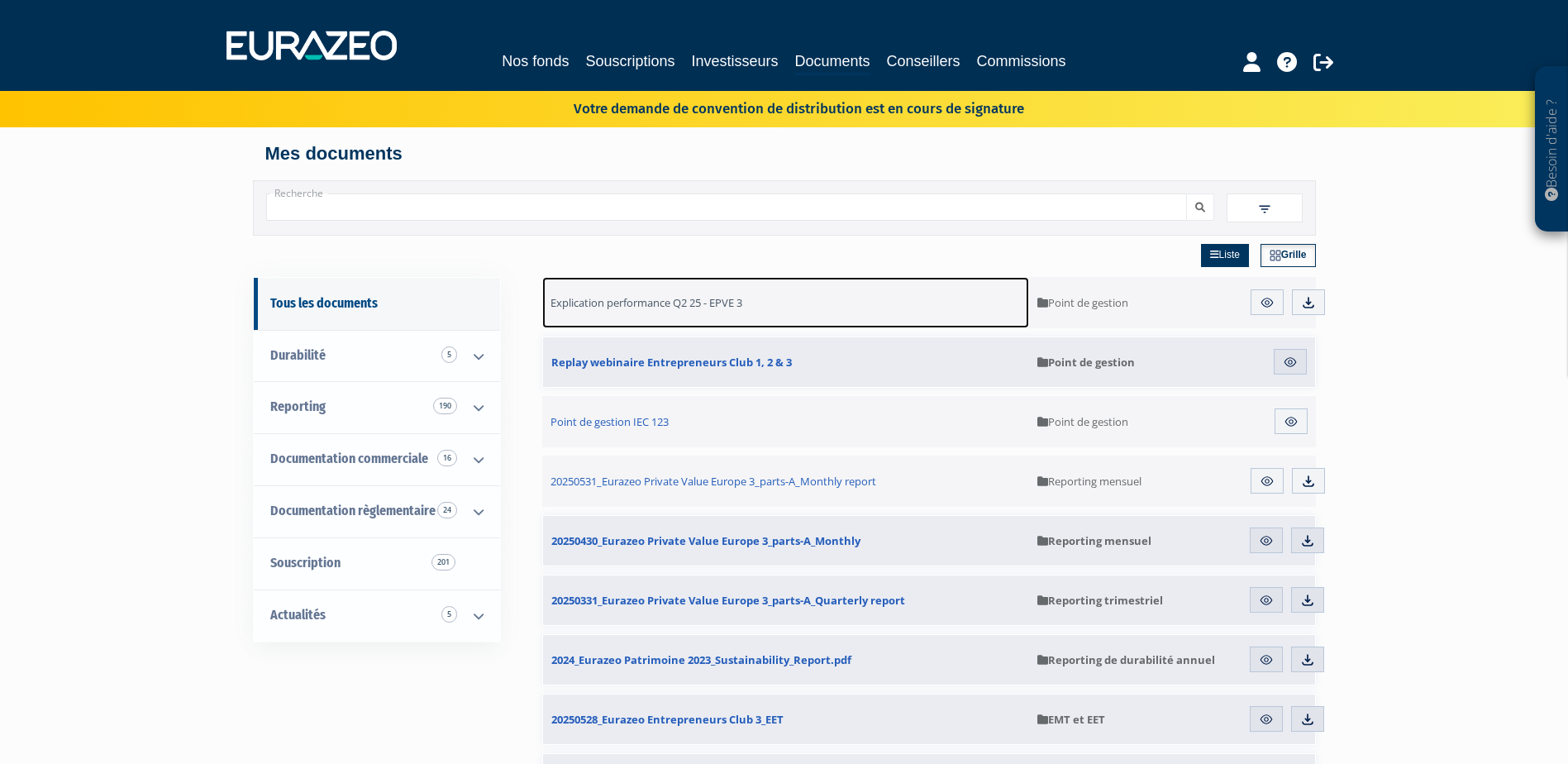
click at [731, 290] on link "Explication performance Q2 25 - EPVE 3" at bounding box center [786, 303] width 488 height 51
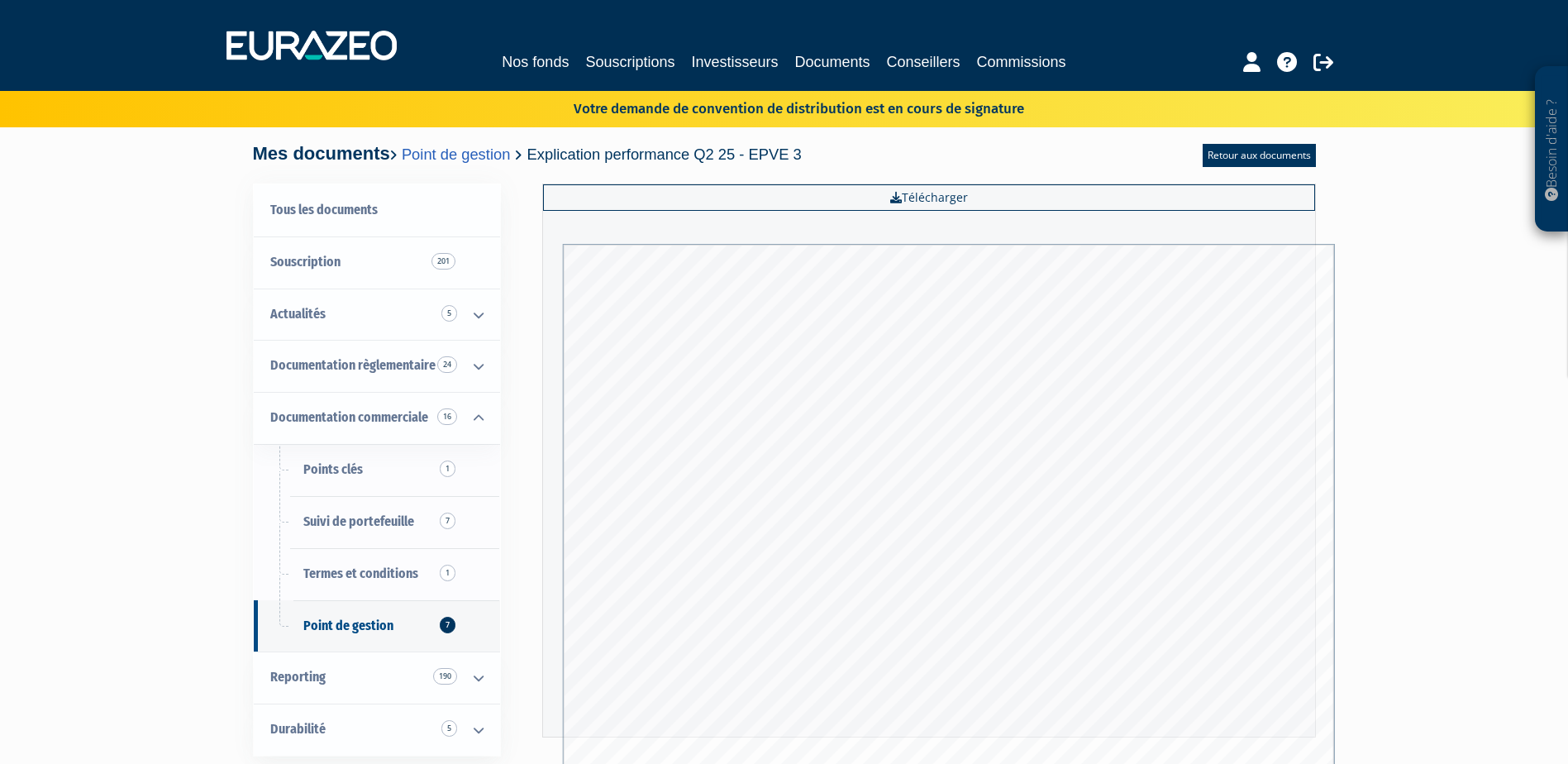
scroll to position [198, 0]
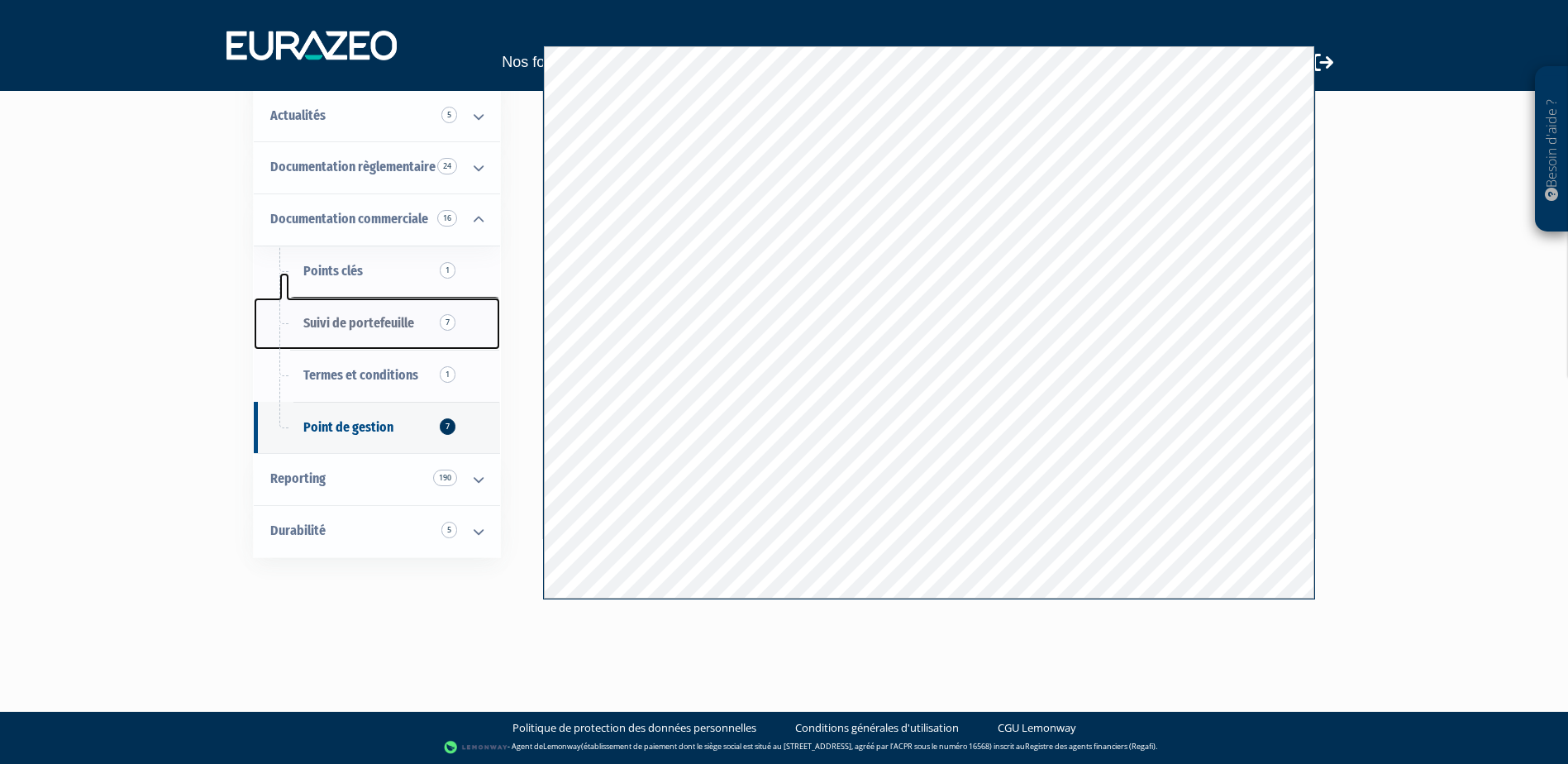
click at [362, 320] on span "Suivi de portefeuille 7" at bounding box center [358, 323] width 111 height 16
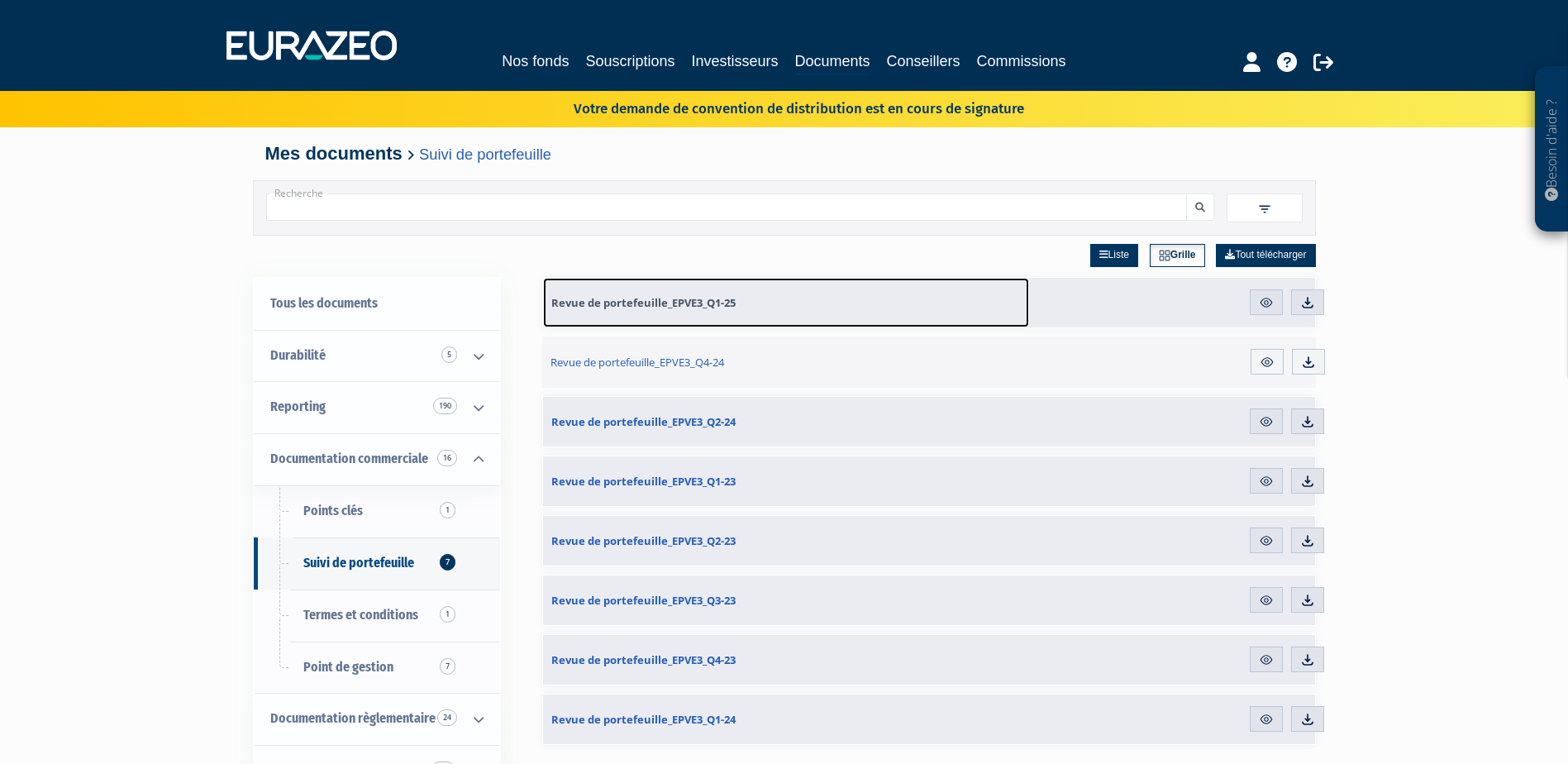
click at [660, 303] on span "Revue de portefeuille_EPVE3_Q1-25" at bounding box center [643, 302] width 184 height 15
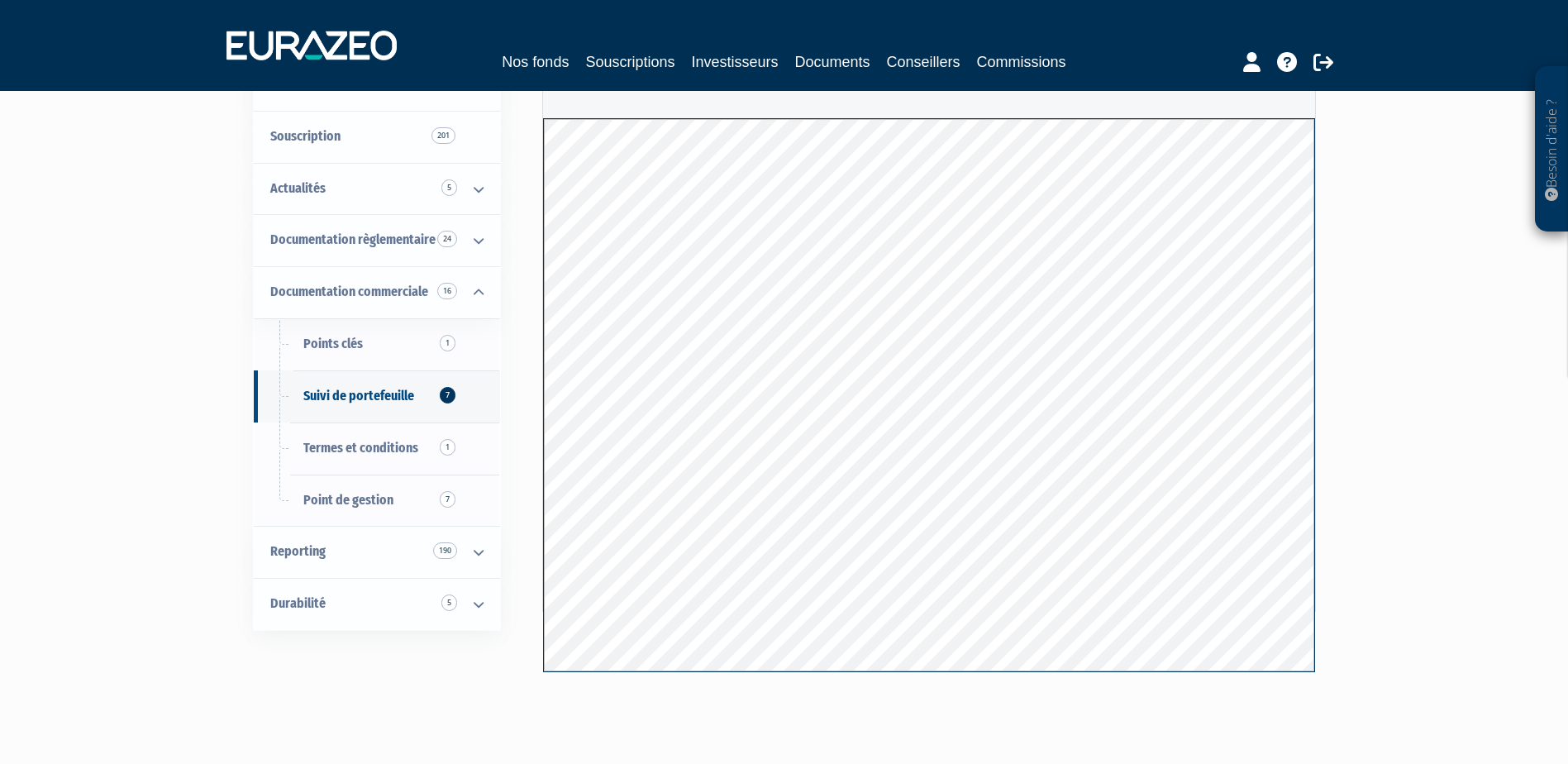
scroll to position [166, 0]
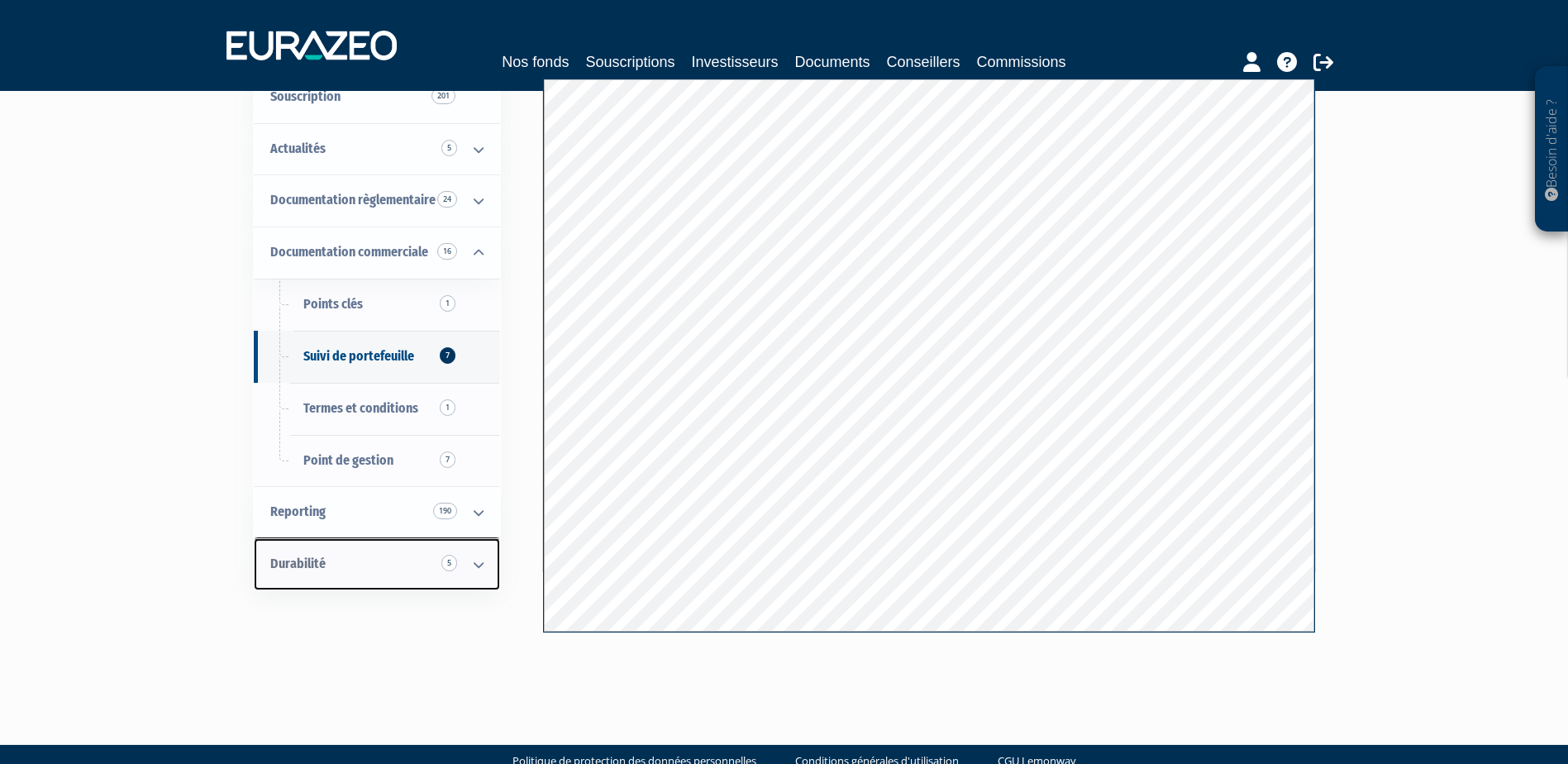
click at [477, 569] on icon at bounding box center [479, 565] width 43 height 51
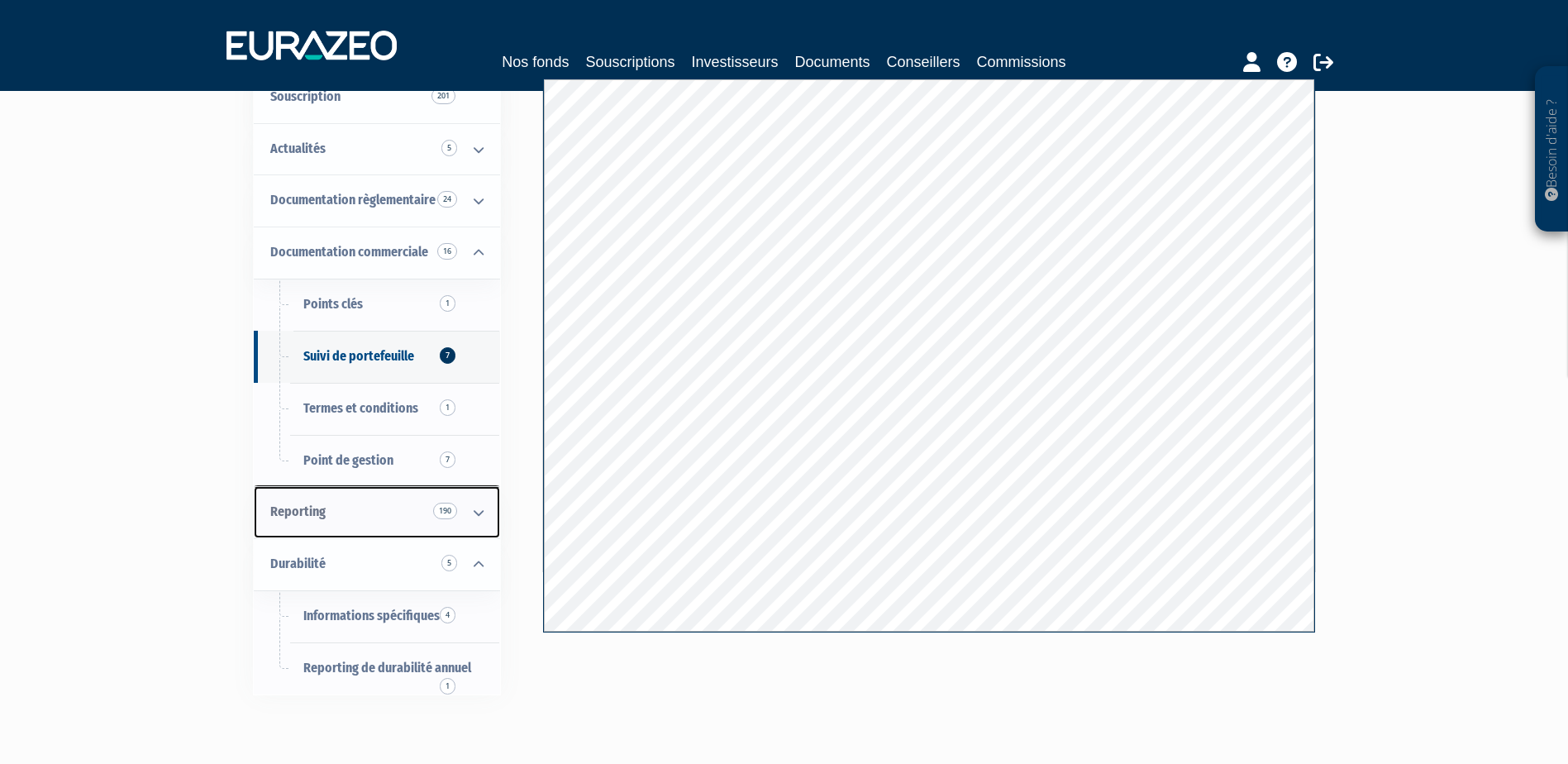
click at [483, 519] on icon at bounding box center [479, 513] width 43 height 51
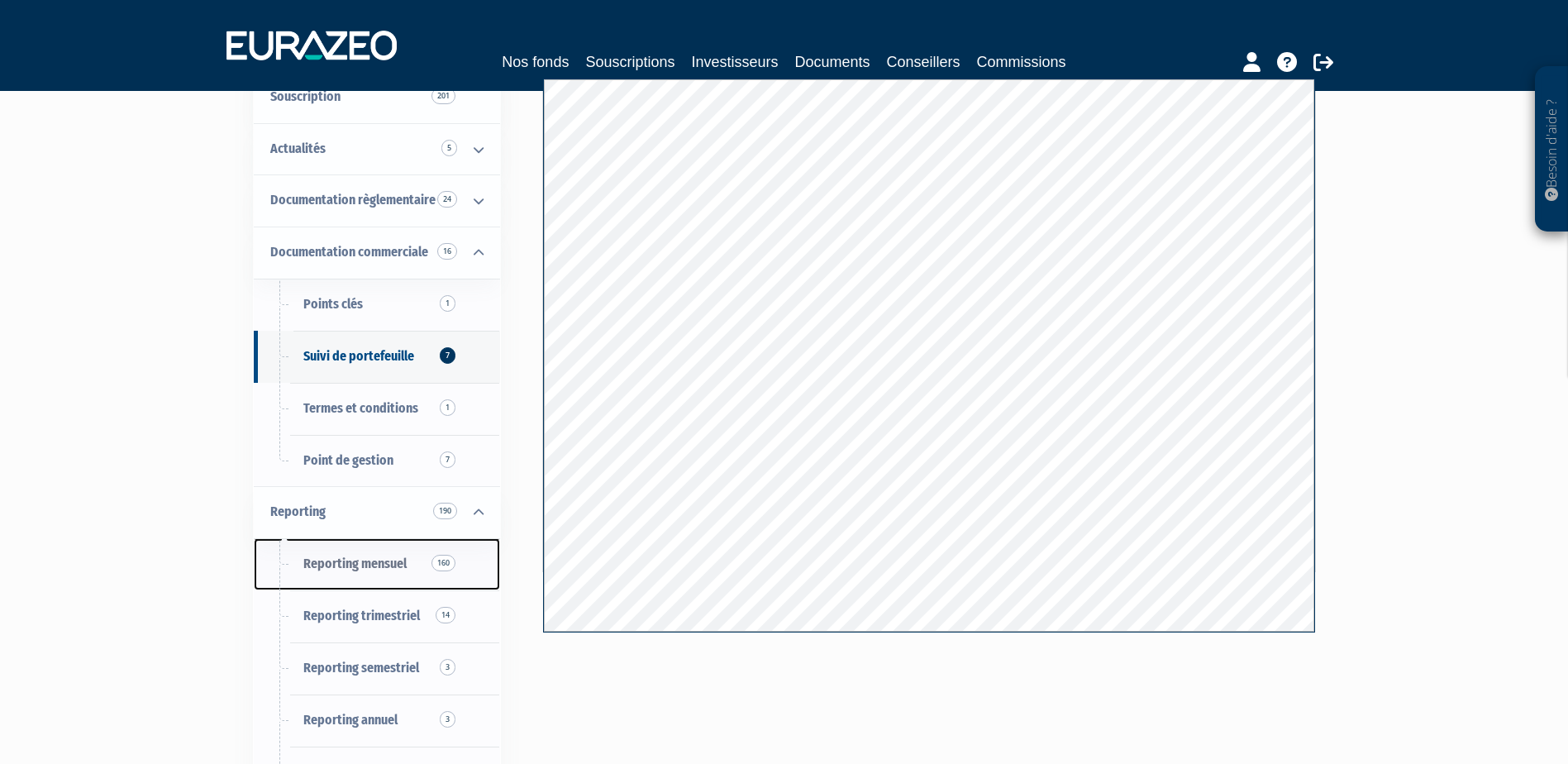
click at [381, 559] on span "Reporting mensuel 160" at bounding box center [355, 564] width 104 height 16
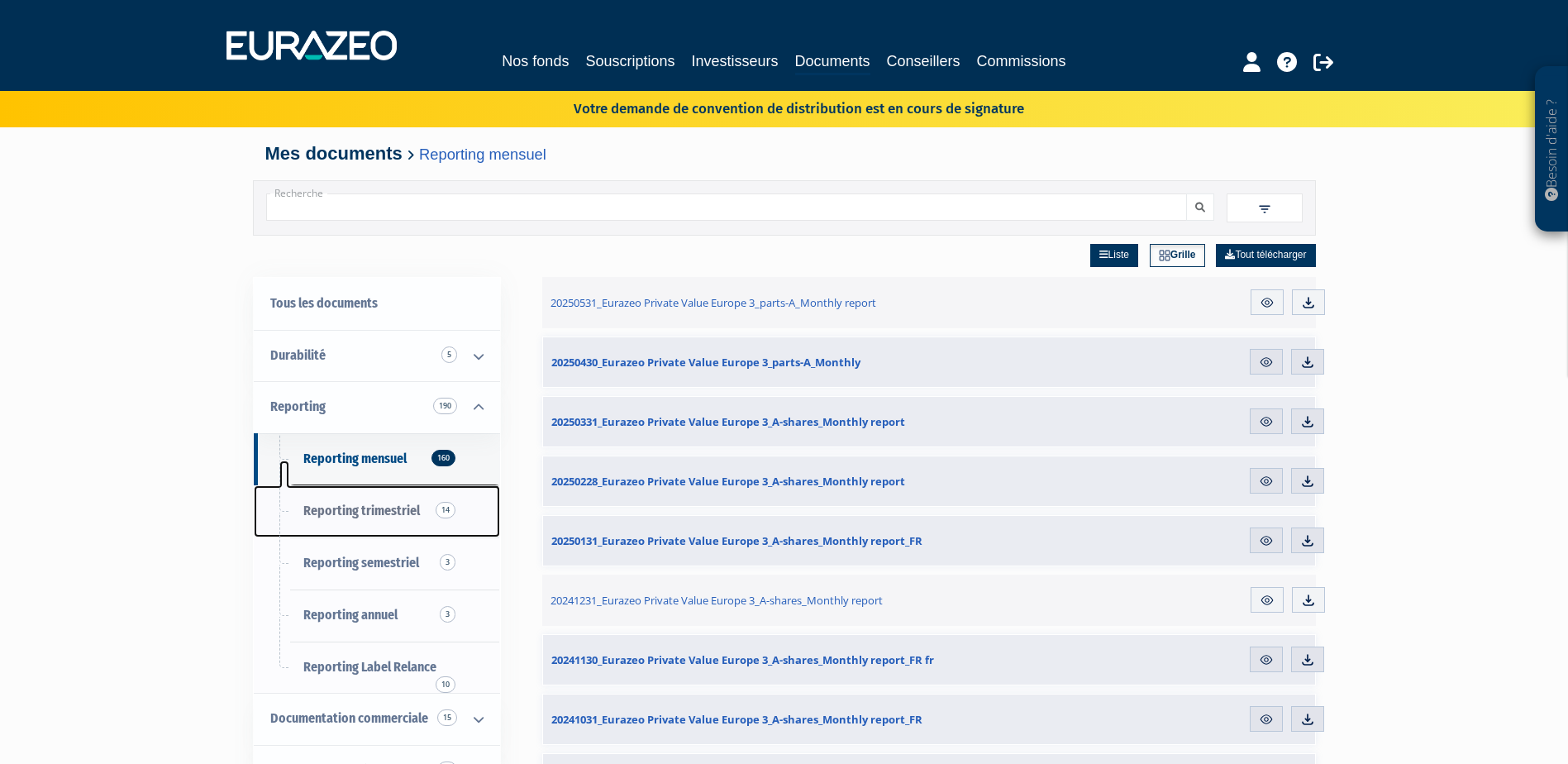
click at [380, 510] on span "Reporting trimestriel 14" at bounding box center [362, 511] width 117 height 16
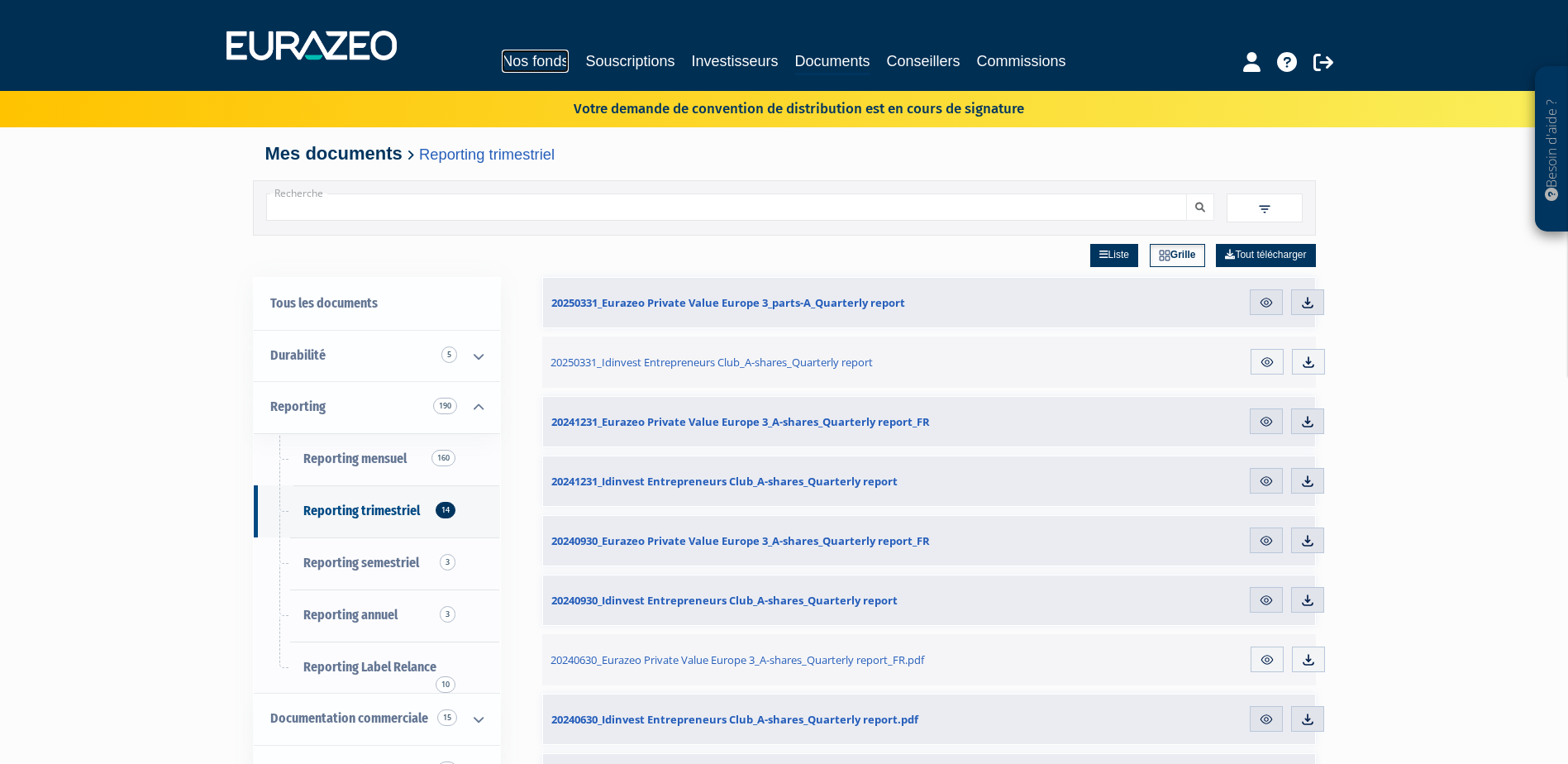
click at [545, 63] on link "Nos fonds" at bounding box center [535, 61] width 67 height 23
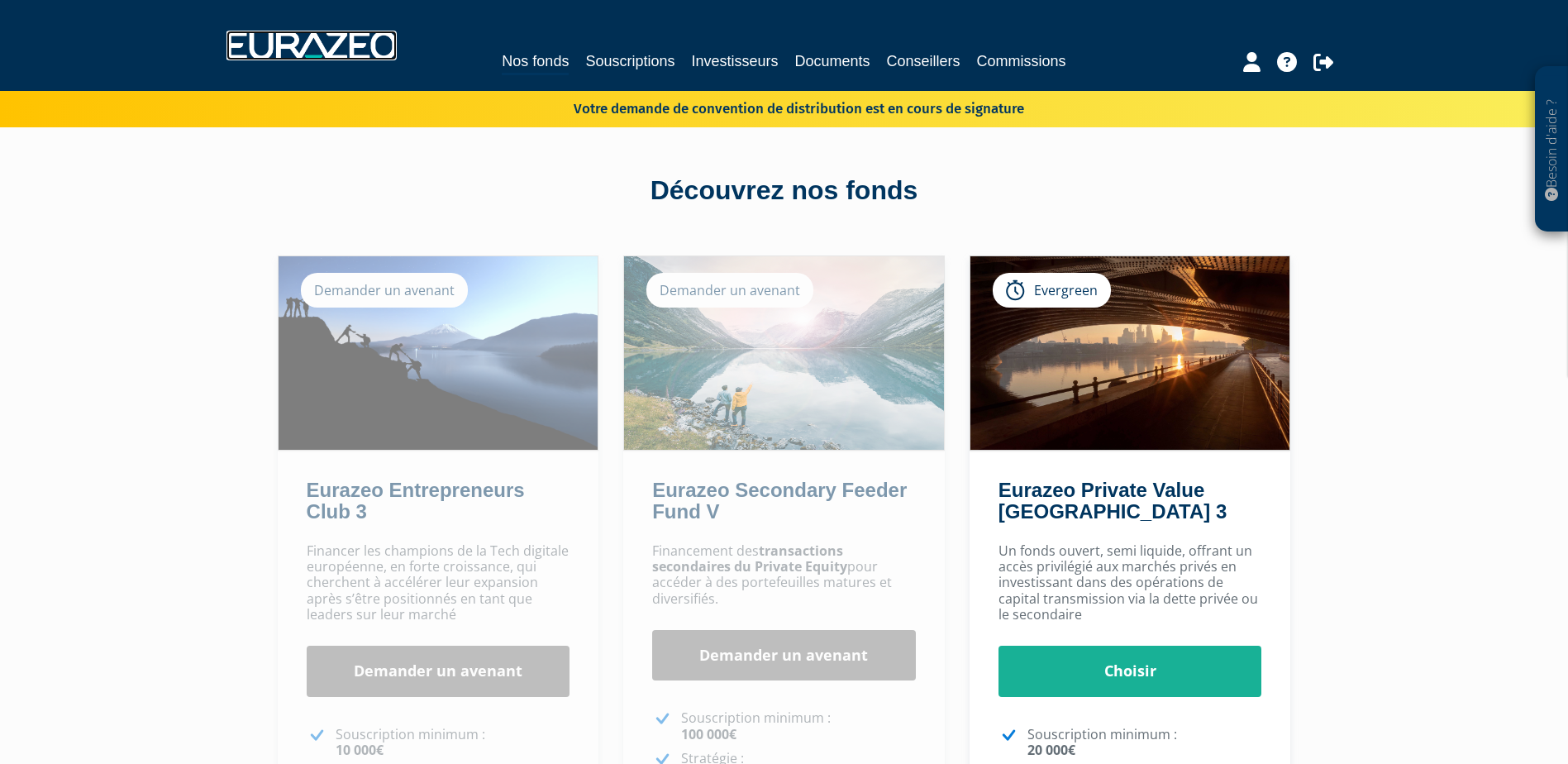
click at [319, 36] on img at bounding box center [311, 46] width 170 height 30
